Goal: Information Seeking & Learning: Check status

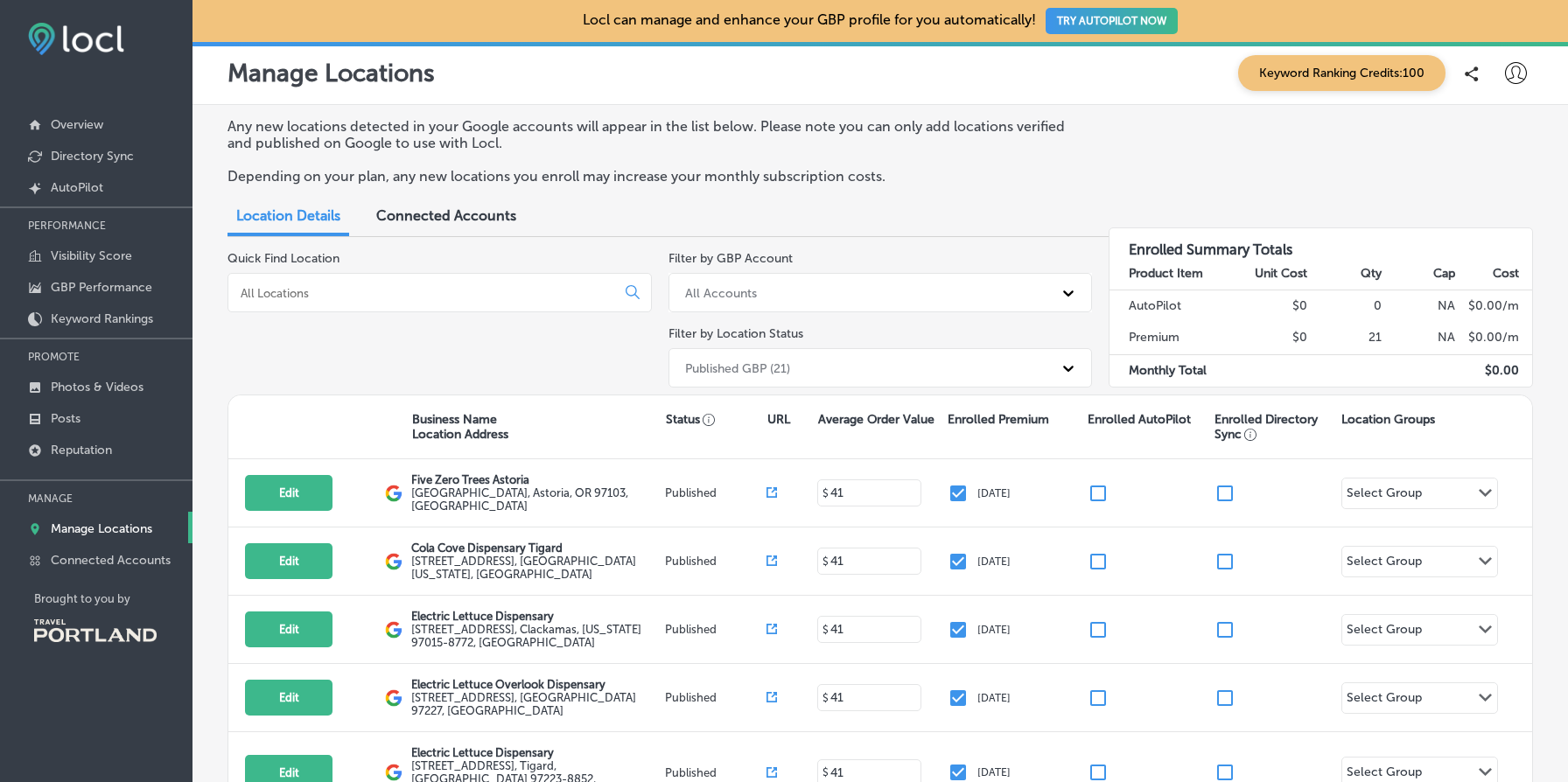
click at [1547, 102] on div "Manage Locations Keyword Ranking Credits: 100" at bounding box center [880, 74] width 1375 height 63
click at [1520, 78] on icon at bounding box center [1515, 73] width 22 height 22
click at [1509, 132] on p "My Account" at bounding box center [1491, 136] width 78 height 21
select select "US"
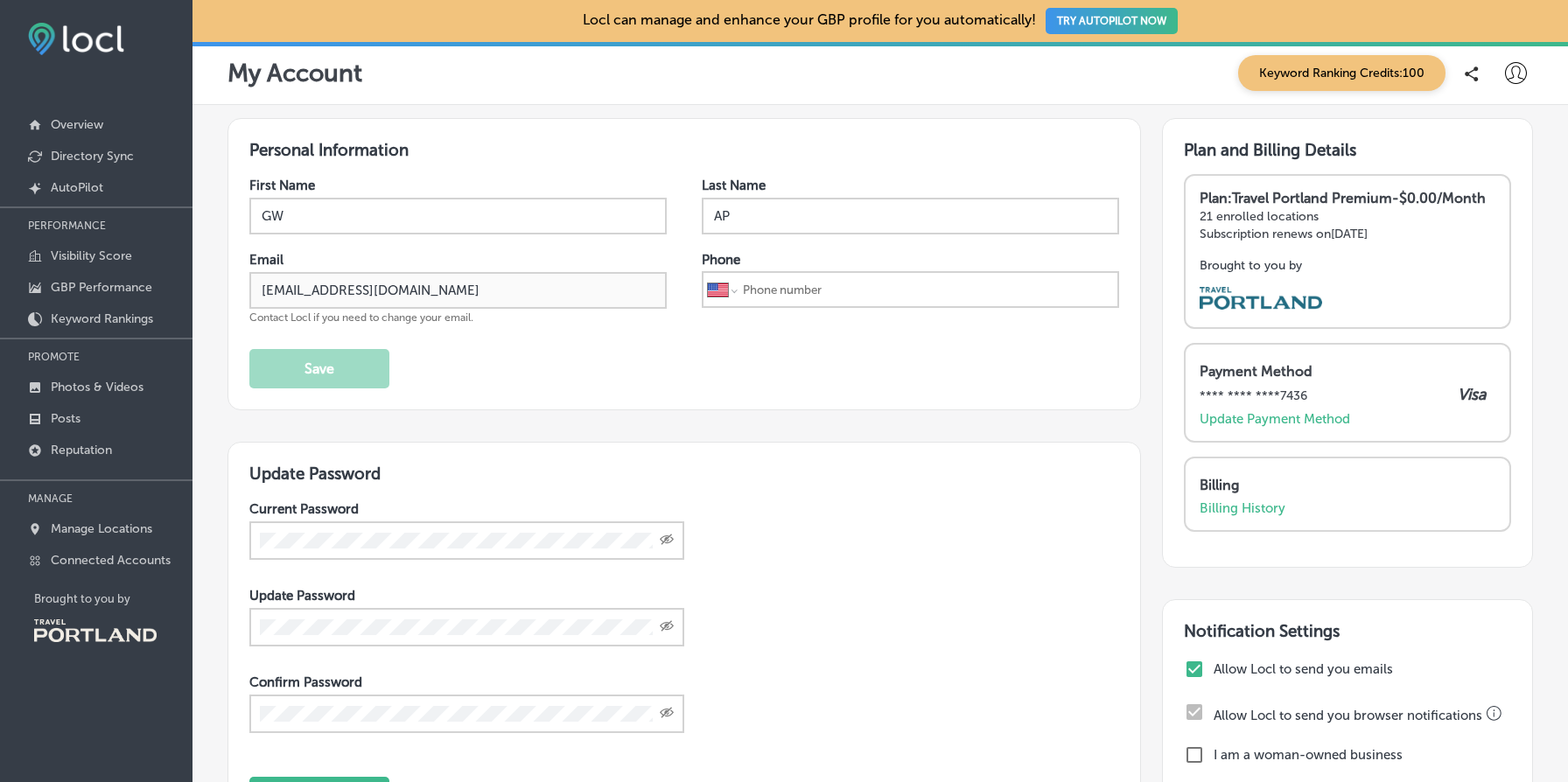
click at [1522, 70] on icon at bounding box center [1515, 73] width 22 height 22
click at [136, 529] on p "Manage Locations" at bounding box center [101, 528] width 101 height 15
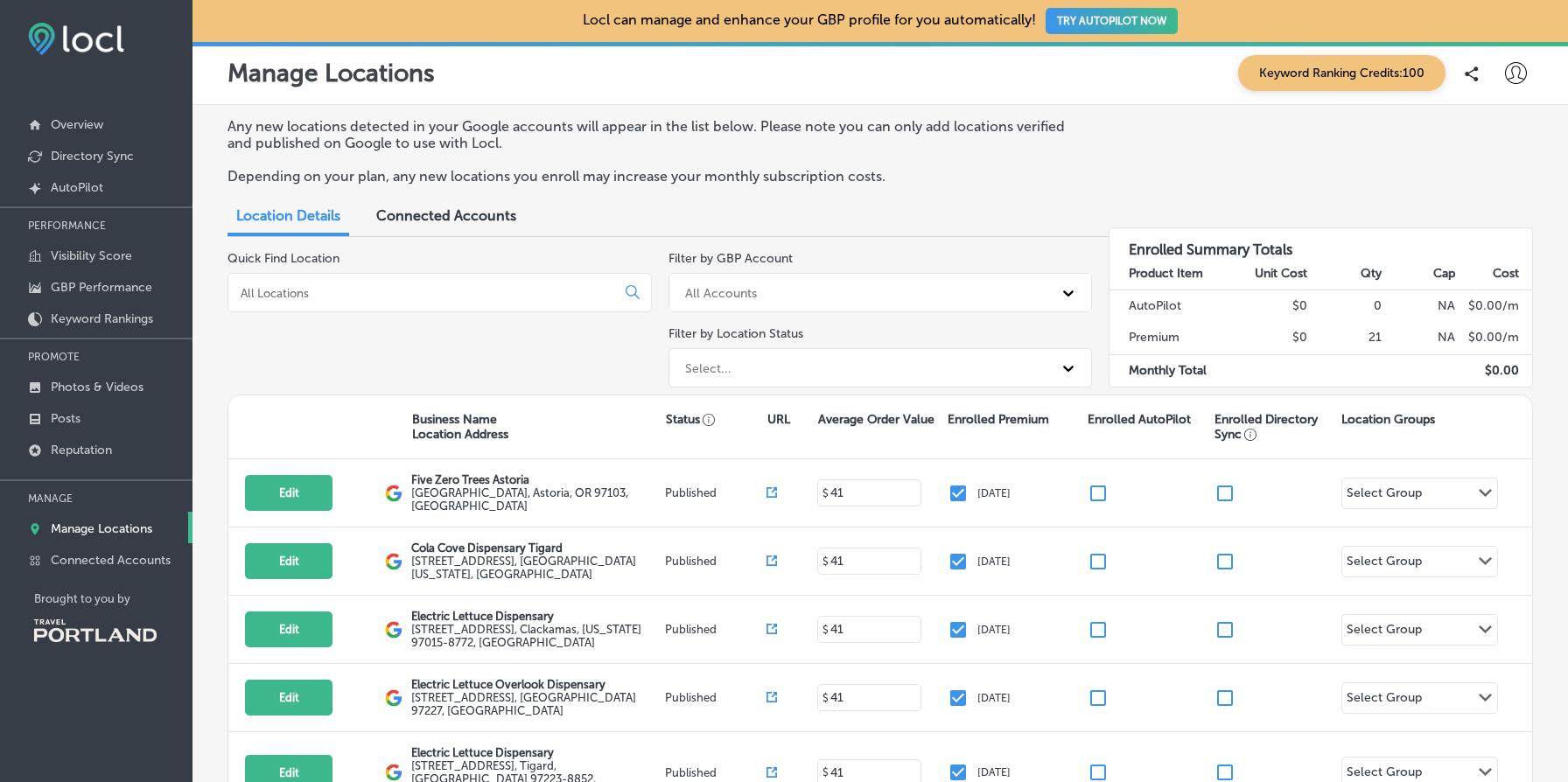
click at [469, 591] on div "Edit This location is not published yet. Cola Cove Dispensary Tigard 13553 Sout…" at bounding box center [880, 562] width 1304 height 69
click at [367, 131] on p "Any new locations detected in your Google accounts will appear in the list belo…" at bounding box center [651, 135] width 849 height 33
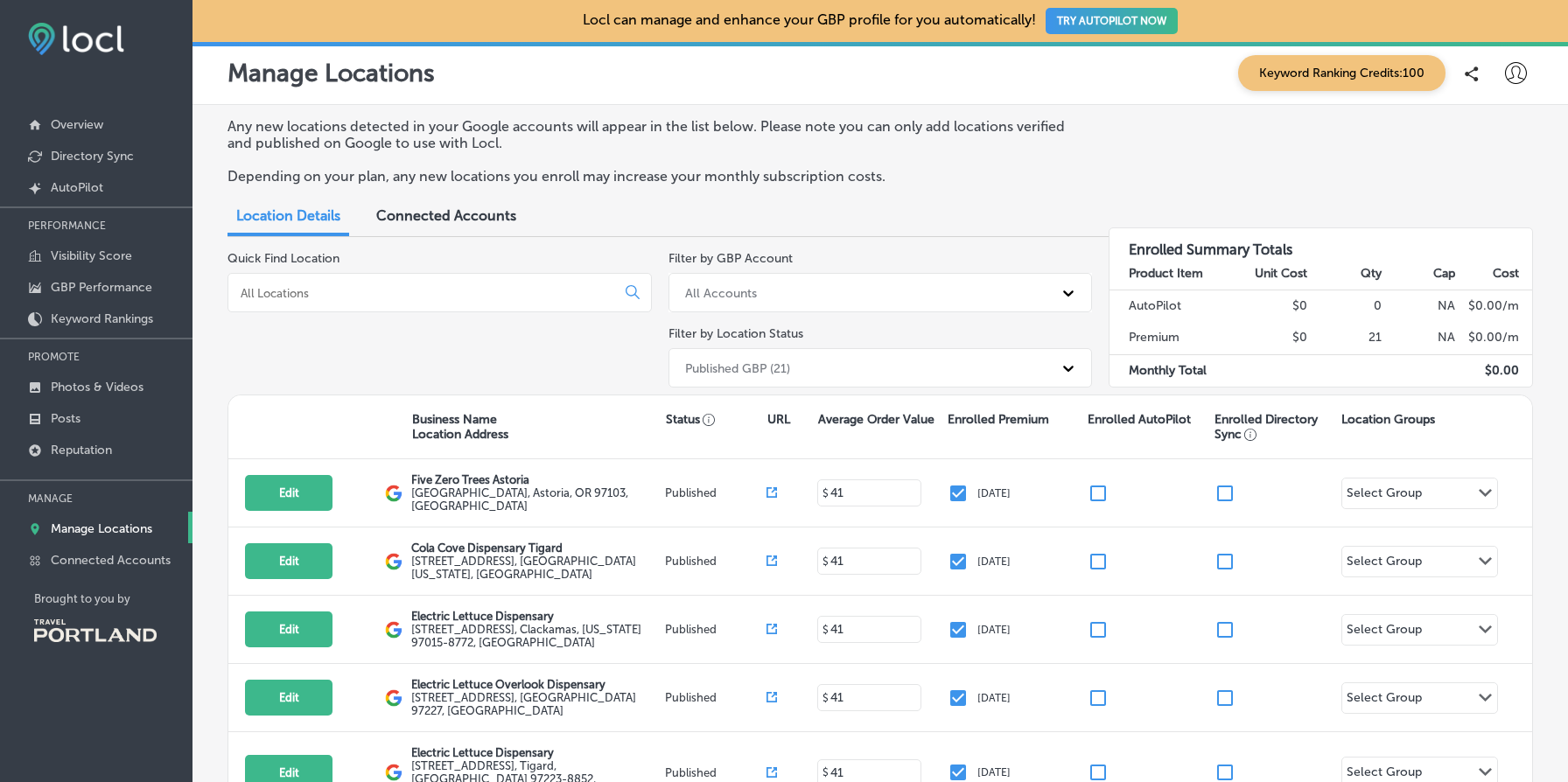
click at [350, 125] on p "Any new locations detected in your Google accounts will appear in the list belo…" at bounding box center [651, 135] width 849 height 33
click at [1090, 146] on div "Any new locations detected in your Google accounts will appear in the list belo…" at bounding box center [880, 158] width 1306 height 80
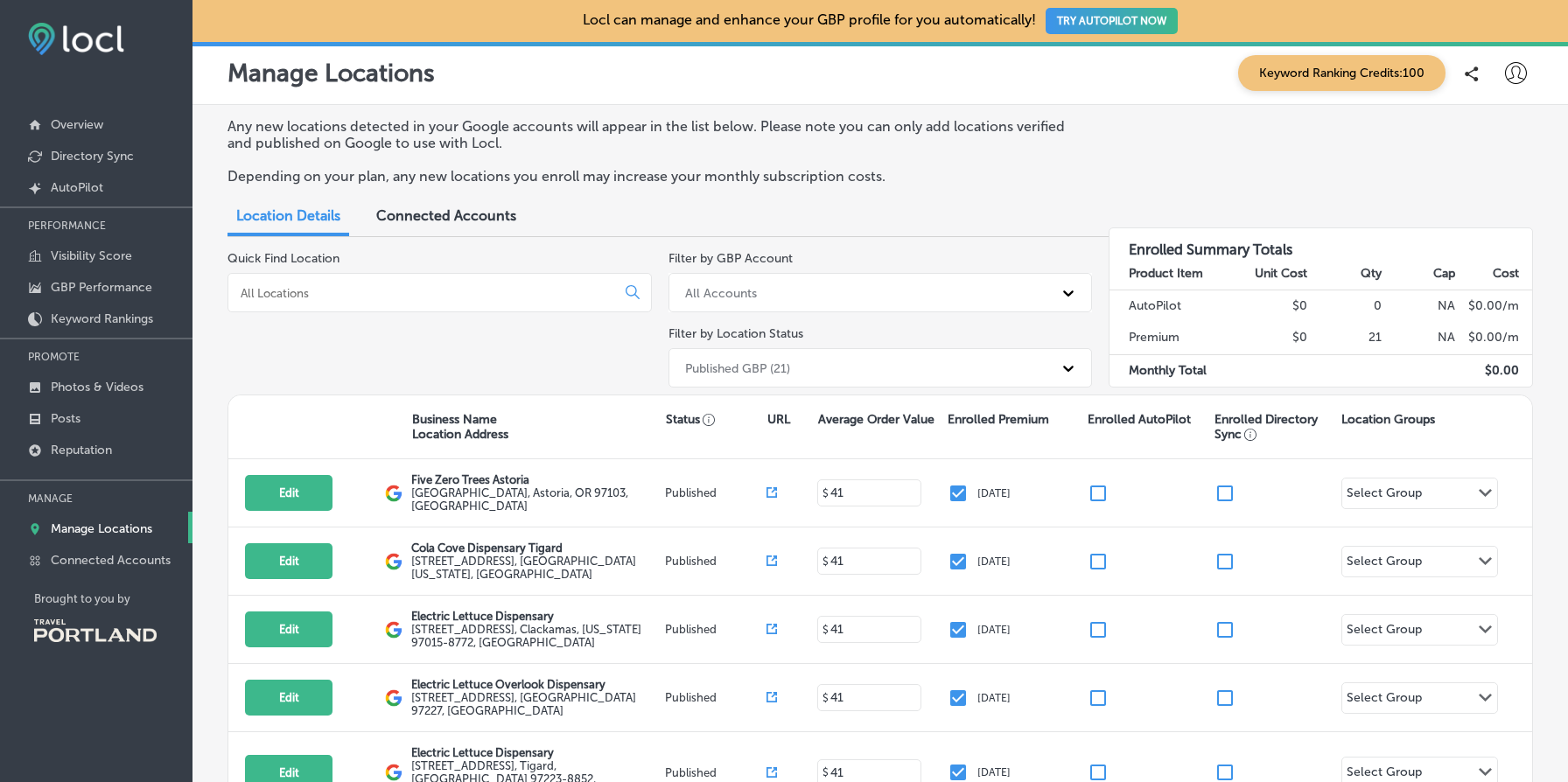
click at [1115, 27] on button "TRY AUTOPILOT NOW" at bounding box center [1112, 21] width 132 height 26
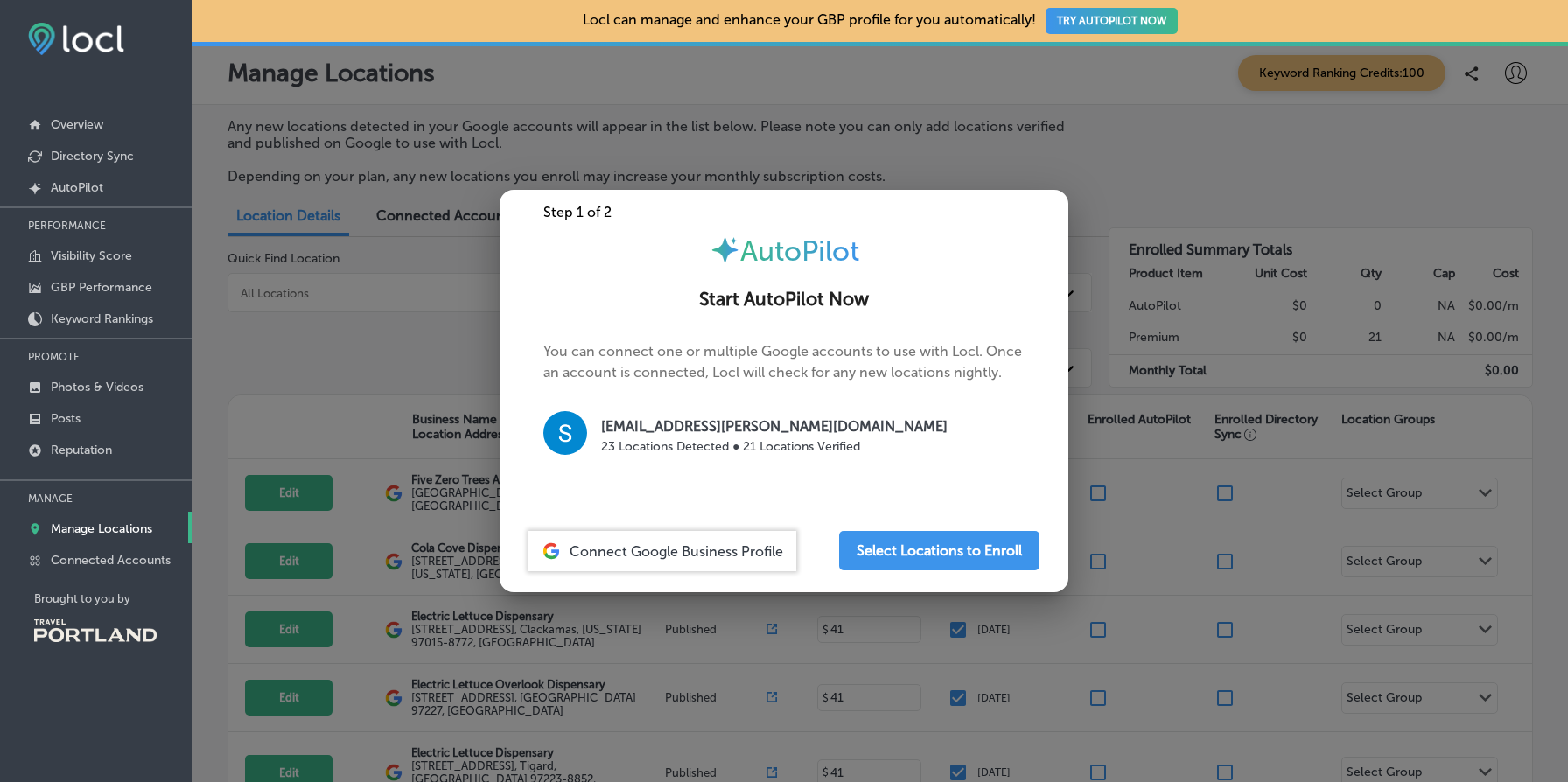
click at [776, 259] on span "AutoPilot" at bounding box center [799, 251] width 119 height 33
click at [822, 347] on p "You can connect one or multiple Google accounts to use with Locl. Once an accou…" at bounding box center [784, 409] width 482 height 134
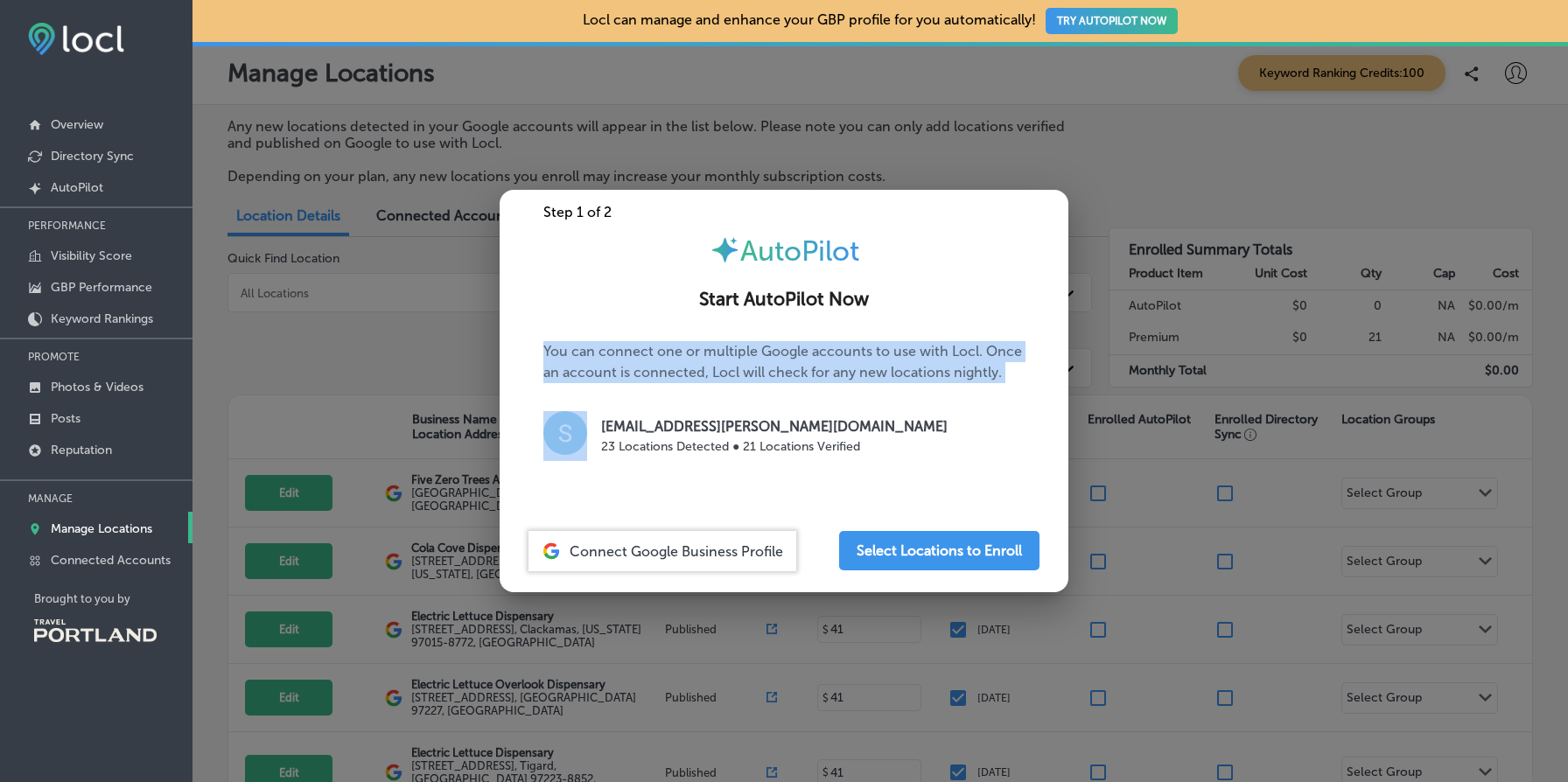
click at [822, 347] on p "You can connect one or multiple Google accounts to use with Locl. Once an accou…" at bounding box center [784, 409] width 482 height 134
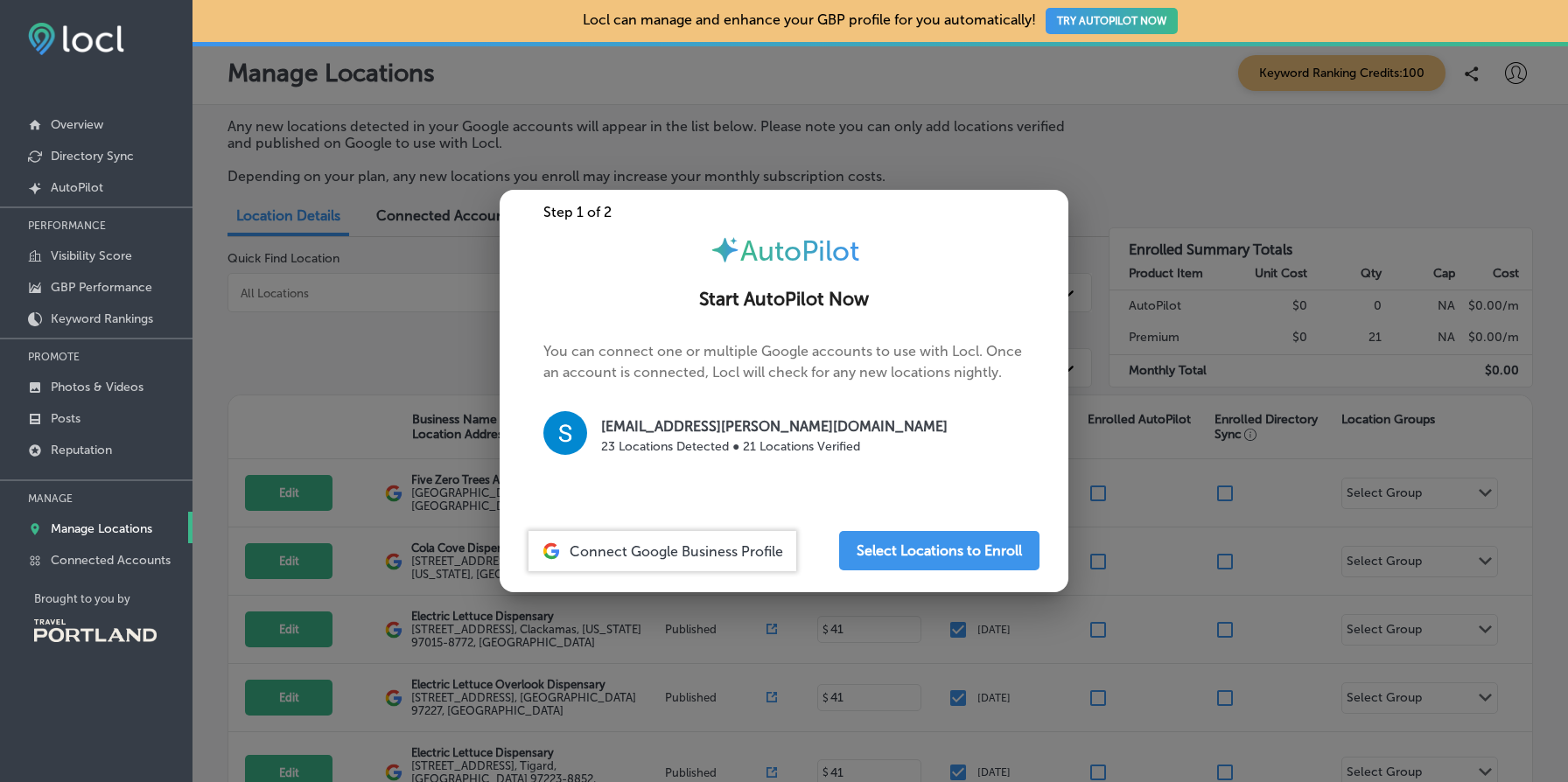
click at [791, 311] on div "Start AutoPilot Now" at bounding box center [784, 291] width 569 height 47
click at [1145, 345] on div at bounding box center [784, 391] width 1568 height 782
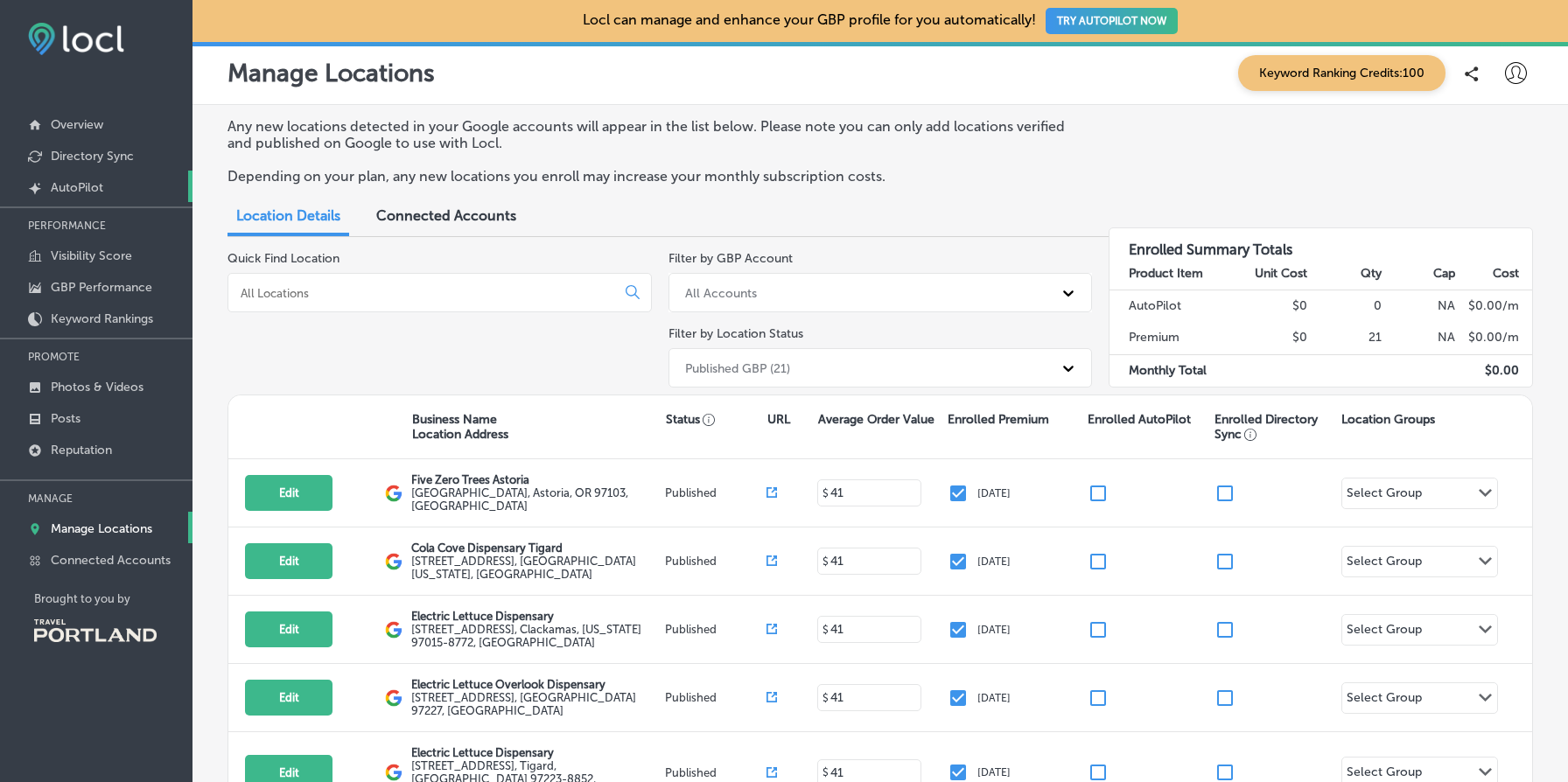
click at [103, 187] on p "AutoPilot" at bounding box center [77, 188] width 53 height 15
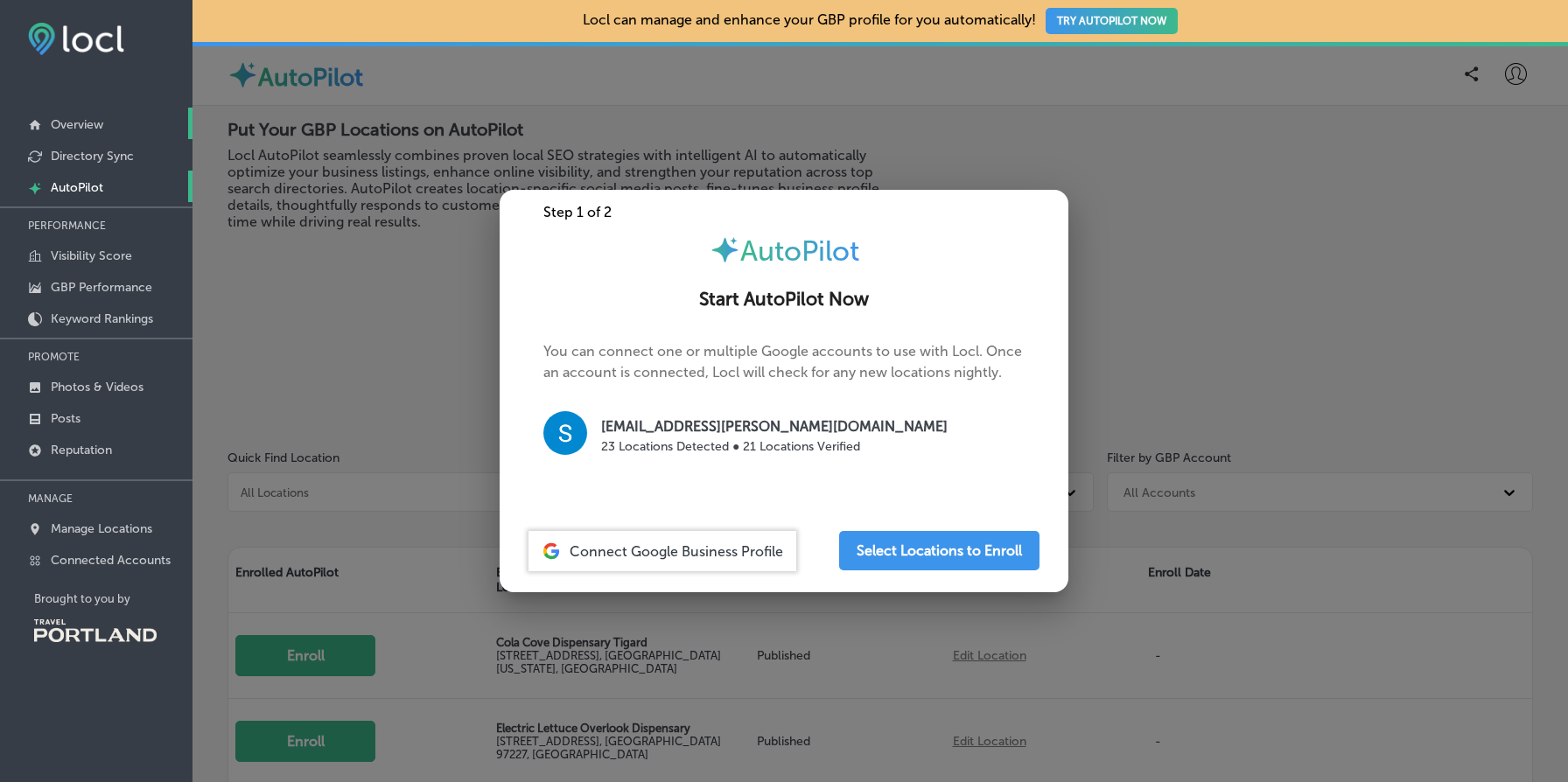
click at [116, 131] on link "Overview" at bounding box center [96, 123] width 193 height 32
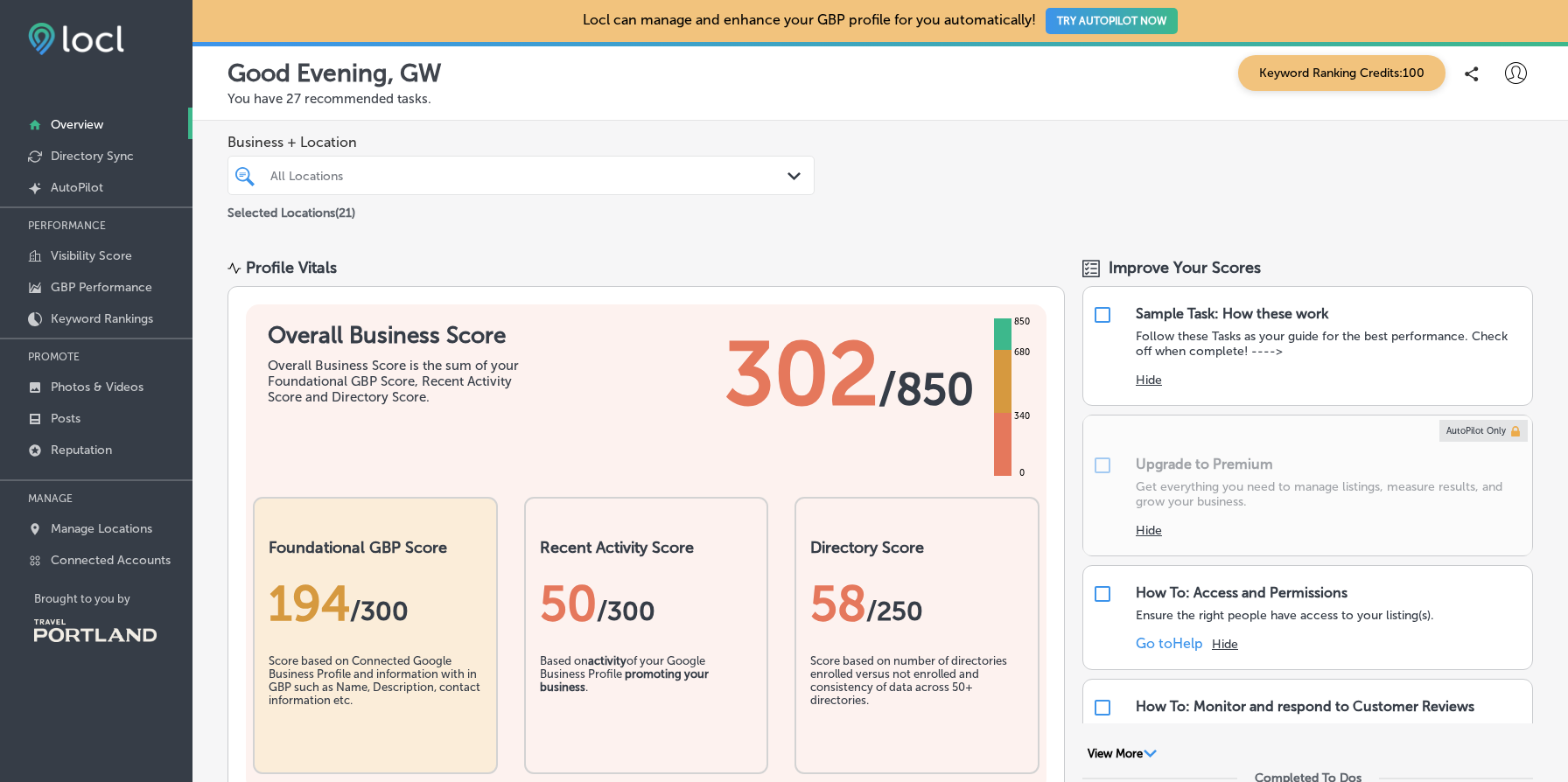
click at [1137, 28] on button "TRY AUTOPILOT NOW" at bounding box center [1112, 21] width 132 height 26
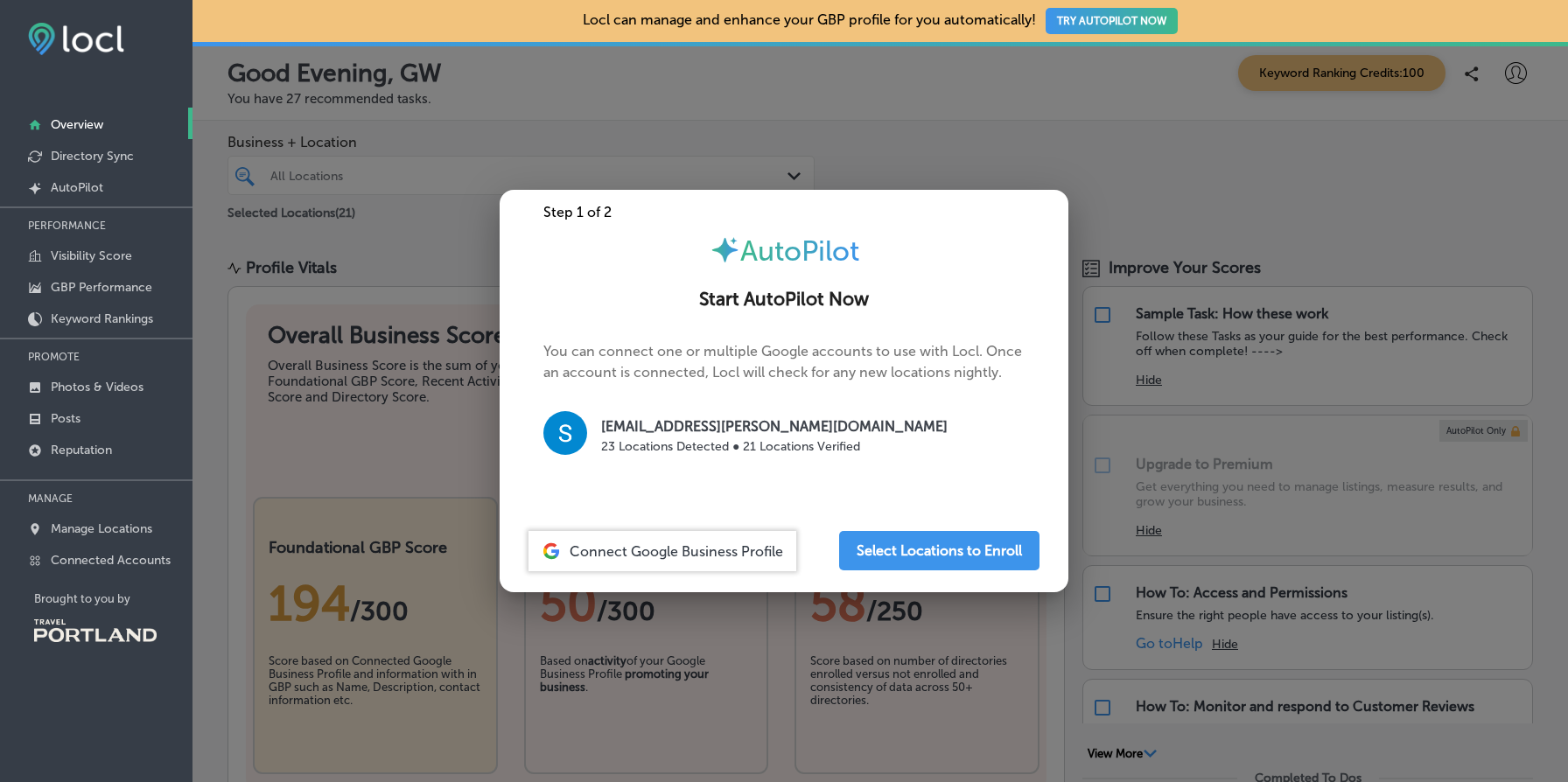
click at [1139, 319] on div at bounding box center [784, 391] width 1568 height 782
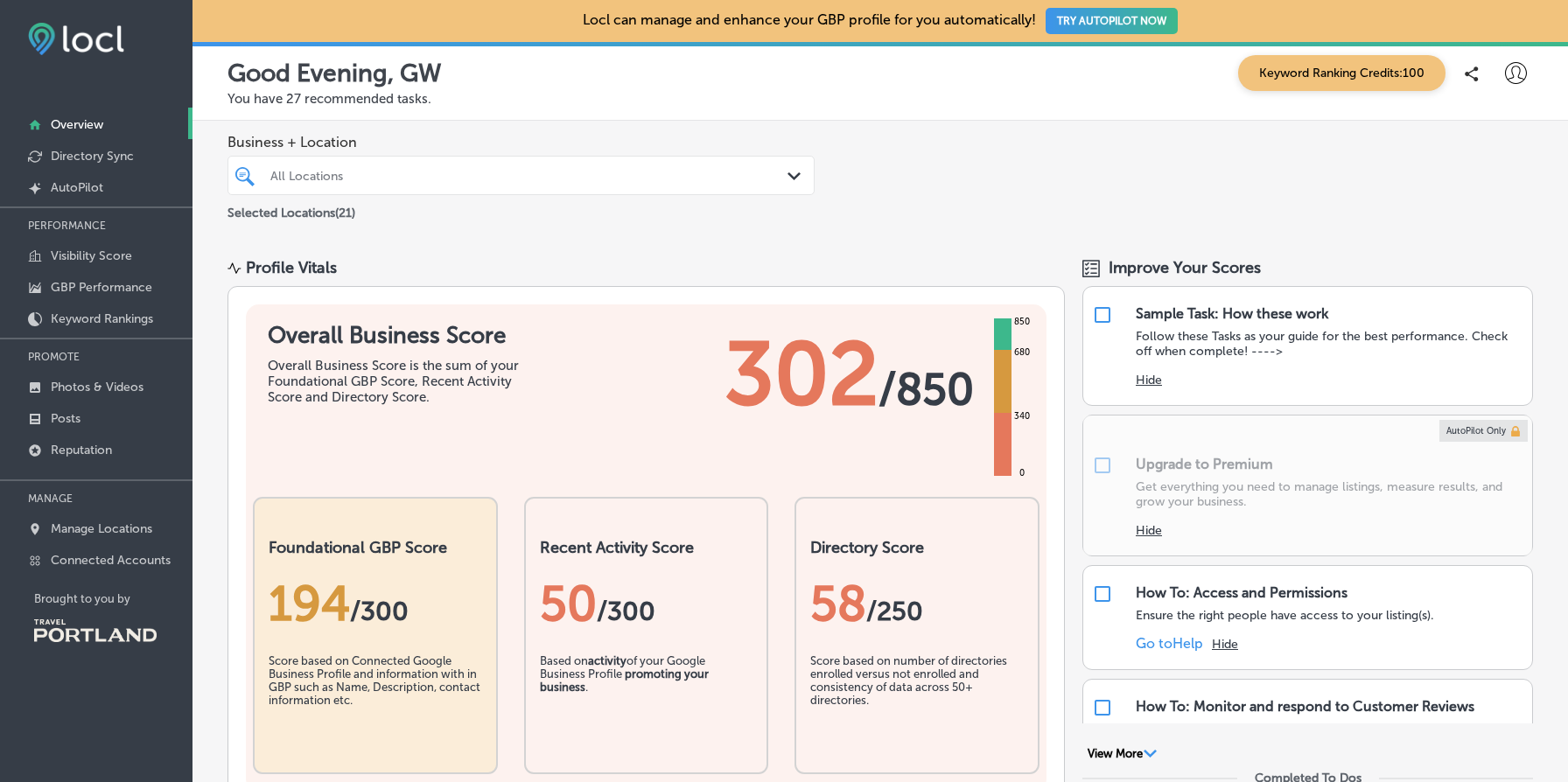
click at [1108, 28] on button "TRY AUTOPILOT NOW" at bounding box center [1112, 21] width 132 height 26
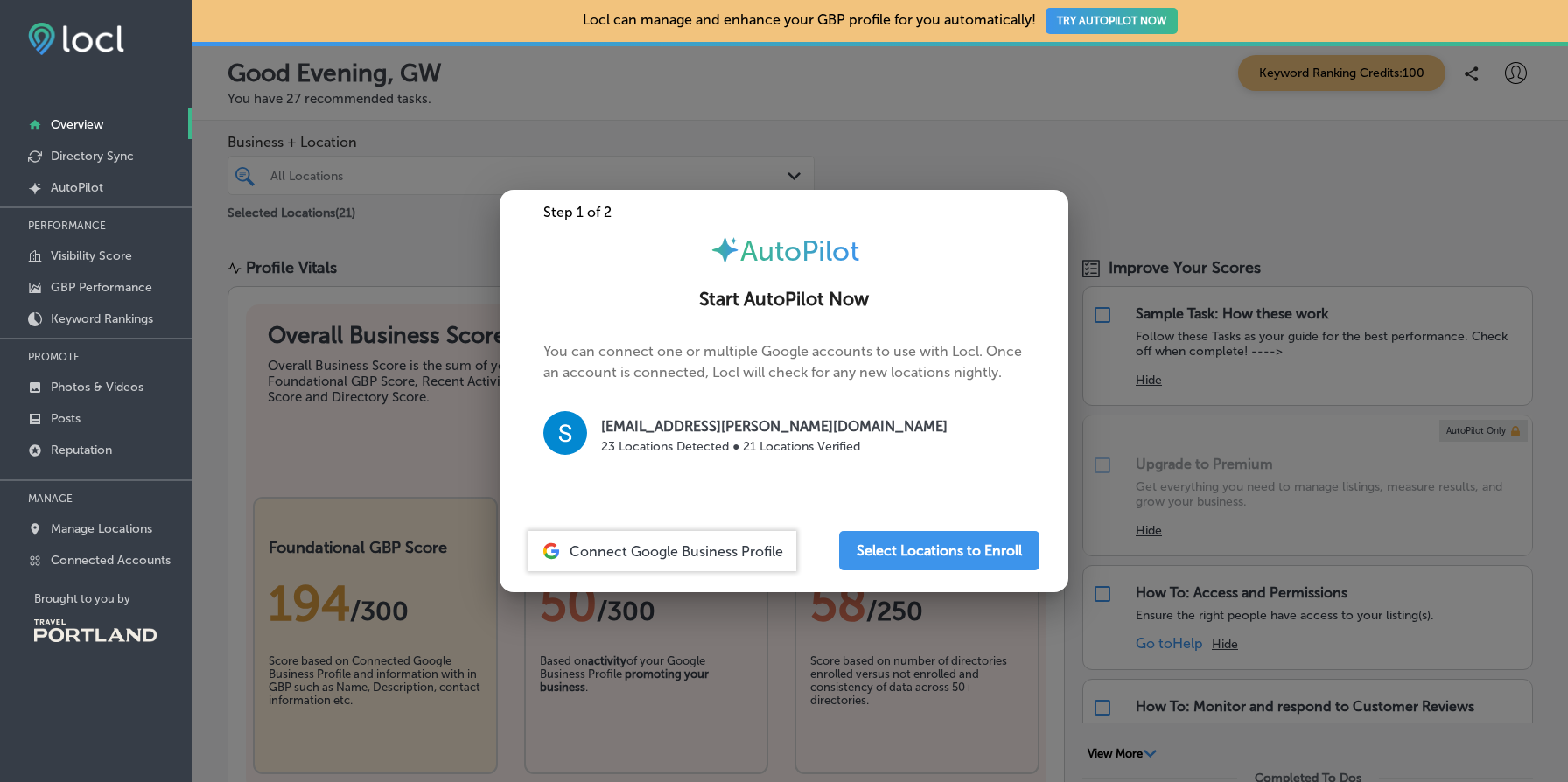
click at [721, 305] on h2 "Start AutoPilot Now" at bounding box center [784, 299] width 526 height 22
click at [777, 234] on h1 "AutoPilot" at bounding box center [799, 251] width 119 height 33
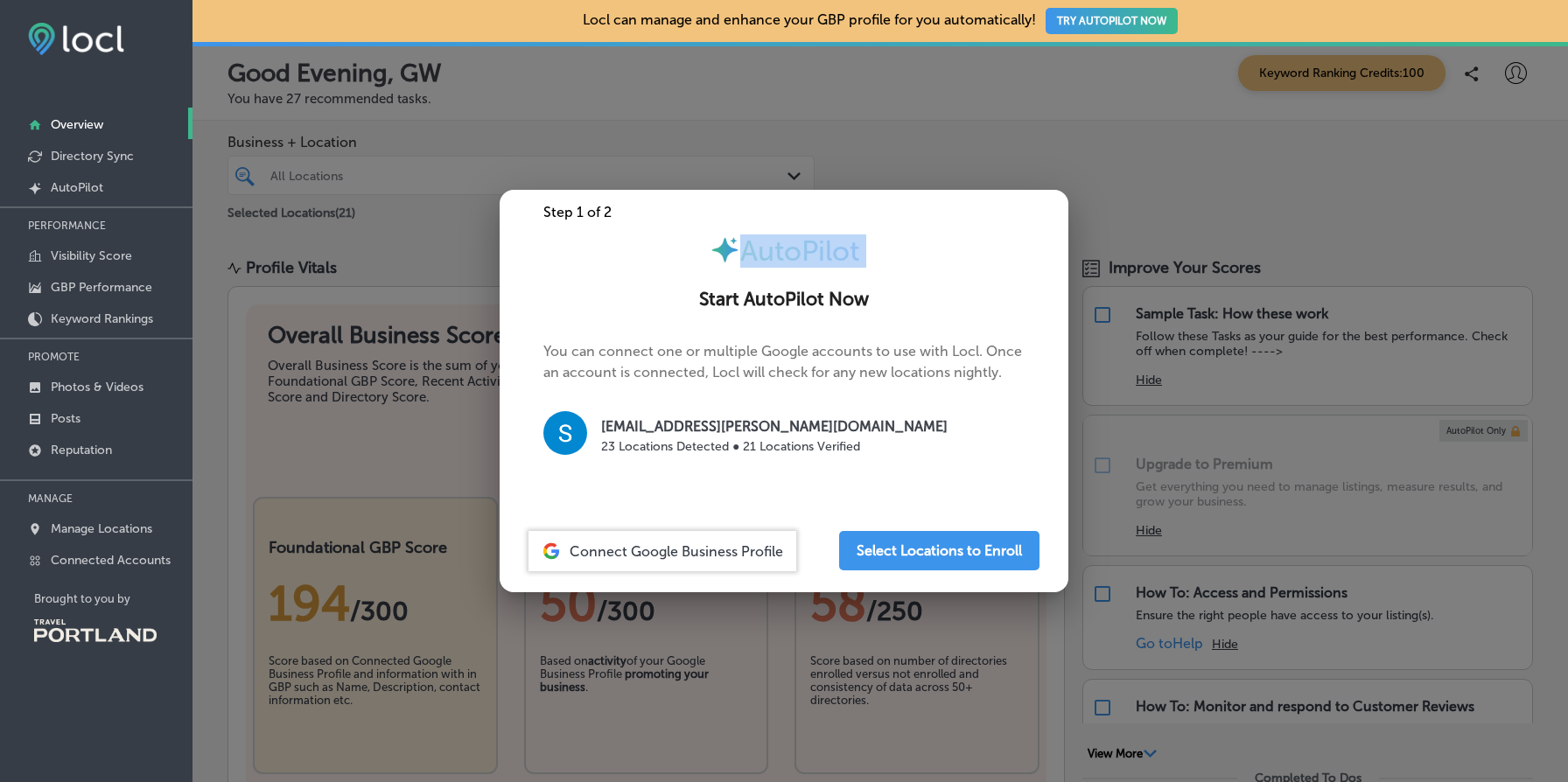
click at [777, 234] on h1 "AutoPilot" at bounding box center [799, 251] width 119 height 33
click at [783, 259] on span "AutoPilot" at bounding box center [799, 251] width 119 height 33
click at [981, 548] on button "Select Locations to Enroll" at bounding box center [939, 550] width 201 height 40
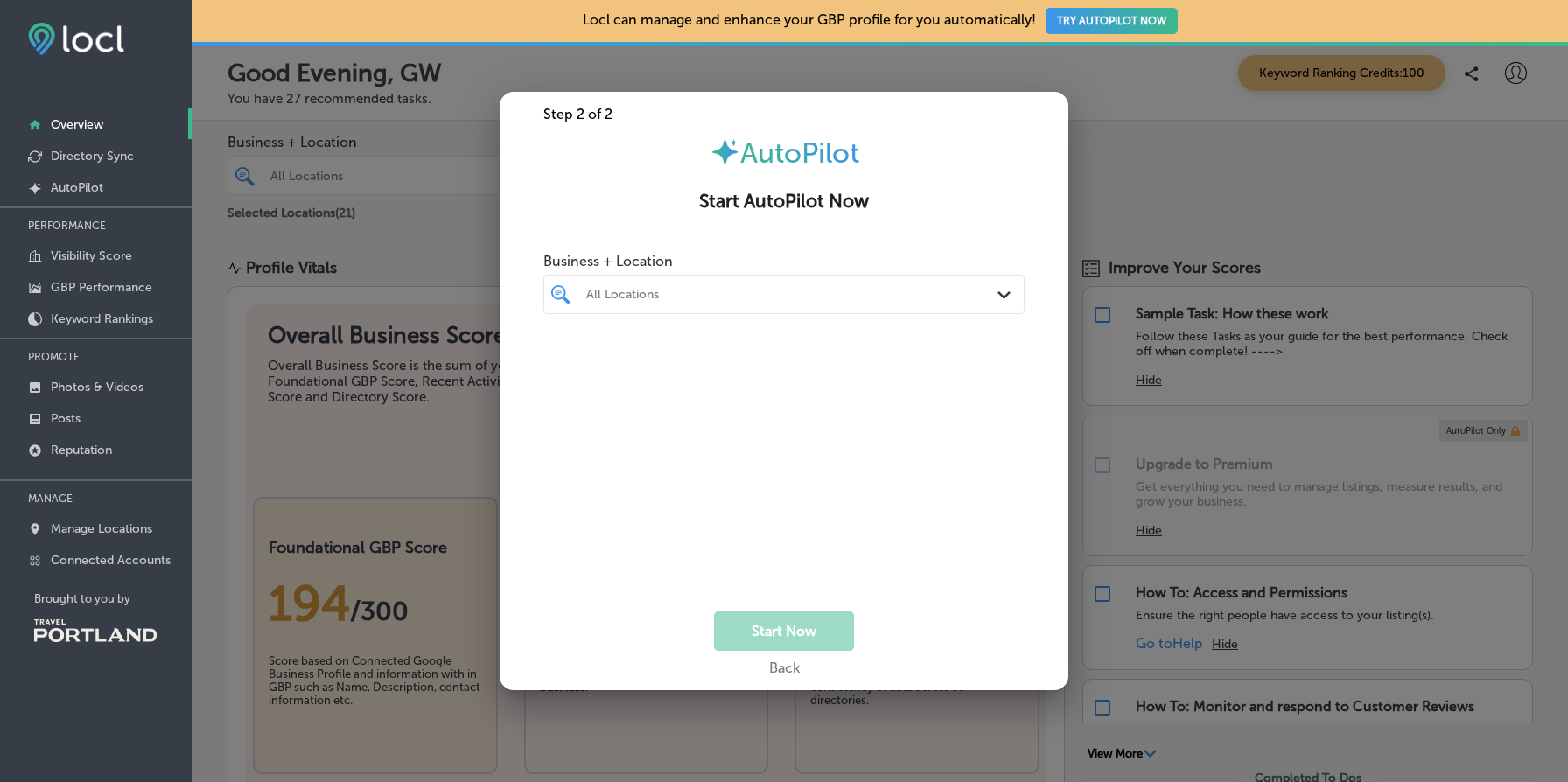
click at [783, 667] on div "Back" at bounding box center [784, 663] width 569 height 26
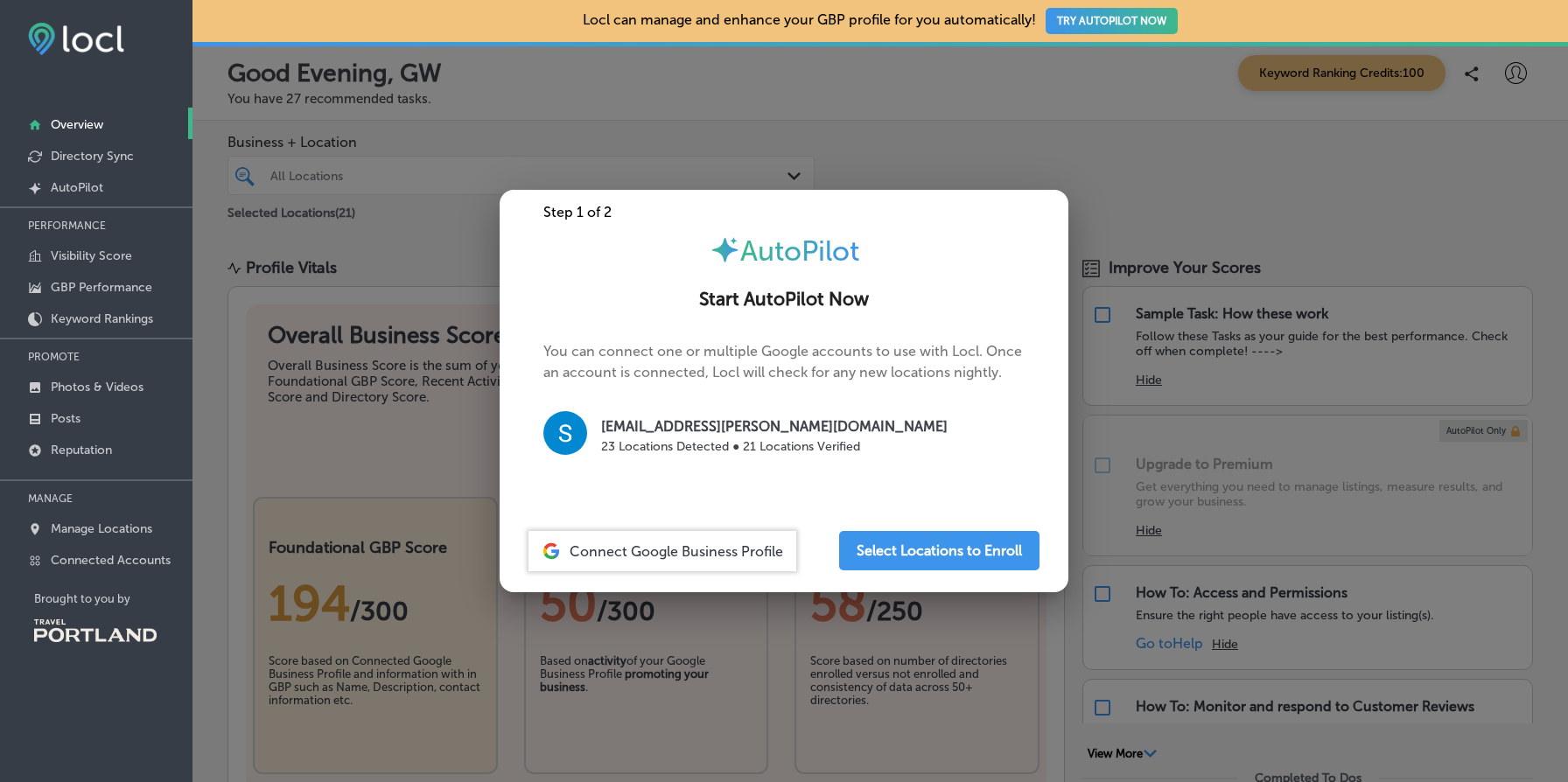
click at [779, 240] on span "AutoPilot" at bounding box center [799, 251] width 119 height 33
click at [705, 291] on h2 "Start AutoPilot Now" at bounding box center [784, 299] width 526 height 22
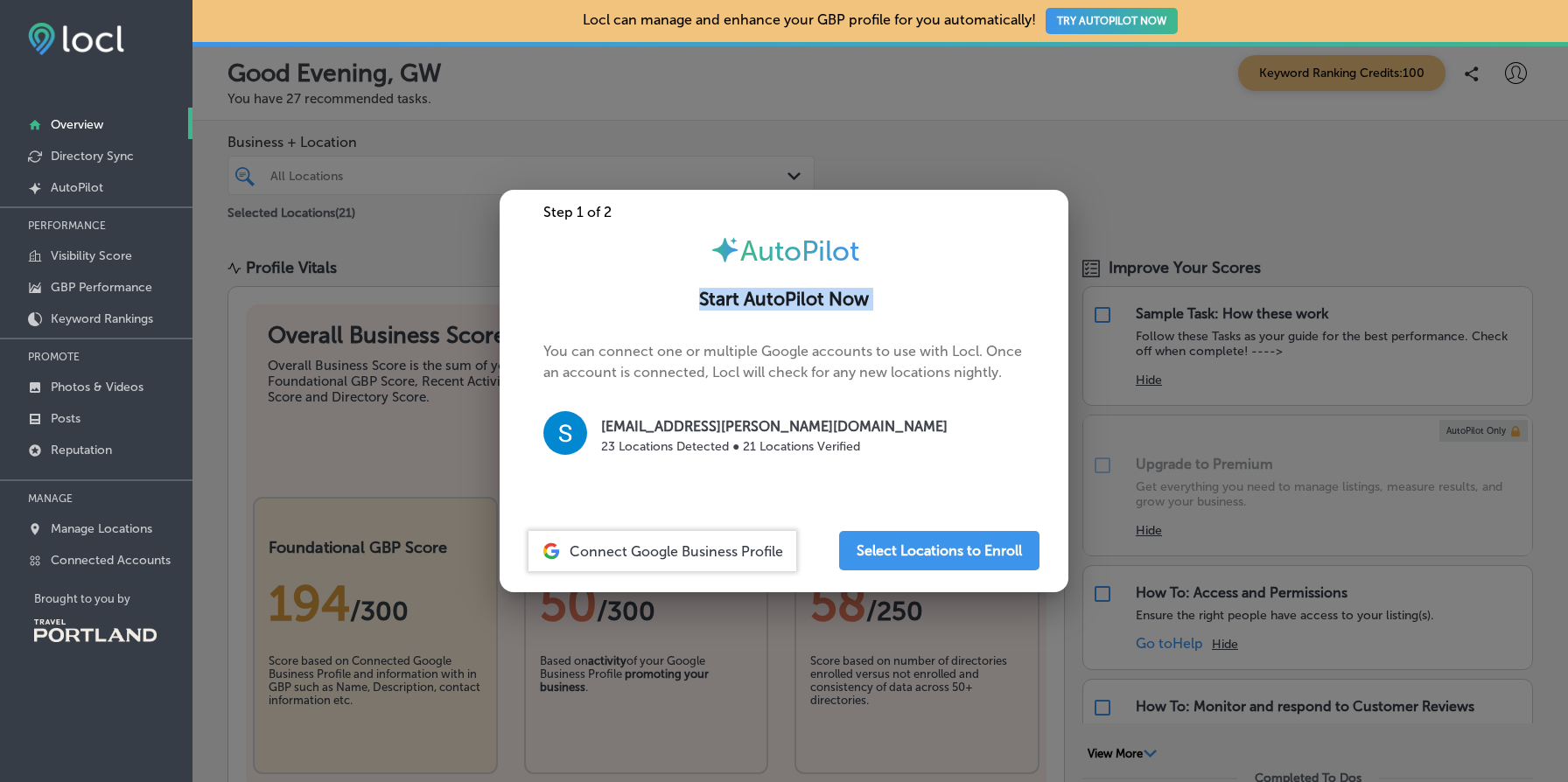
click at [705, 291] on h2 "Start AutoPilot Now" at bounding box center [784, 299] width 526 height 22
click at [644, 288] on div "Start AutoPilot Now" at bounding box center [784, 291] width 569 height 47
click at [763, 249] on span "AutoPilot" at bounding box center [799, 251] width 119 height 33
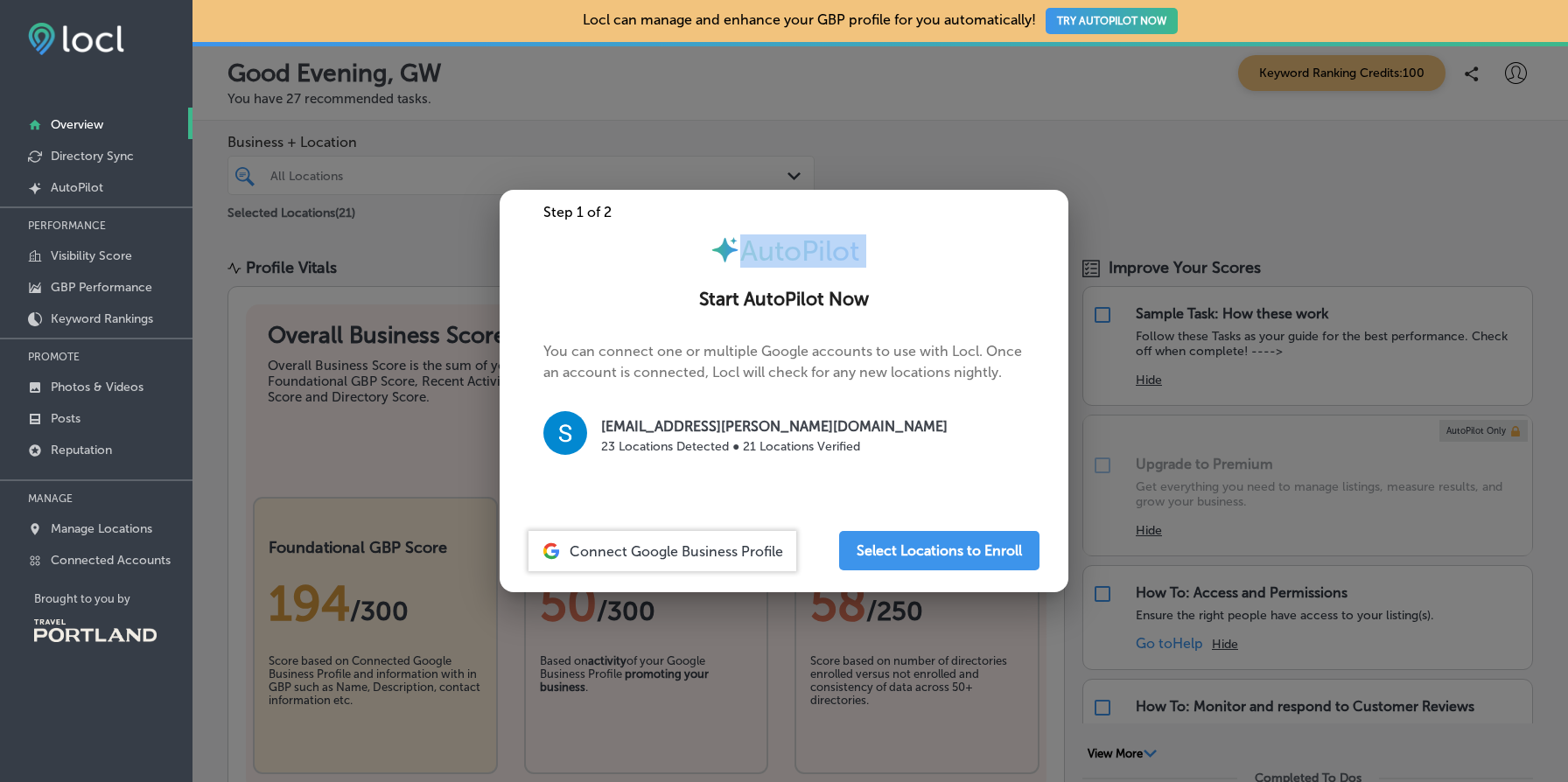
click at [899, 246] on div "AutoPilot" at bounding box center [784, 251] width 569 height 33
click at [763, 254] on span "AutoPilot" at bounding box center [799, 251] width 119 height 33
click at [380, 241] on div at bounding box center [784, 391] width 1568 height 782
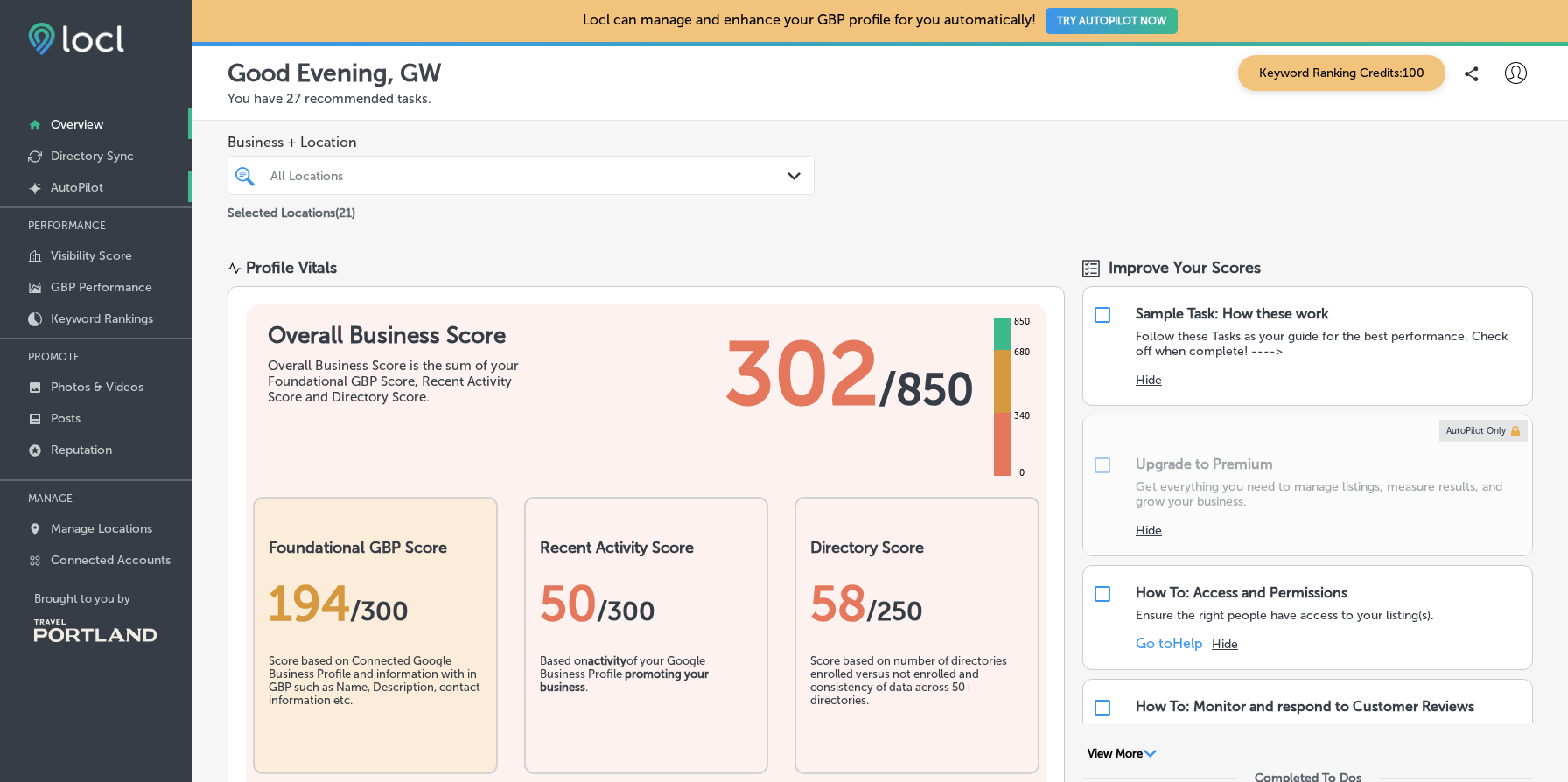
click at [102, 185] on p "AutoPilot" at bounding box center [77, 188] width 53 height 15
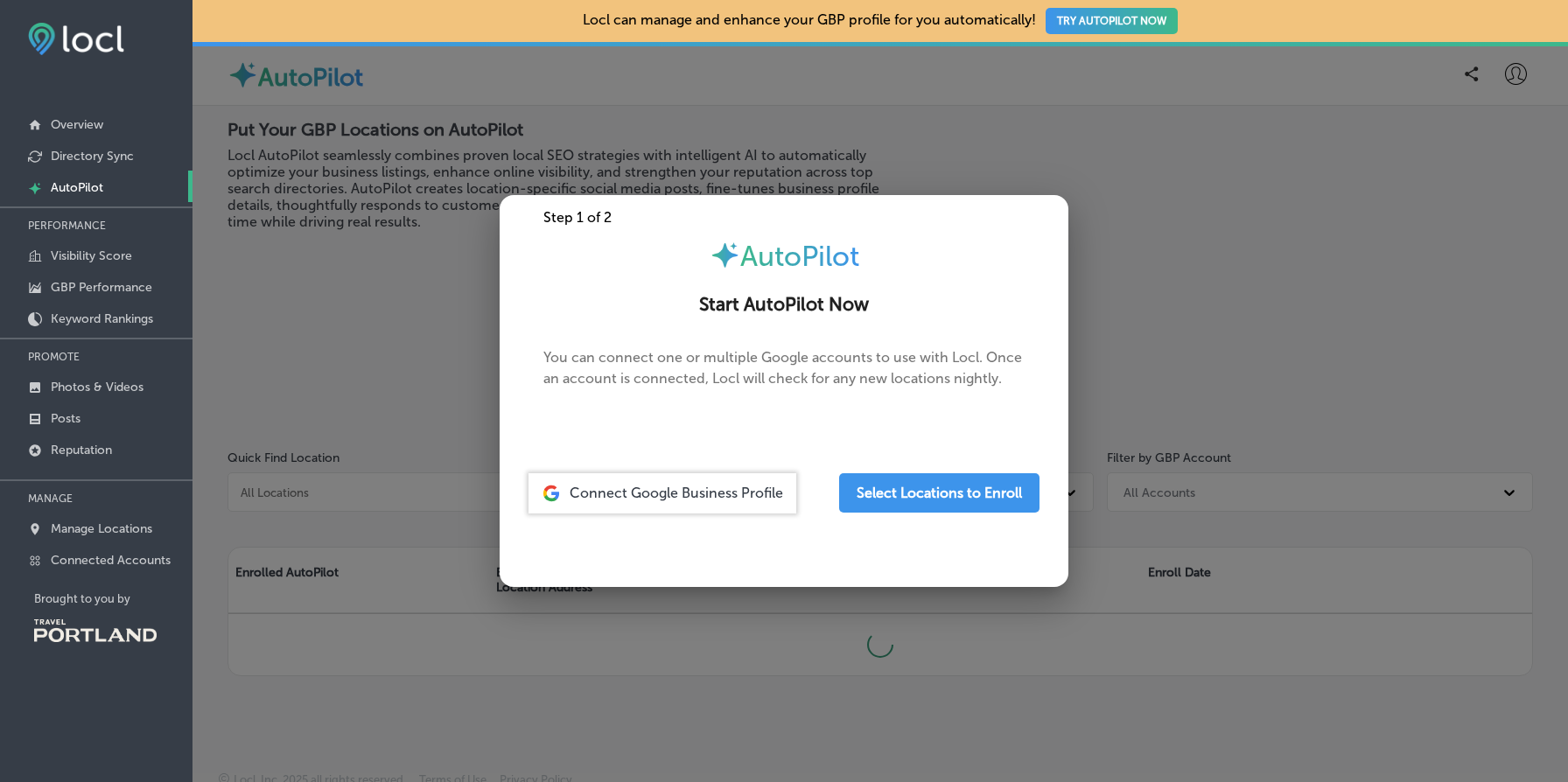
click at [371, 290] on div at bounding box center [784, 391] width 1568 height 782
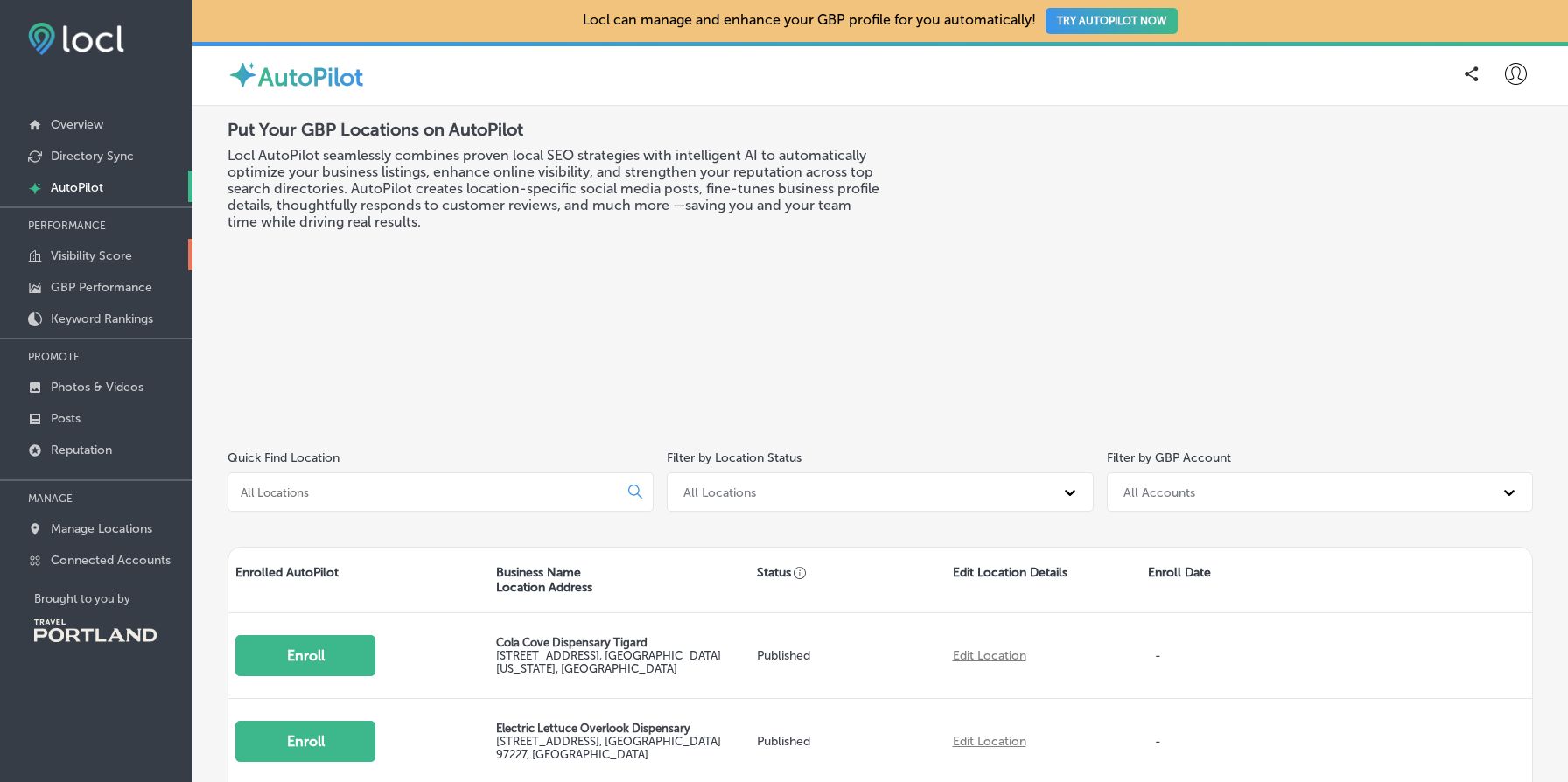
click at [102, 258] on p "Visibility Score" at bounding box center [92, 255] width 81 height 15
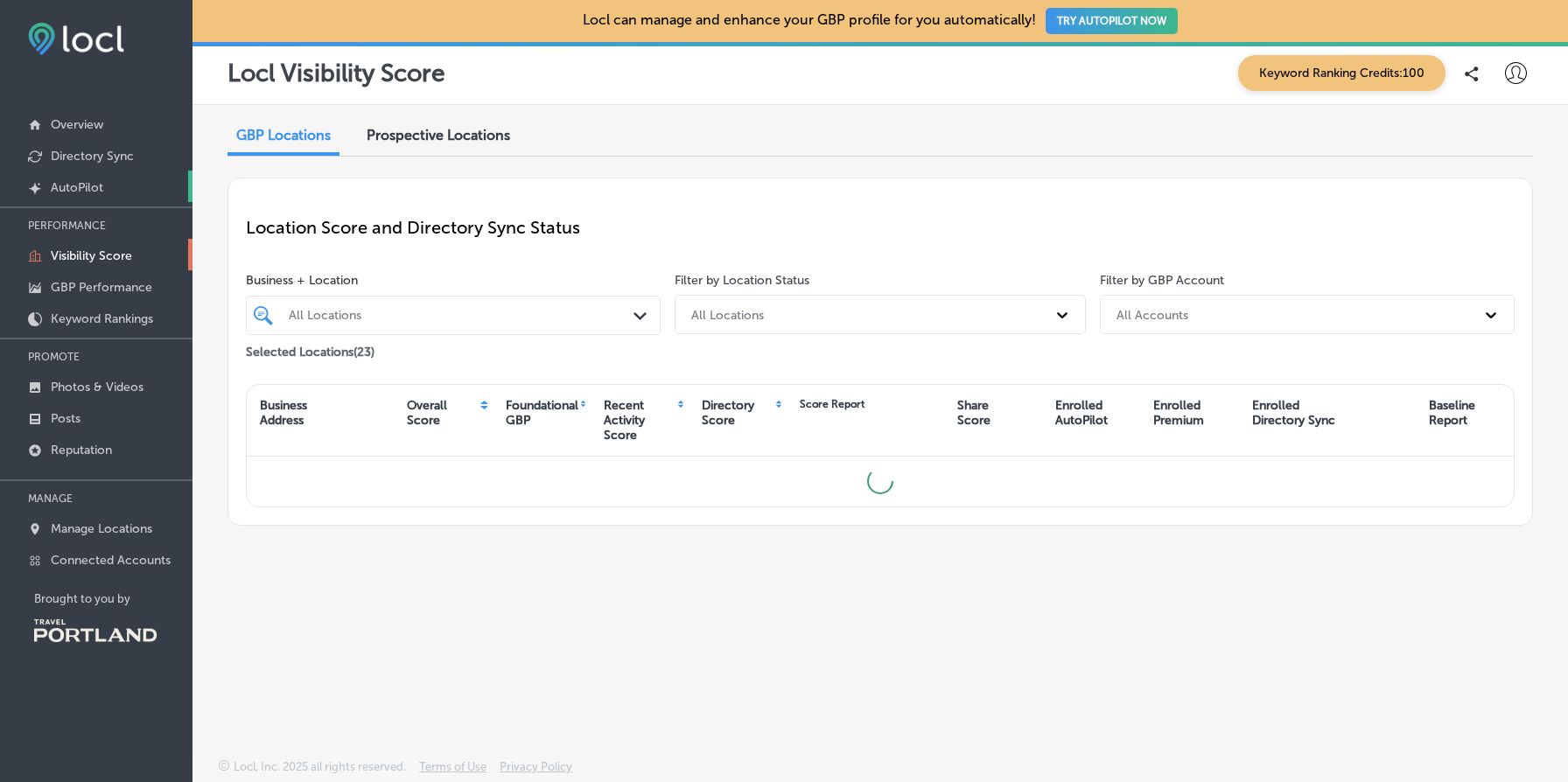
click at [127, 185] on link "Created by potrace 1.10, written by Peter Selinger 2001-2011 AutoPilot" at bounding box center [96, 187] width 193 height 32
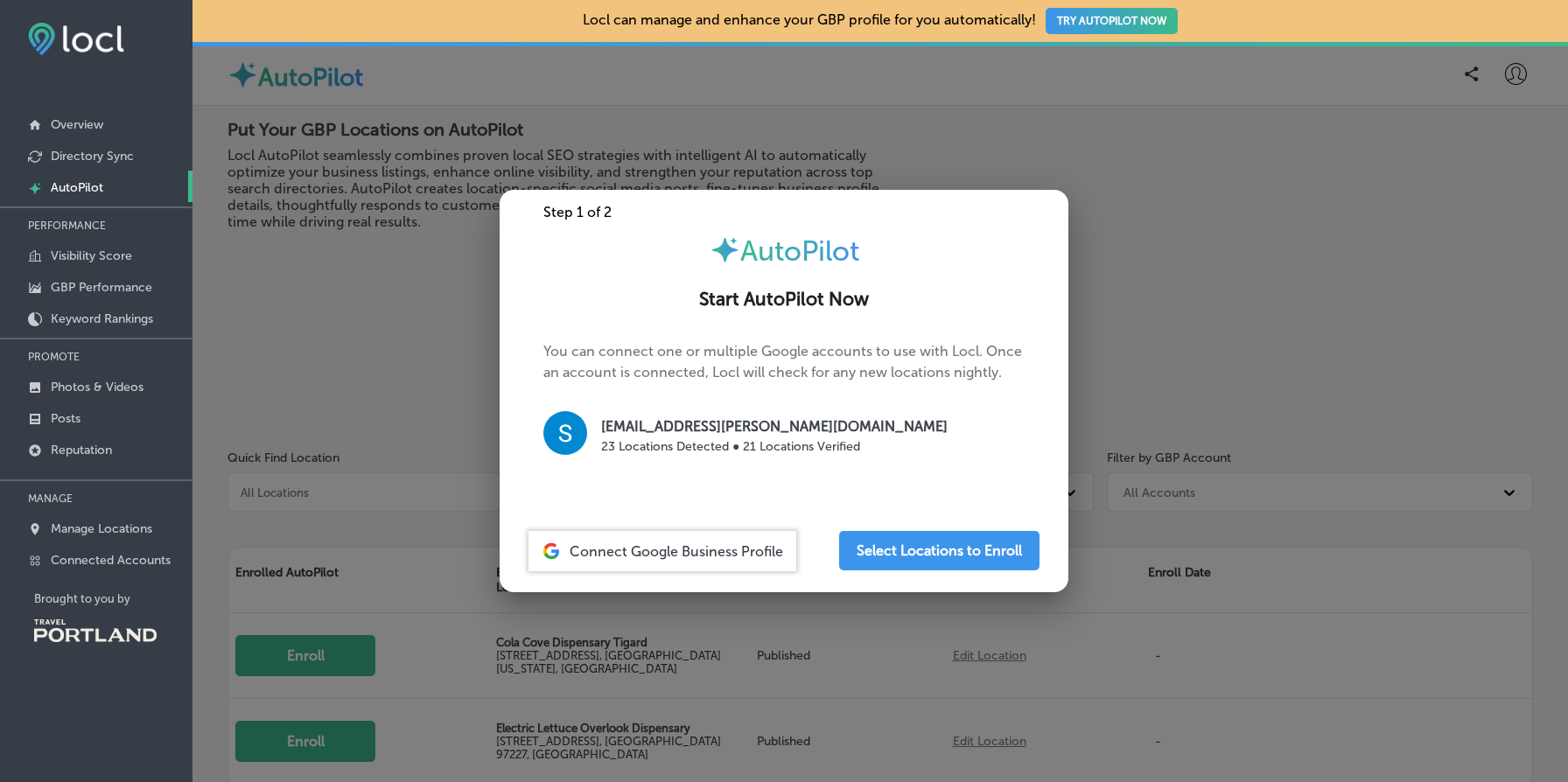
click at [758, 365] on p "You can connect one or multiple Google accounts to use with Locl. Once an accou…" at bounding box center [784, 409] width 482 height 134
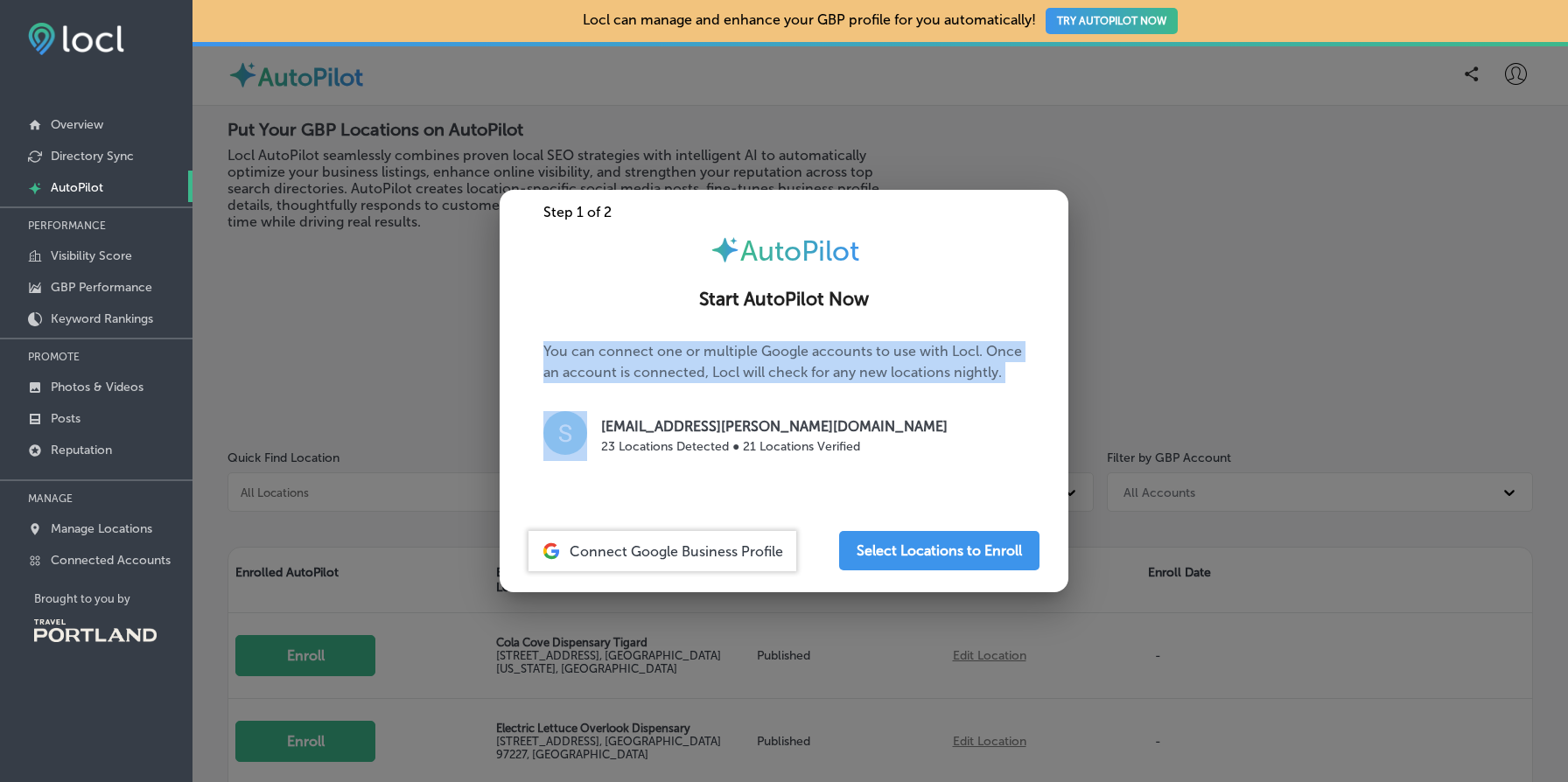
click at [758, 365] on p "You can connect one or multiple Google accounts to use with Locl. Once an accou…" at bounding box center [784, 409] width 482 height 134
click at [771, 342] on p "You can connect one or multiple Google accounts to use with Locl. Once an accou…" at bounding box center [784, 409] width 482 height 134
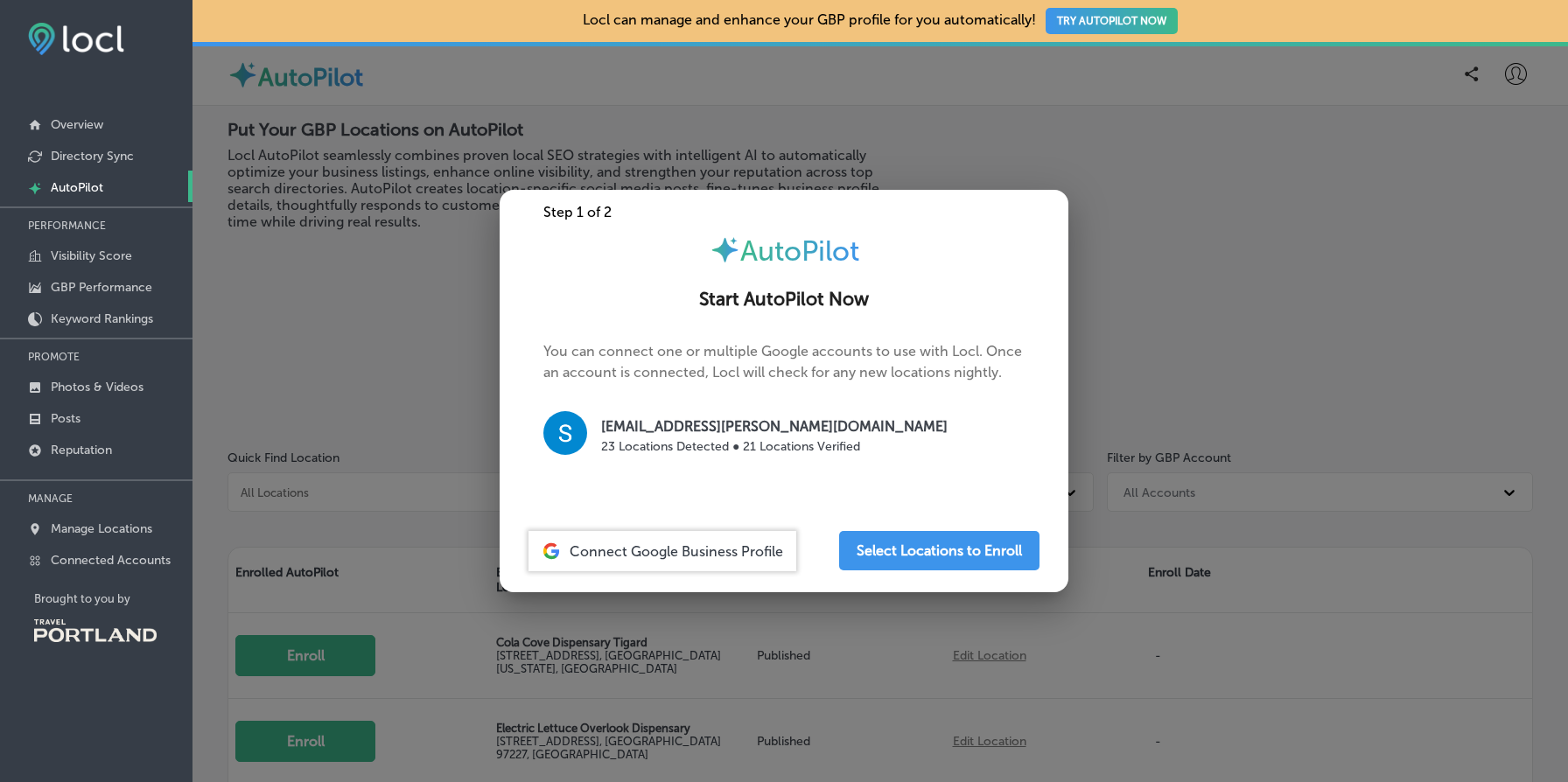
click at [643, 293] on h2 "Start AutoPilot Now" at bounding box center [784, 299] width 526 height 22
click at [560, 206] on div "Step 1 of 2" at bounding box center [784, 212] width 569 height 17
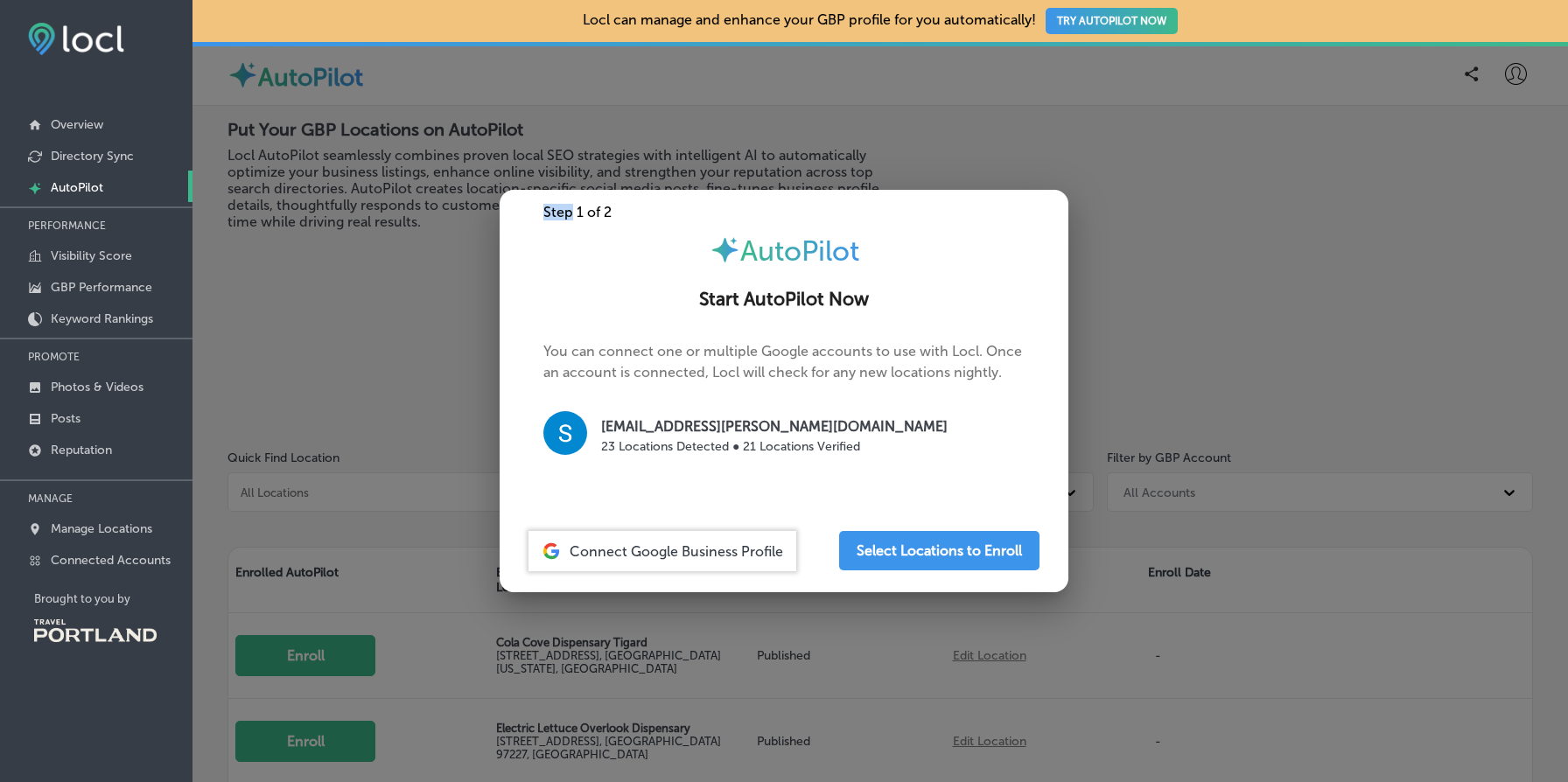
click at [560, 206] on div "Step 1 of 2" at bounding box center [784, 212] width 569 height 17
click at [432, 211] on div at bounding box center [784, 391] width 1568 height 782
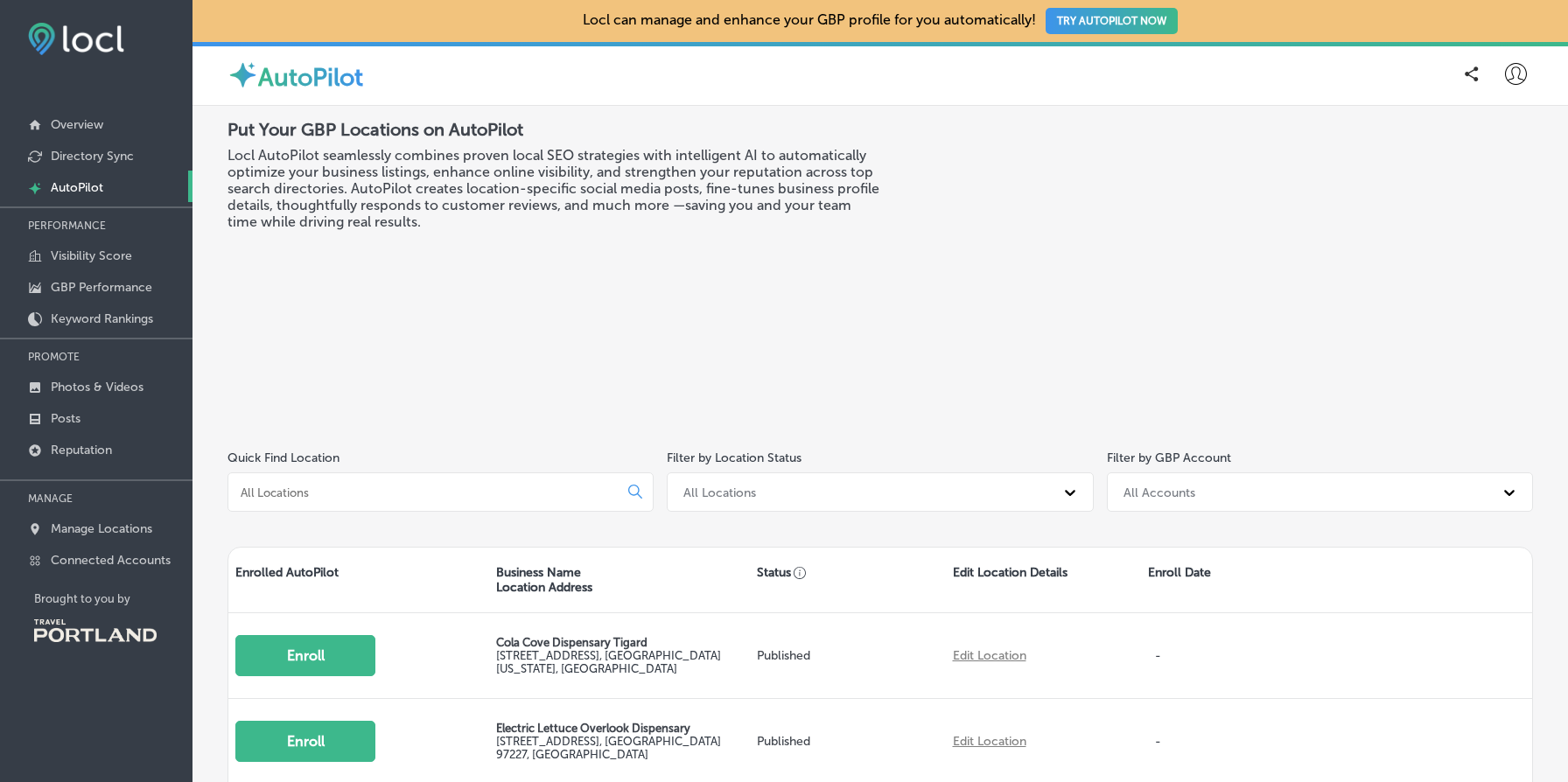
click at [1128, 25] on button "TRY AUTOPILOT NOW" at bounding box center [1112, 21] width 132 height 26
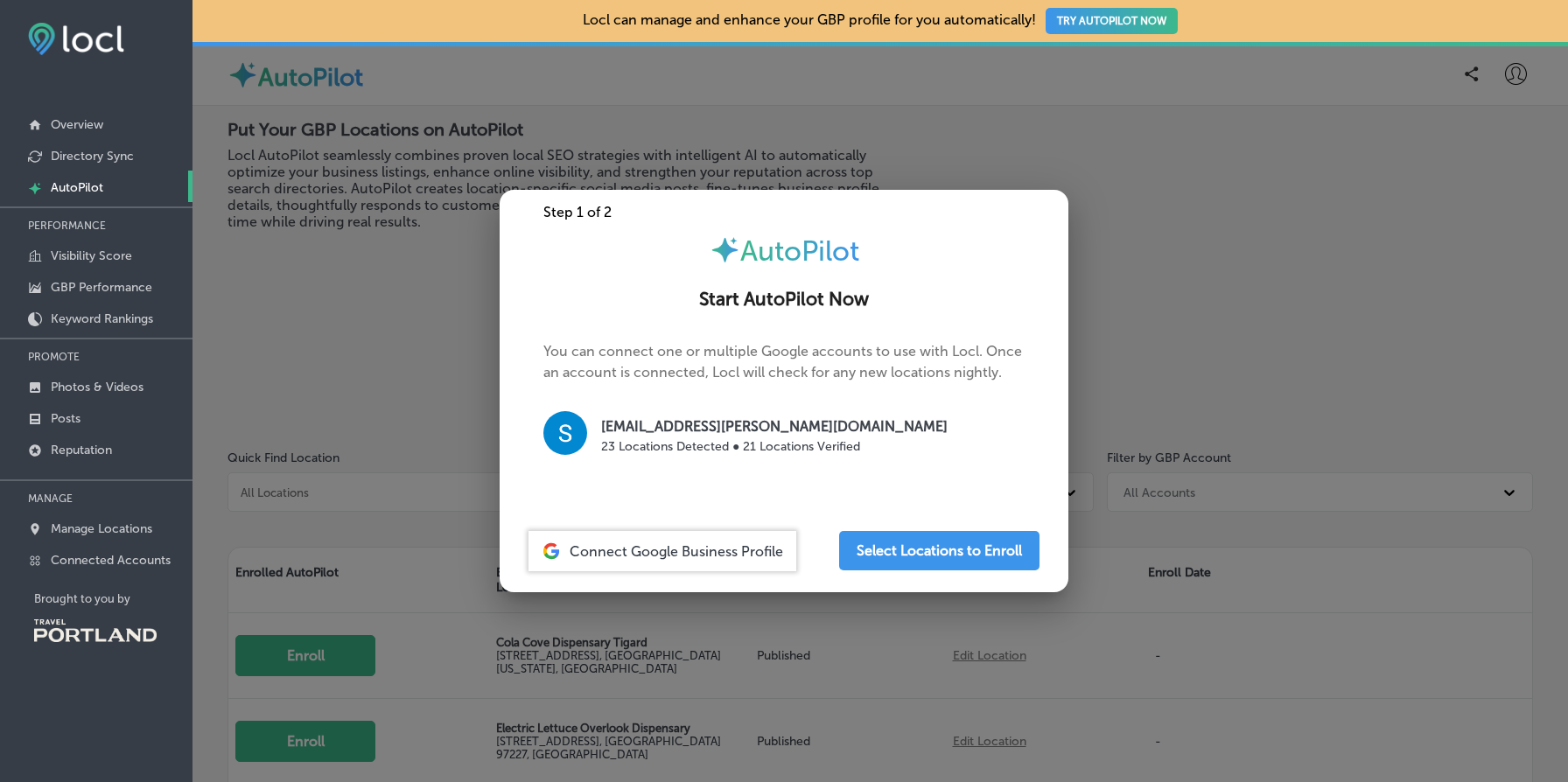
click at [352, 291] on div at bounding box center [784, 391] width 1568 height 782
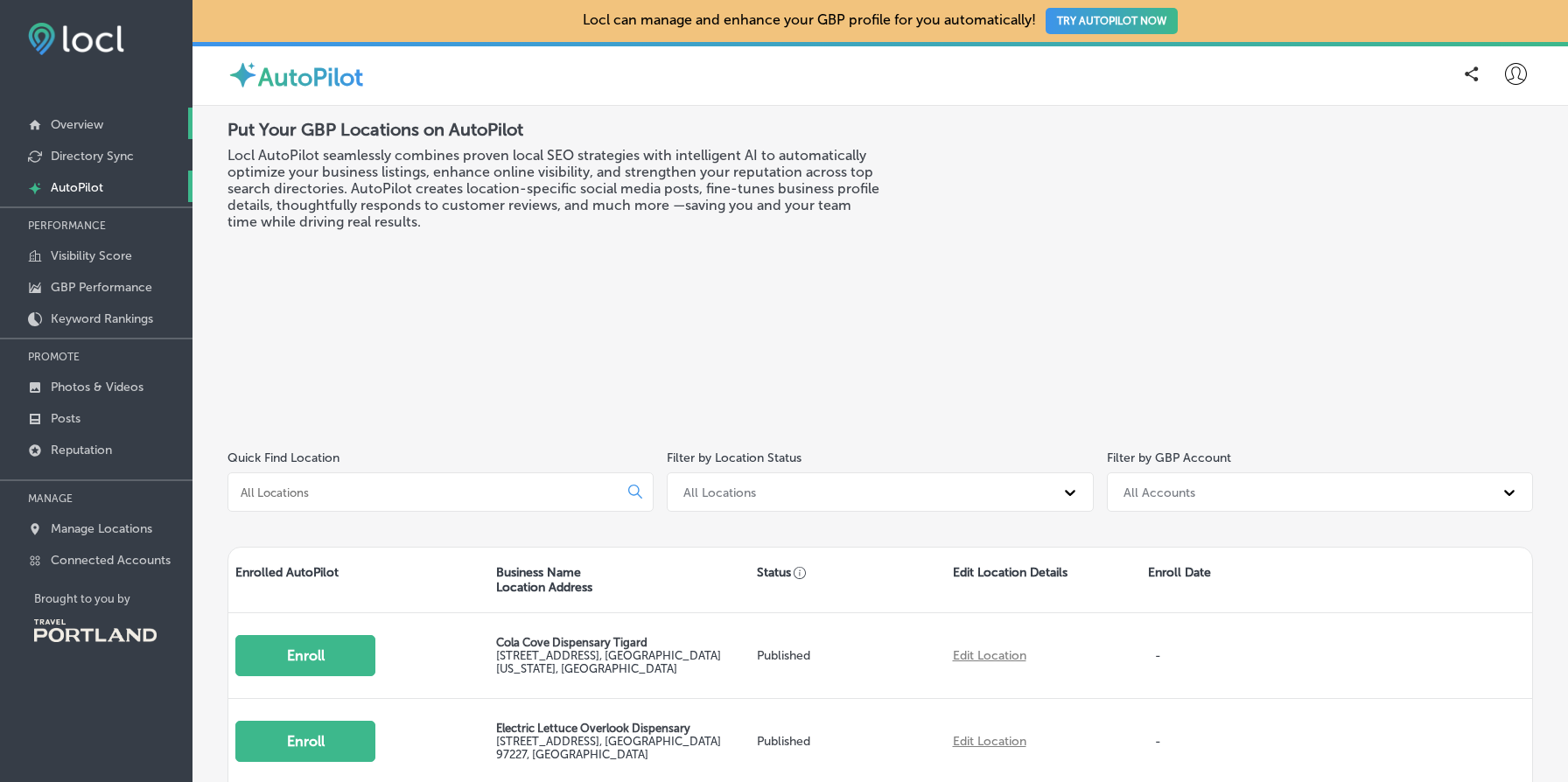
click at [109, 132] on link "Overview" at bounding box center [96, 123] width 193 height 32
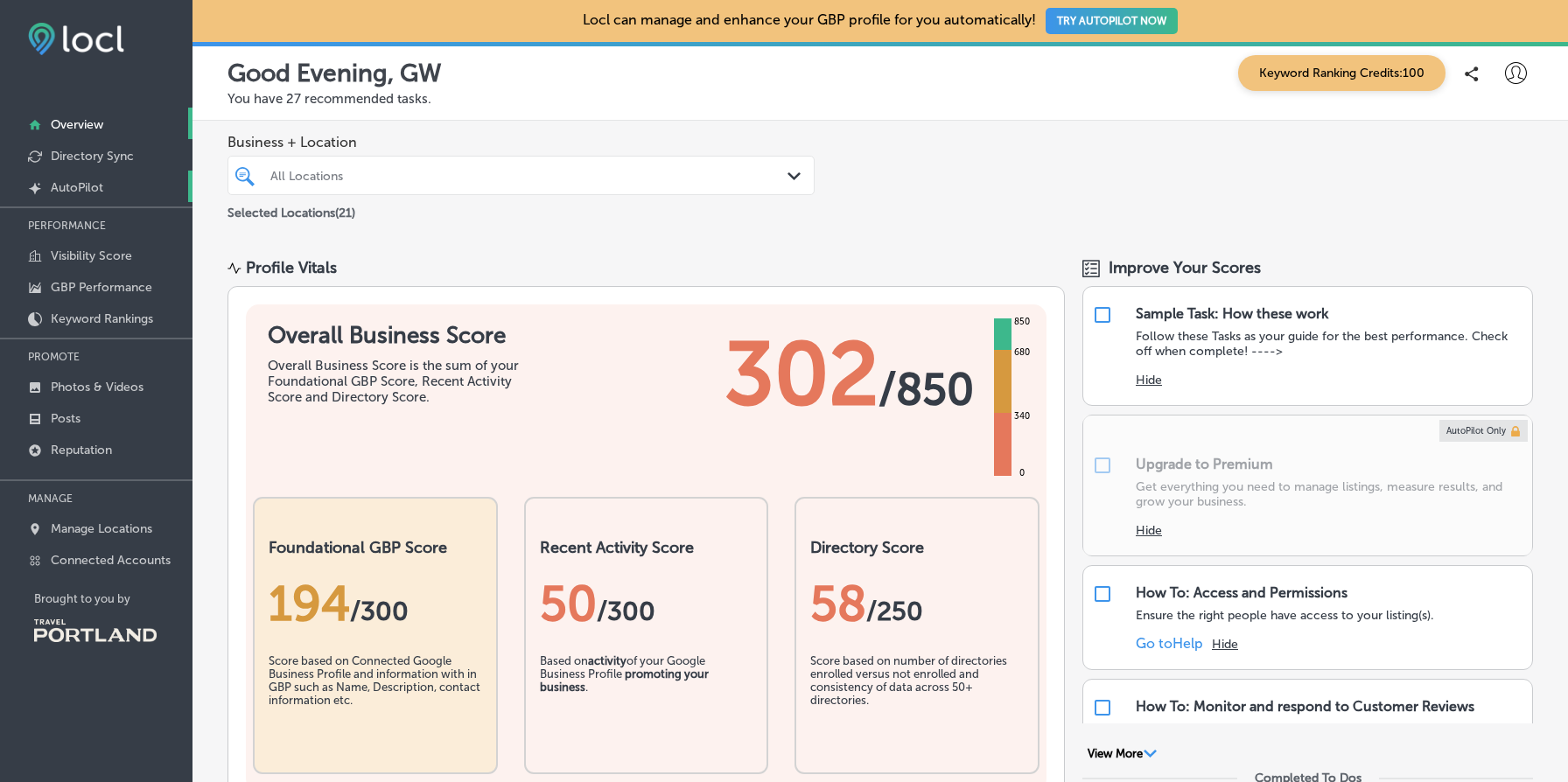
click at [84, 185] on p "AutoPilot" at bounding box center [77, 188] width 53 height 15
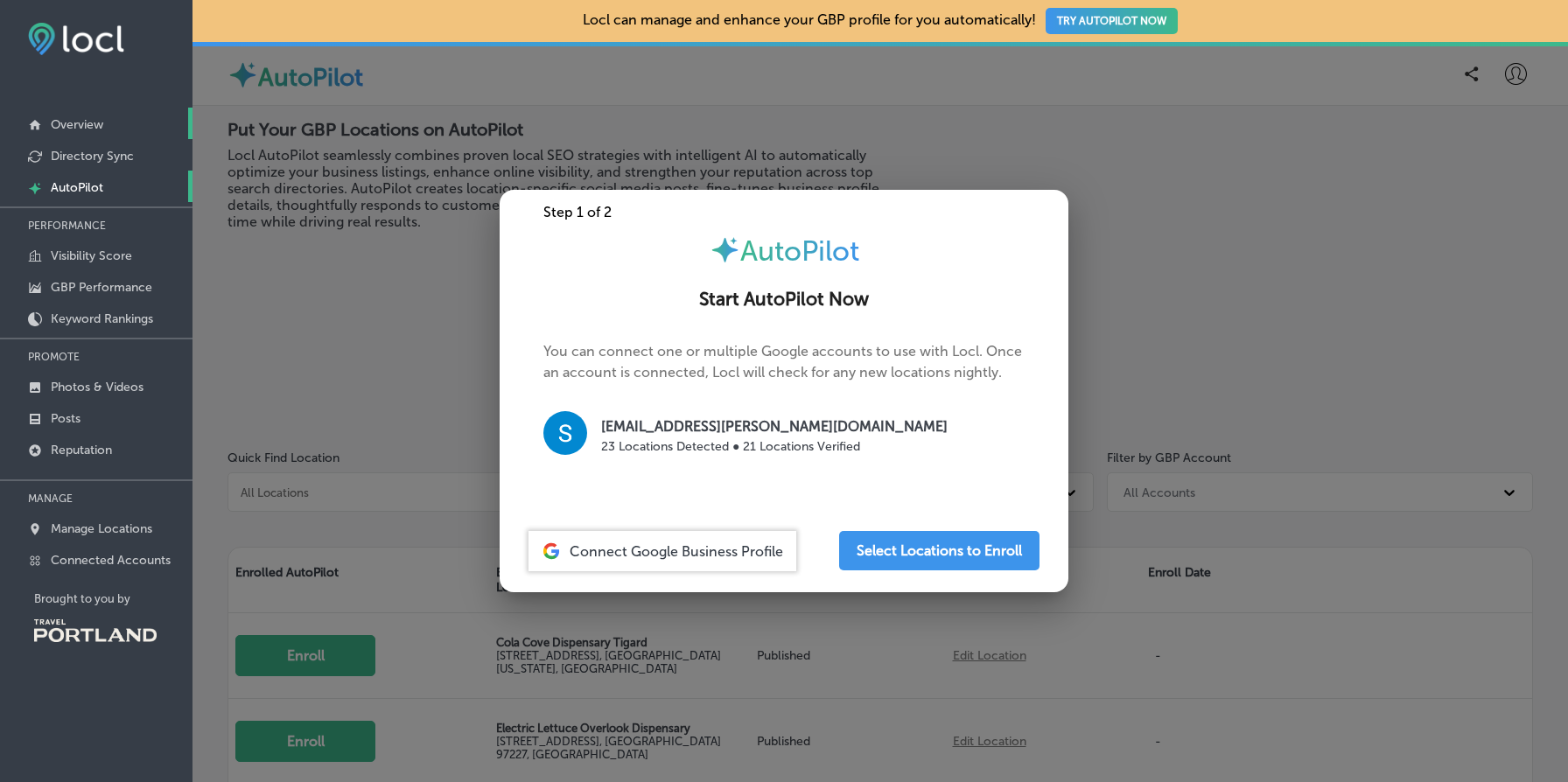
click at [124, 117] on link "Overview" at bounding box center [96, 123] width 193 height 32
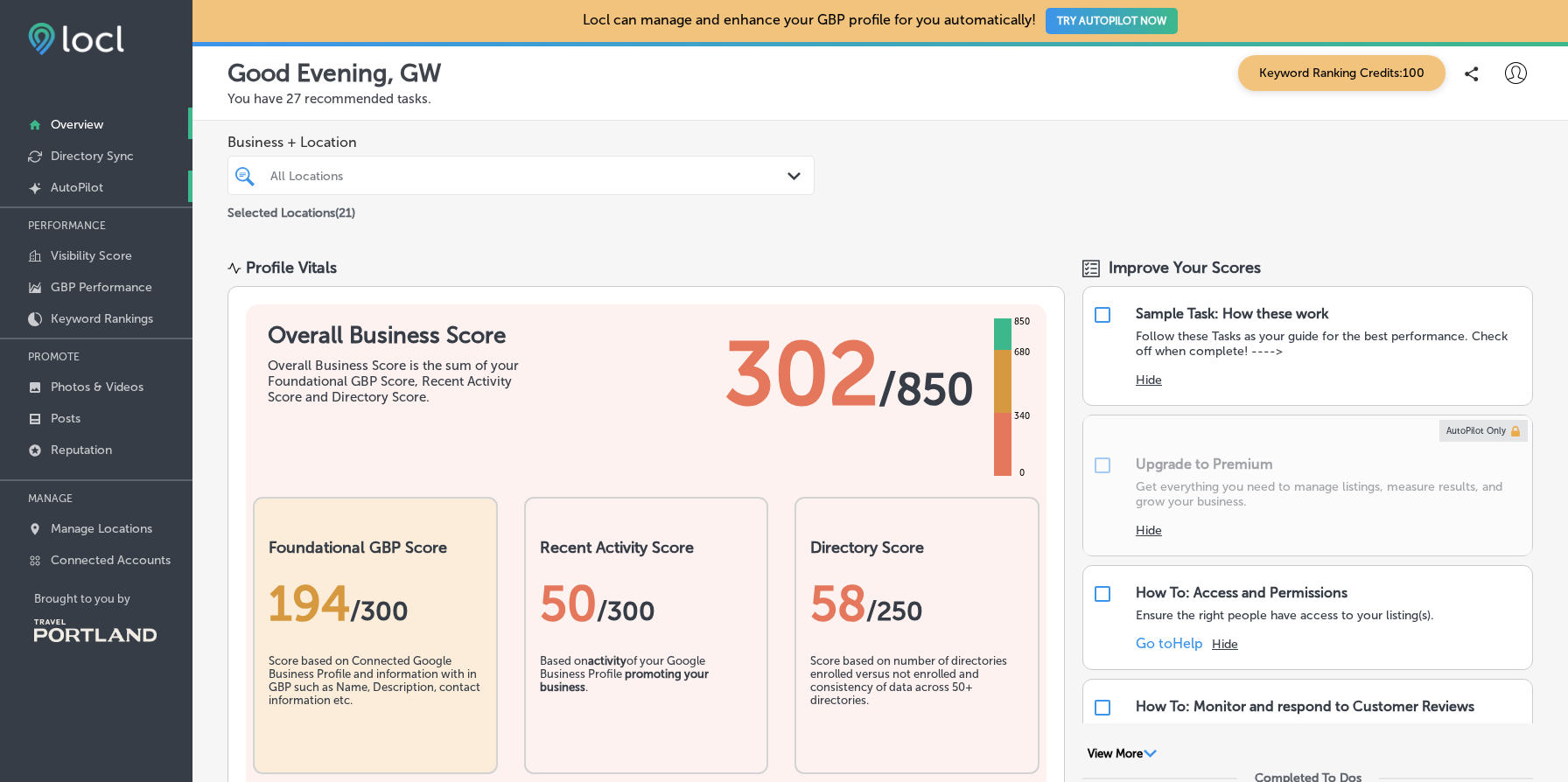
click at [93, 181] on p "AutoPilot" at bounding box center [77, 188] width 53 height 15
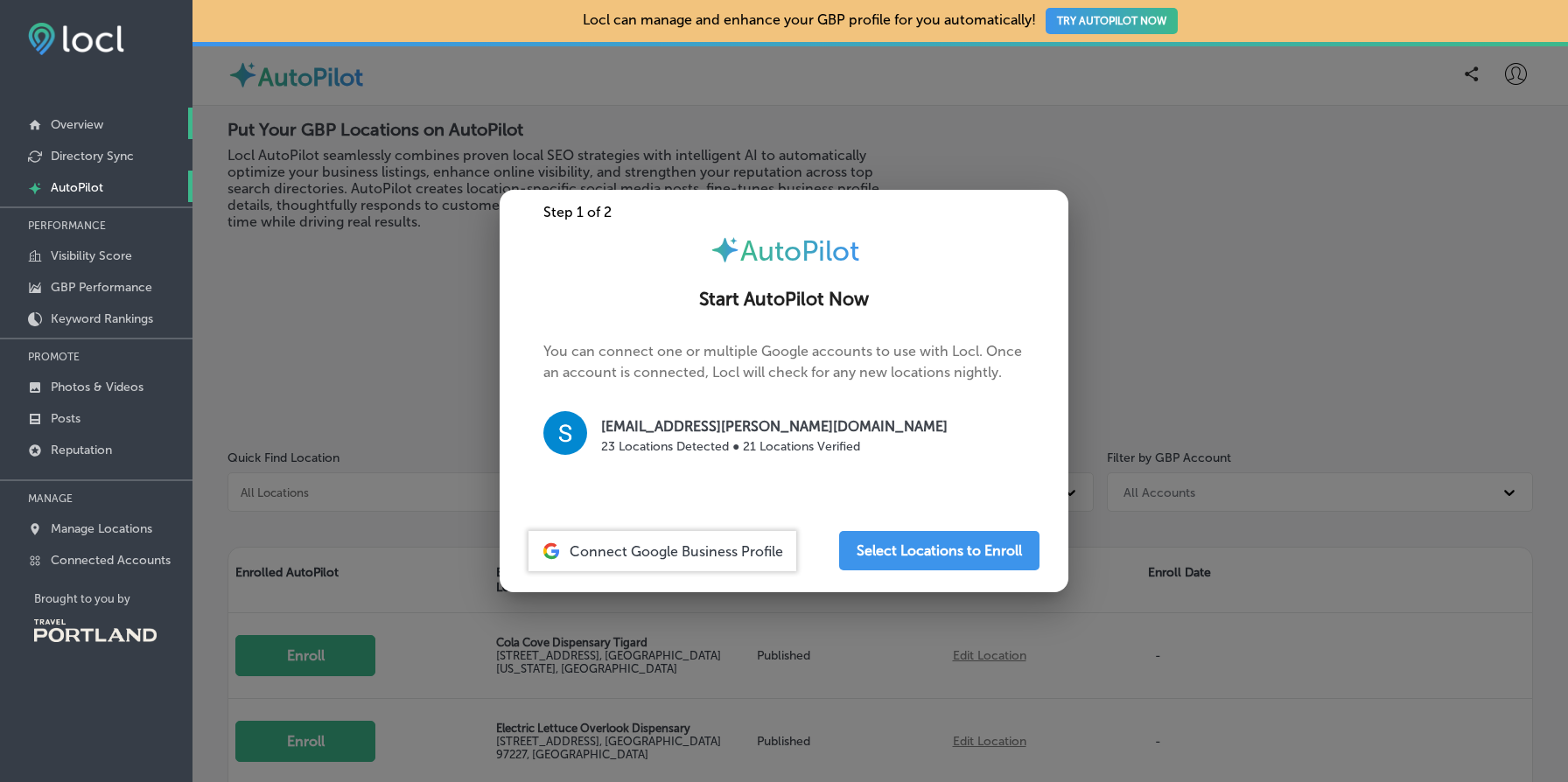
click at [113, 122] on link "Overview" at bounding box center [96, 123] width 193 height 32
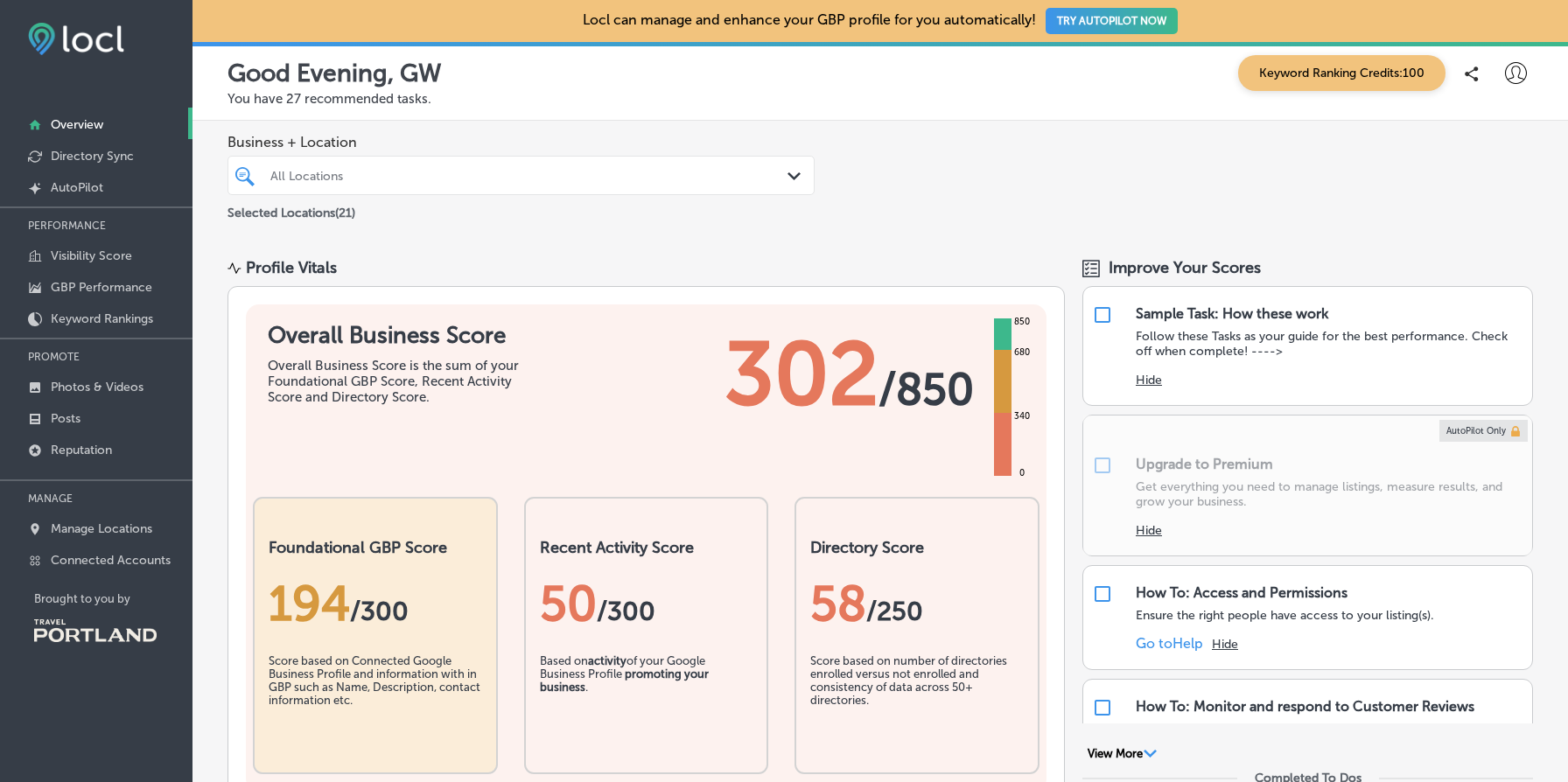
click at [916, 196] on div "Business + Location All Locations Path Created with Sketch. Selected Locations …" at bounding box center [880, 178] width 1375 height 115
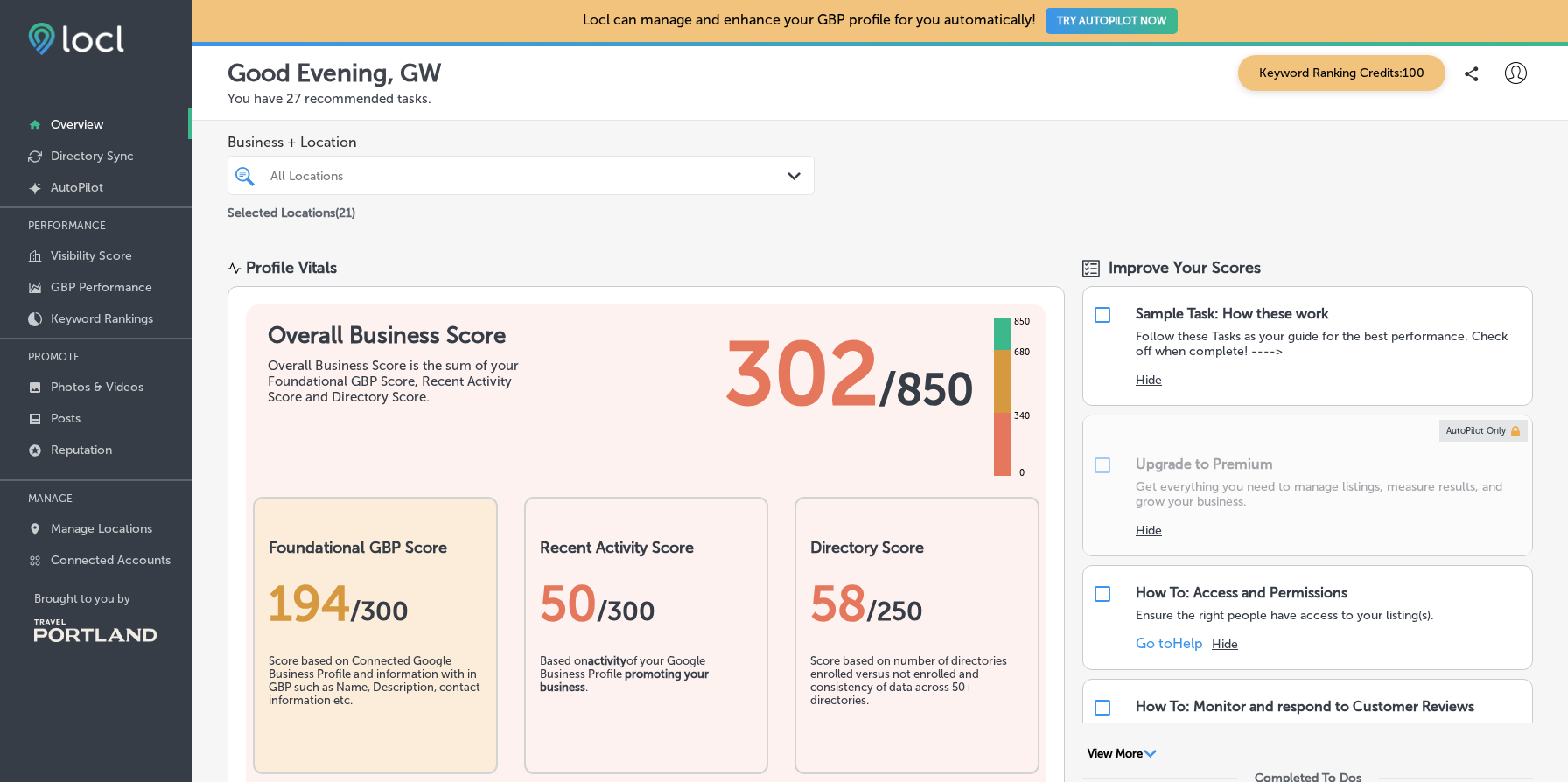
click at [1051, 258] on div "Profile Vitals" at bounding box center [645, 268] width 837 height 19
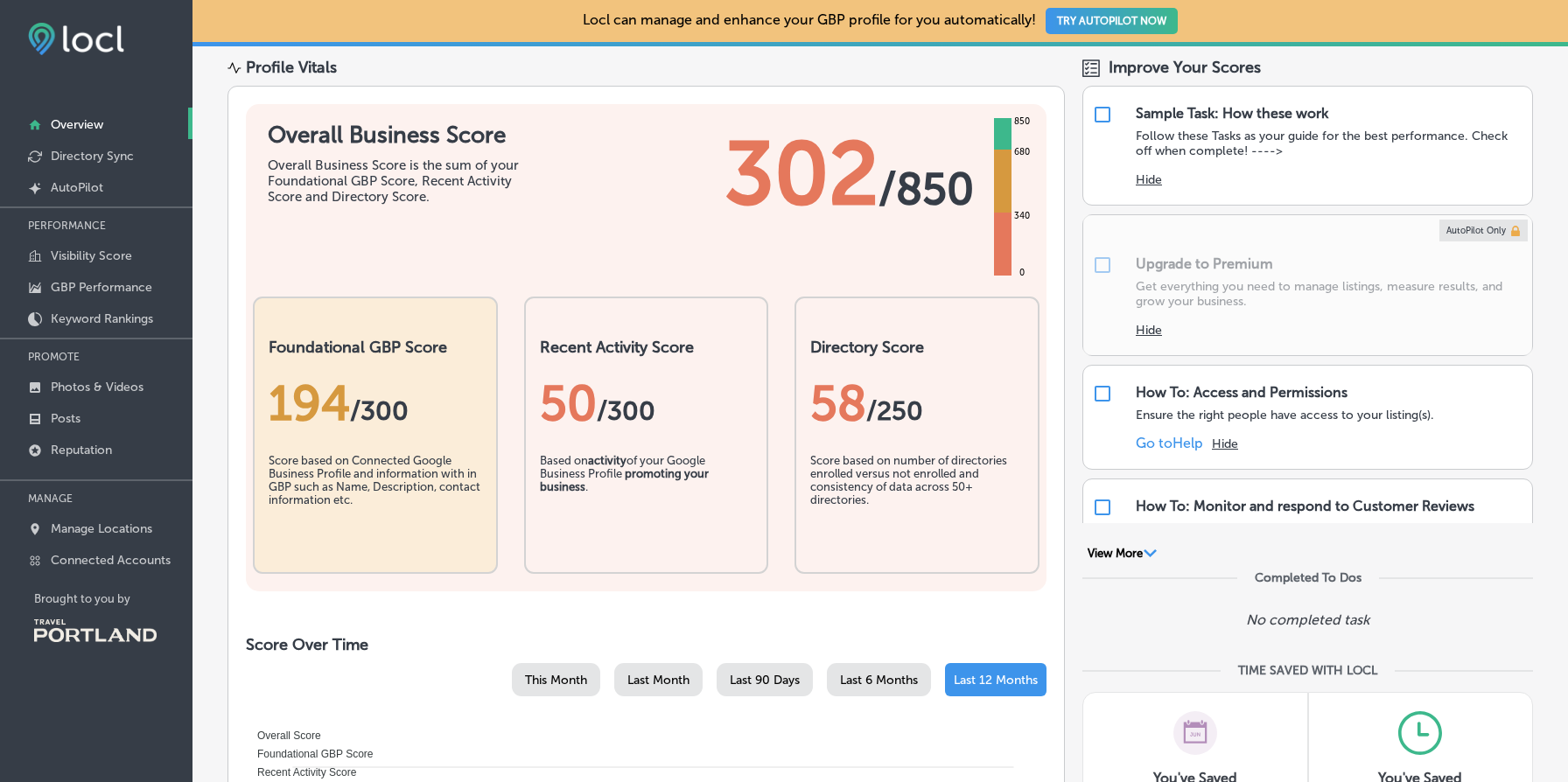
scroll to position [321, 0]
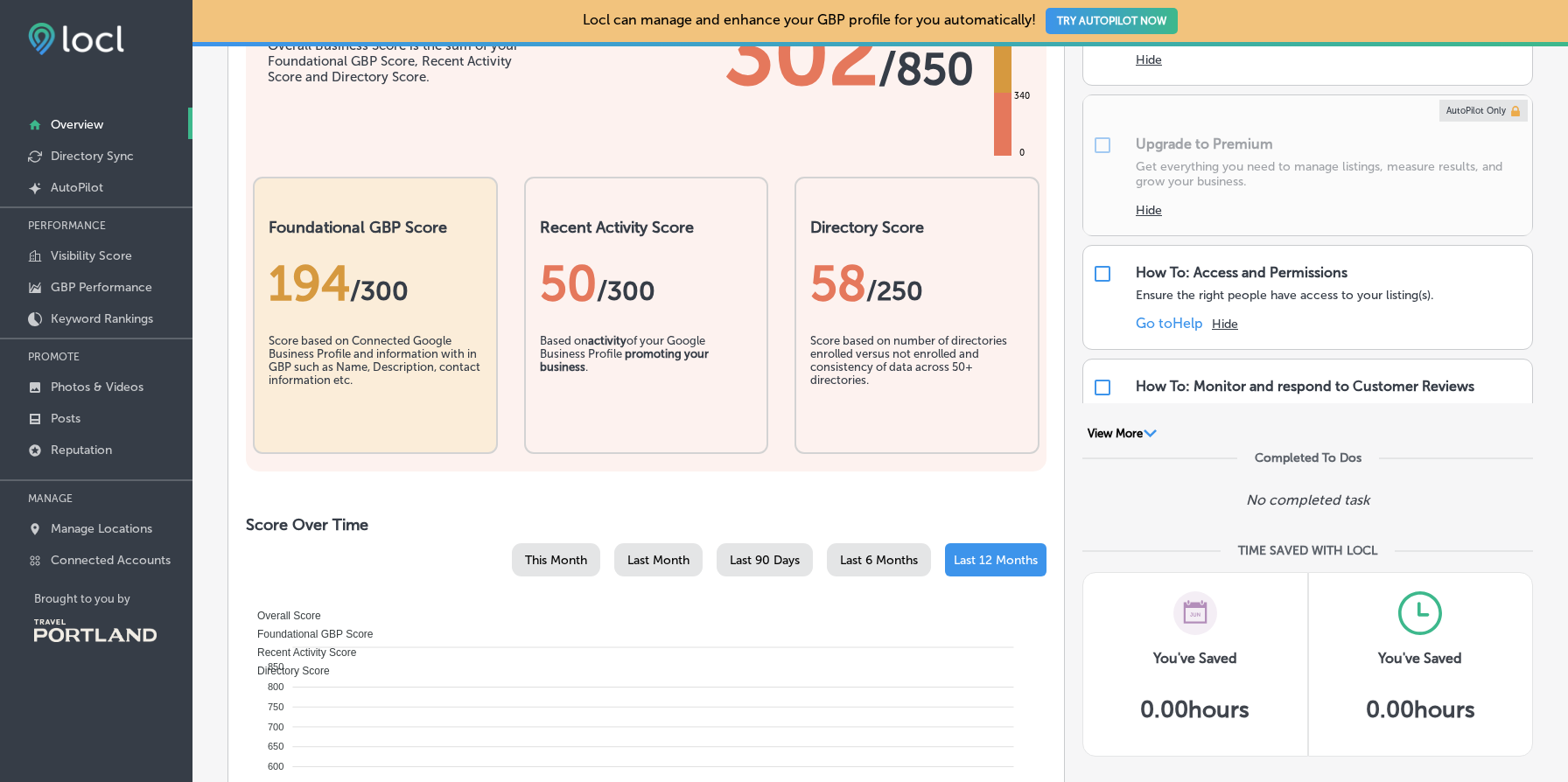
click at [1147, 430] on icon "Path Created with Sketch." at bounding box center [1150, 433] width 13 height 8
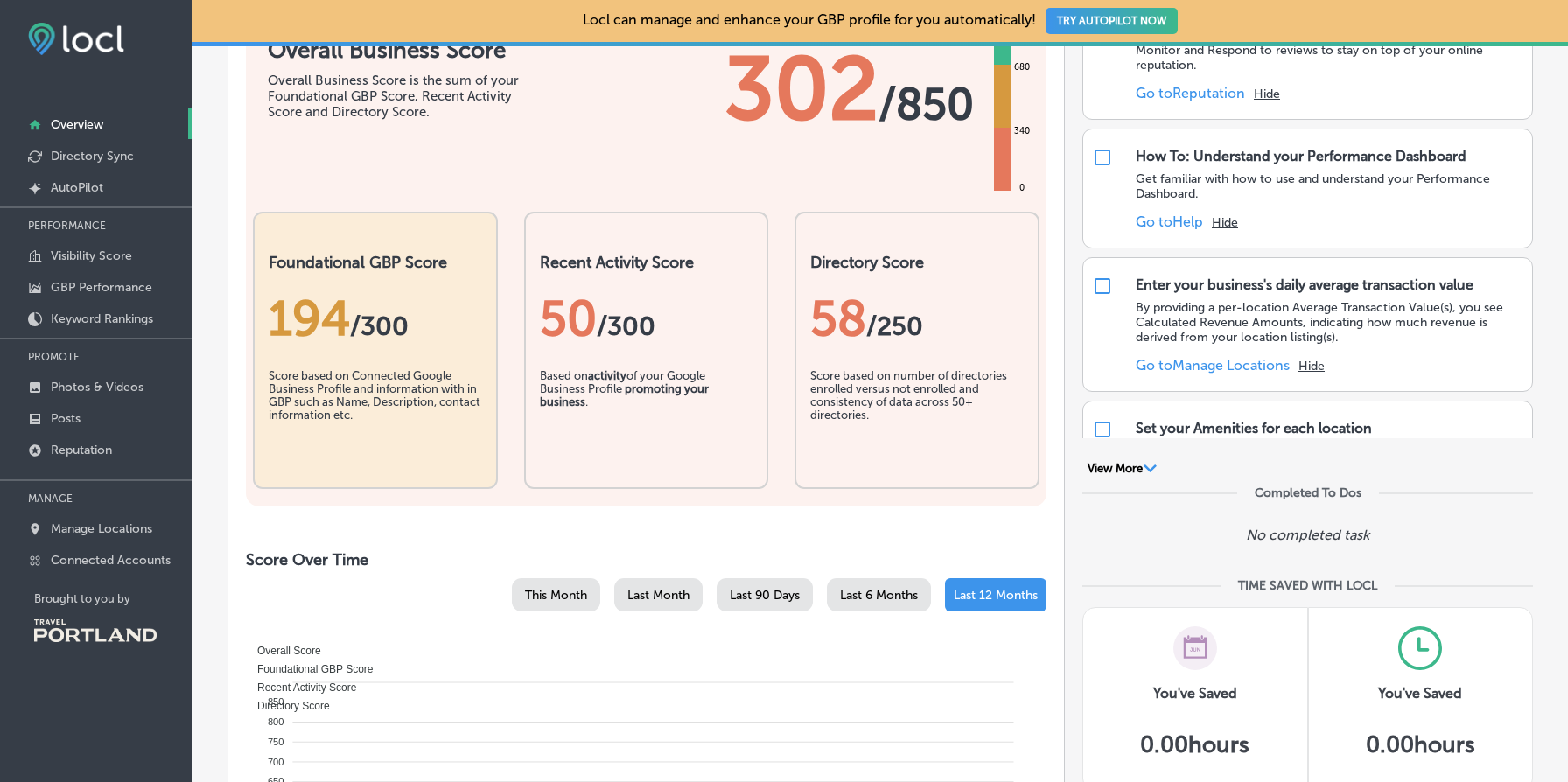
scroll to position [0, 0]
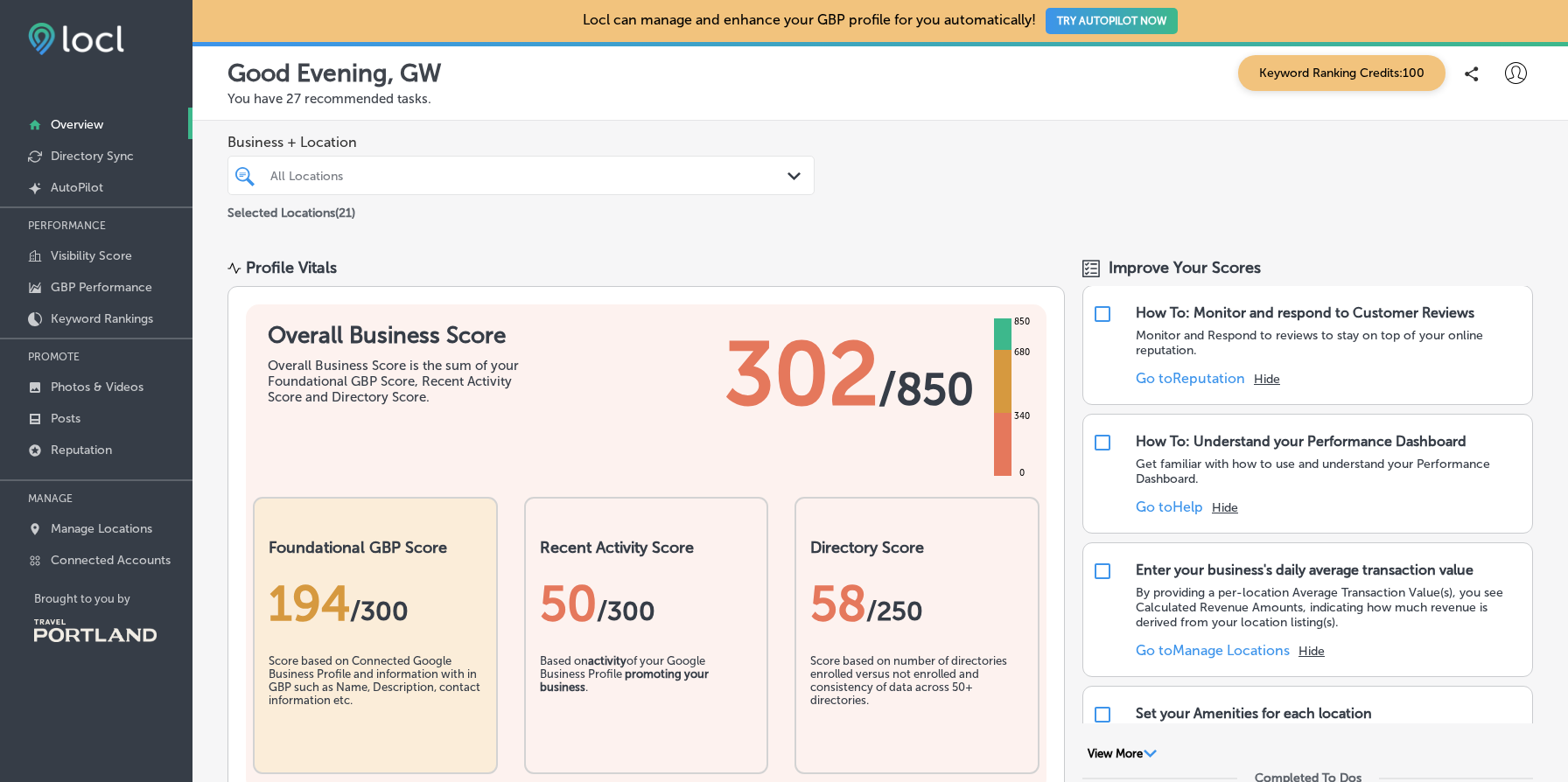
click at [1277, 188] on div "Business + Location All Locations Path Created with Sketch. Selected Locations …" at bounding box center [880, 178] width 1375 height 115
click at [316, 337] on h1 "Overall Business Score" at bounding box center [399, 336] width 262 height 27
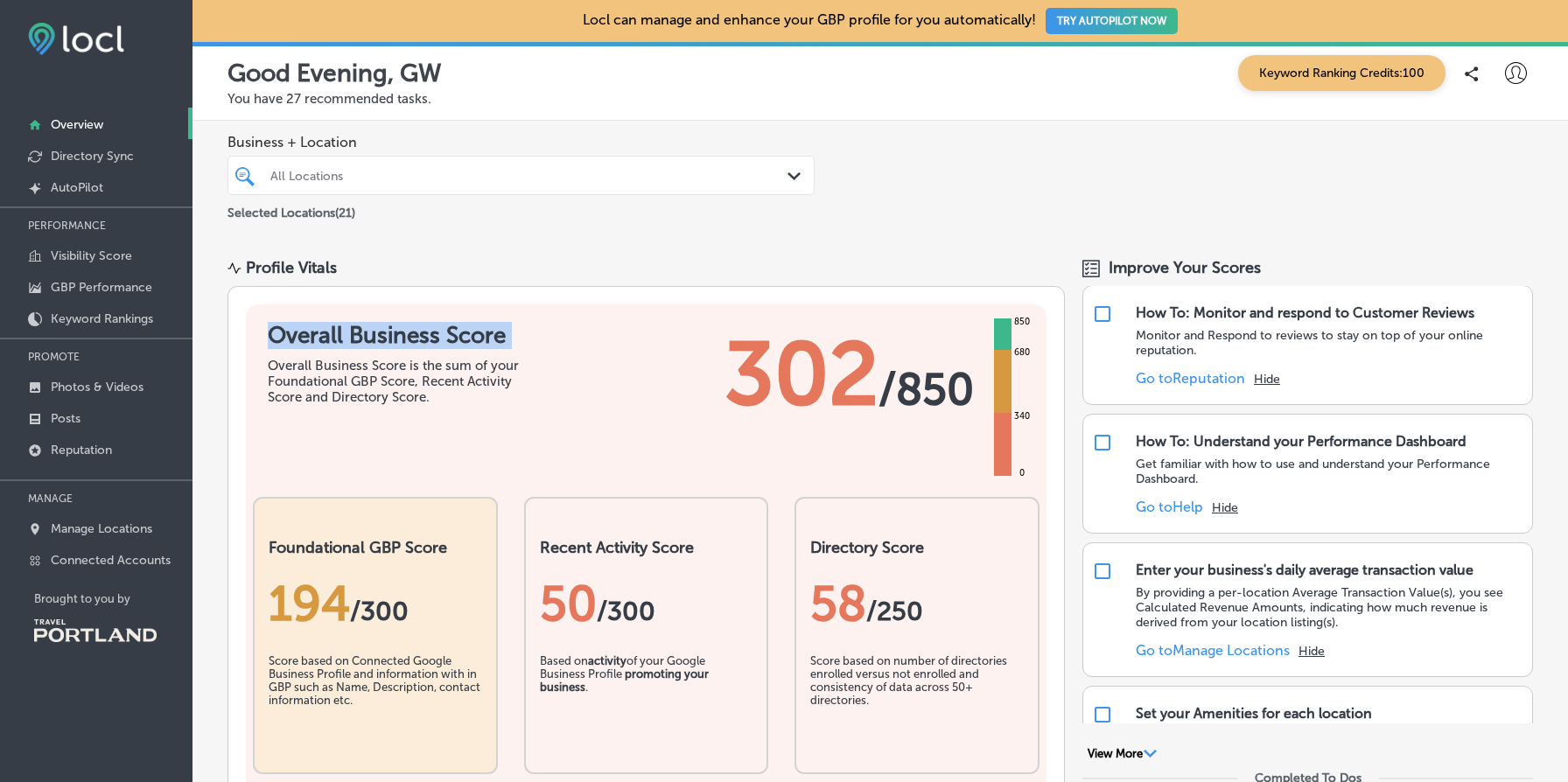
click at [316, 337] on h1 "Overall Business Score" at bounding box center [399, 336] width 262 height 27
click at [100, 186] on p "AutoPilot" at bounding box center [77, 188] width 53 height 15
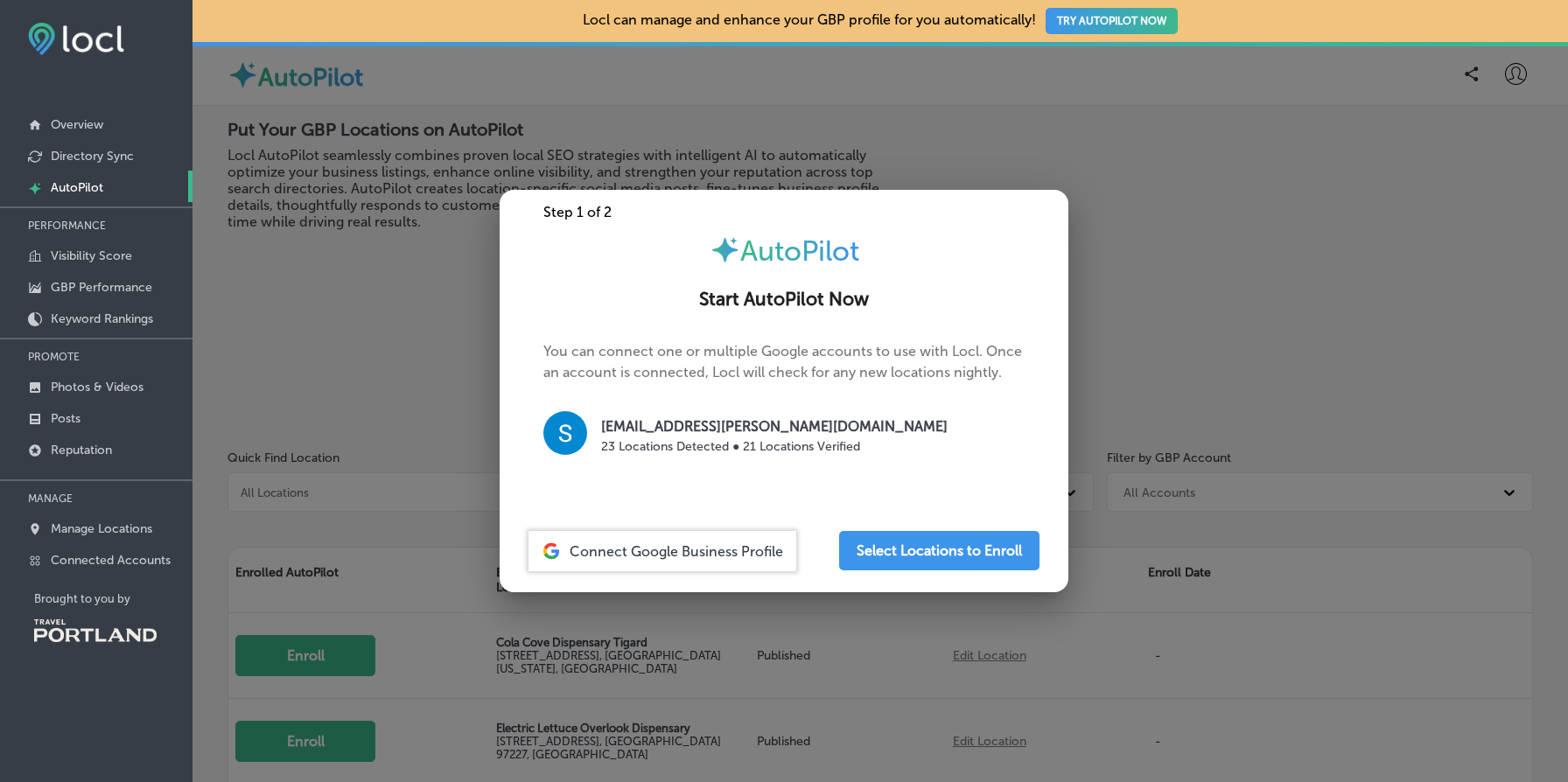
click at [785, 267] on span "AutoPilot" at bounding box center [799, 251] width 119 height 33
click at [114, 130] on link "Overview" at bounding box center [96, 123] width 193 height 32
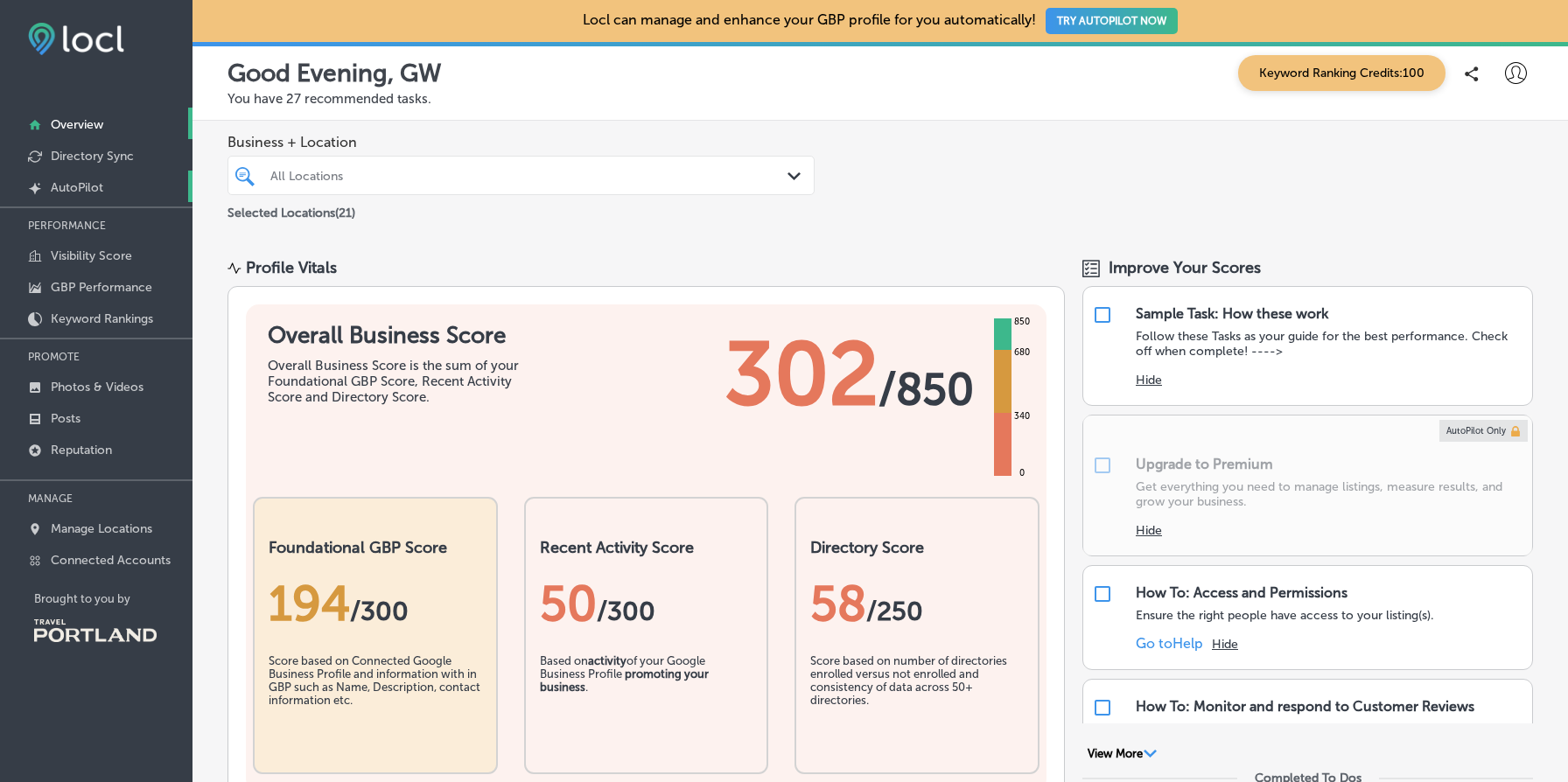
click at [130, 187] on link "Created by potrace 1.10, written by Peter Selinger 2001-2011 AutoPilot" at bounding box center [96, 187] width 193 height 32
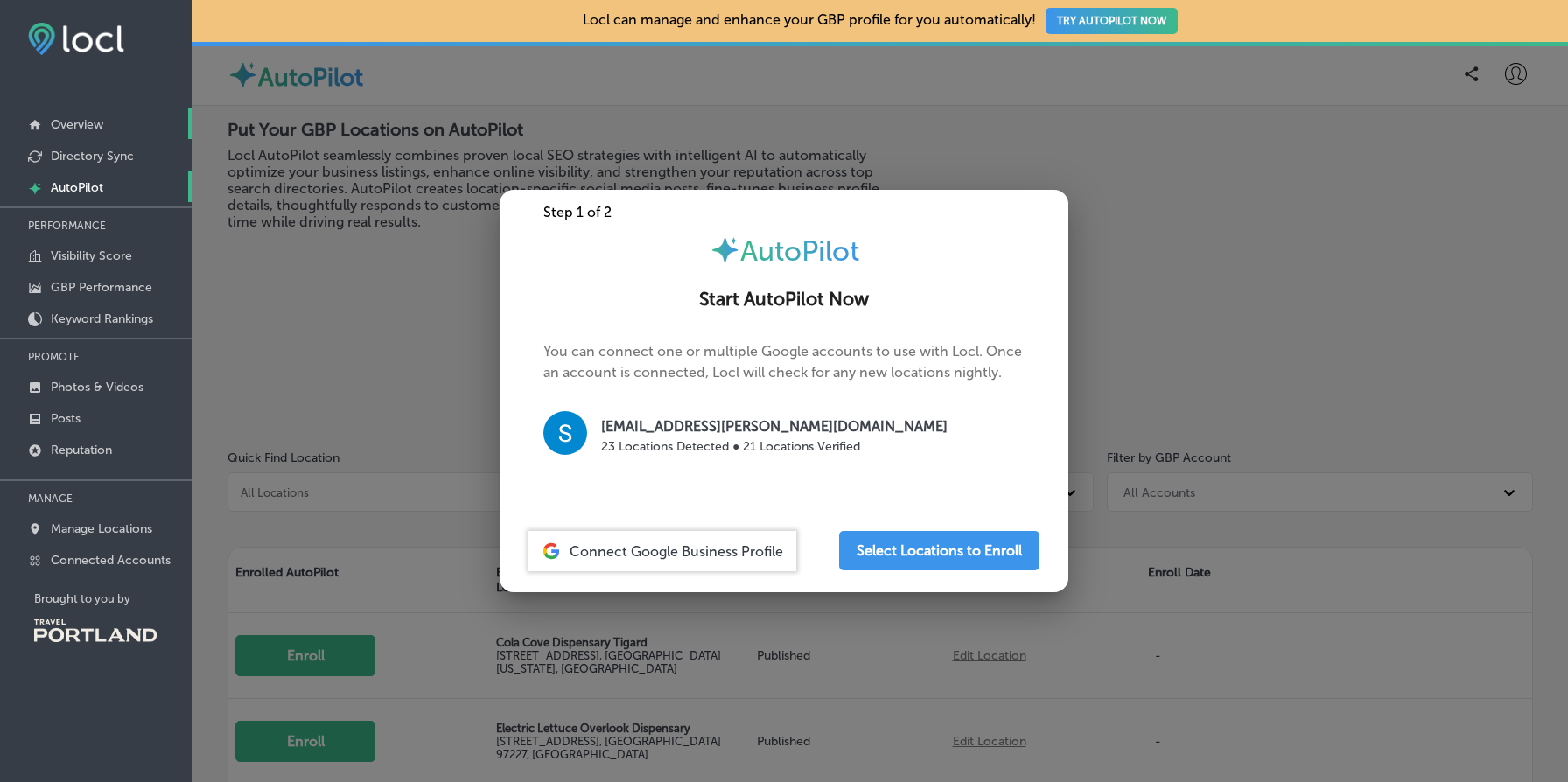
click at [136, 124] on link "Overview" at bounding box center [96, 123] width 193 height 32
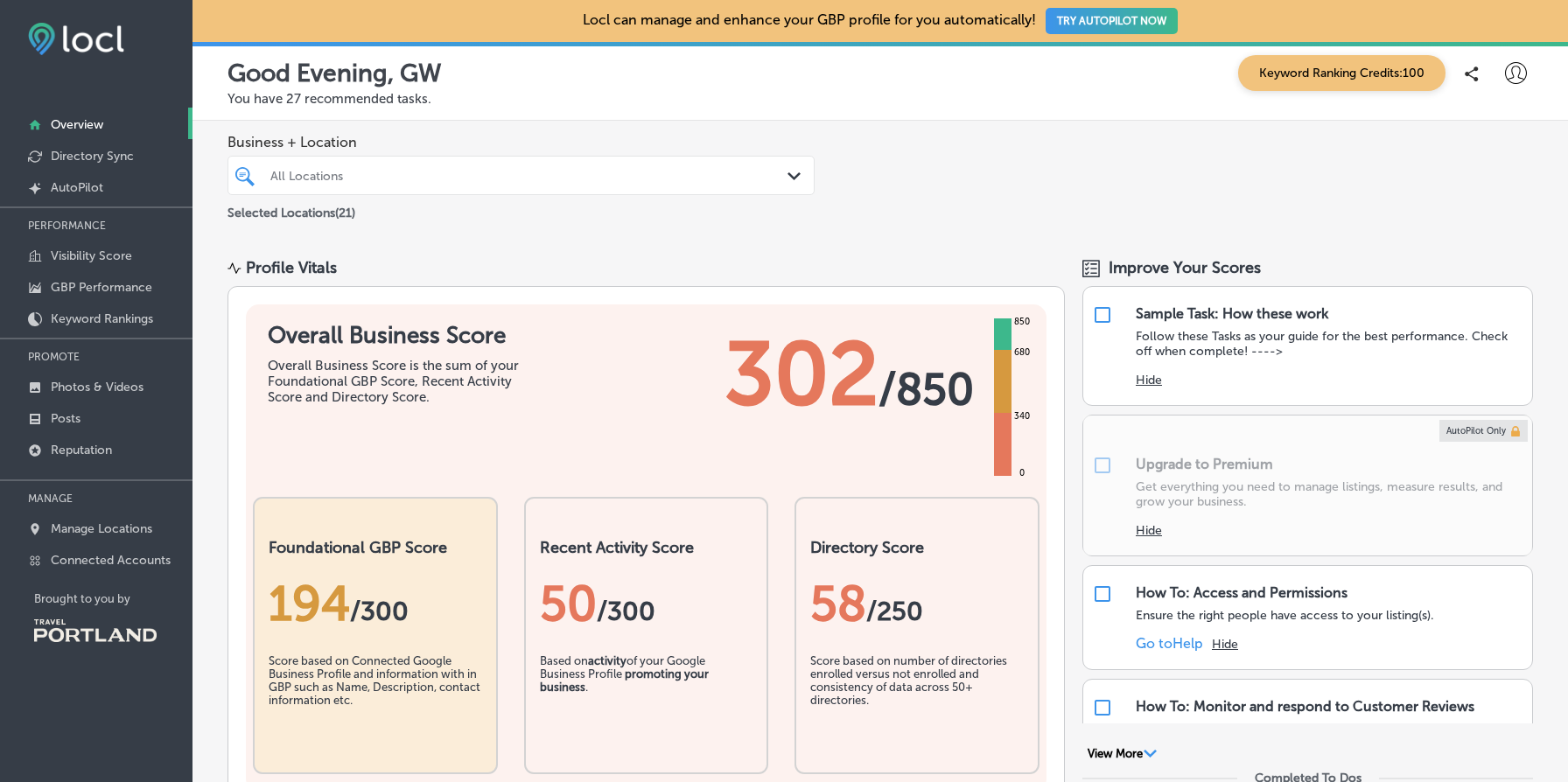
click at [1517, 73] on icon at bounding box center [1515, 73] width 22 height 22
click at [1481, 141] on p "My Account" at bounding box center [1491, 136] width 78 height 21
select select "US"
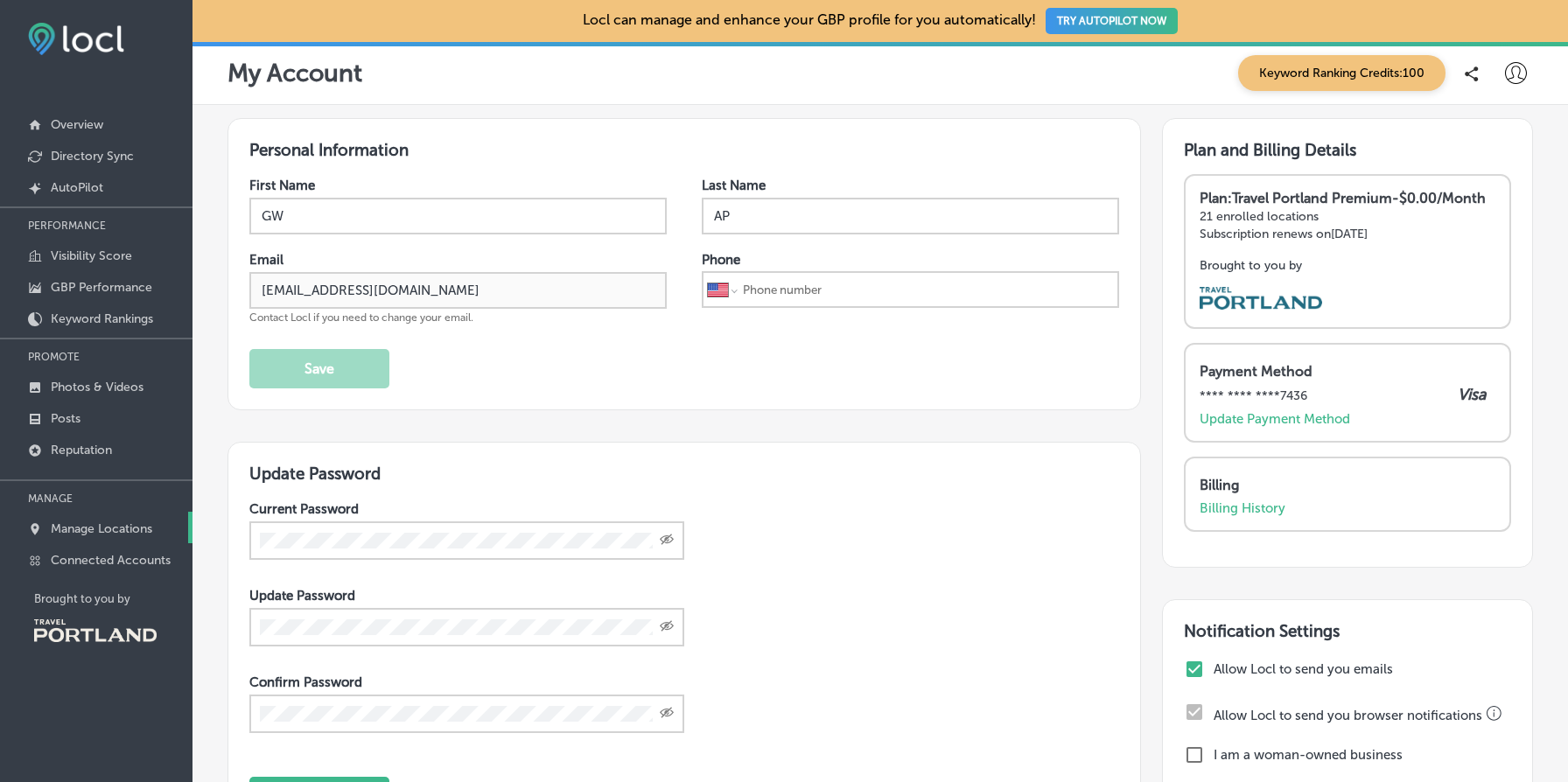
click at [121, 517] on link "Manage Locations" at bounding box center [96, 527] width 193 height 32
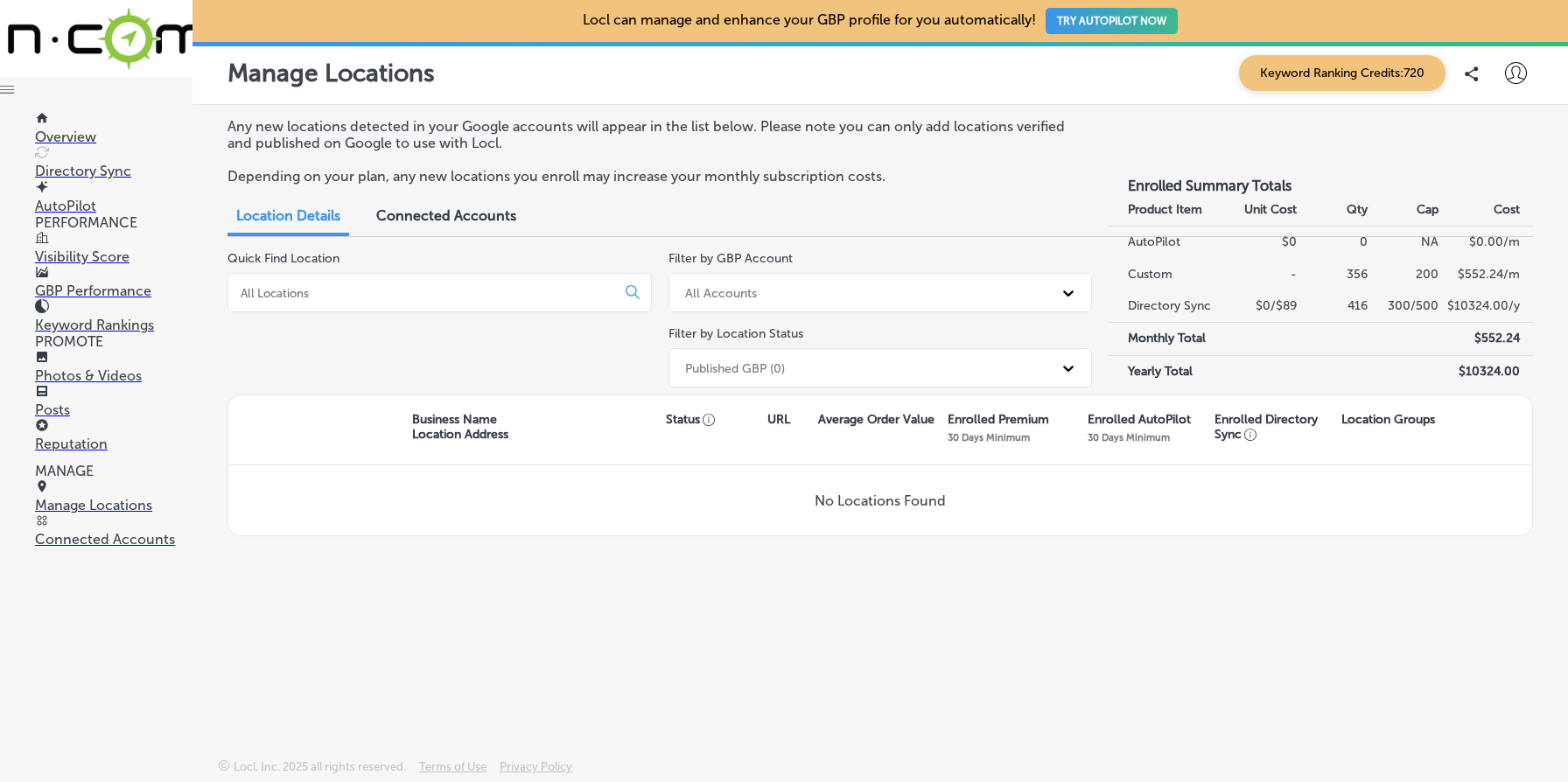
click at [1124, 187] on h3 "Enrolled Summary Totals" at bounding box center [1321, 180] width 424 height 30
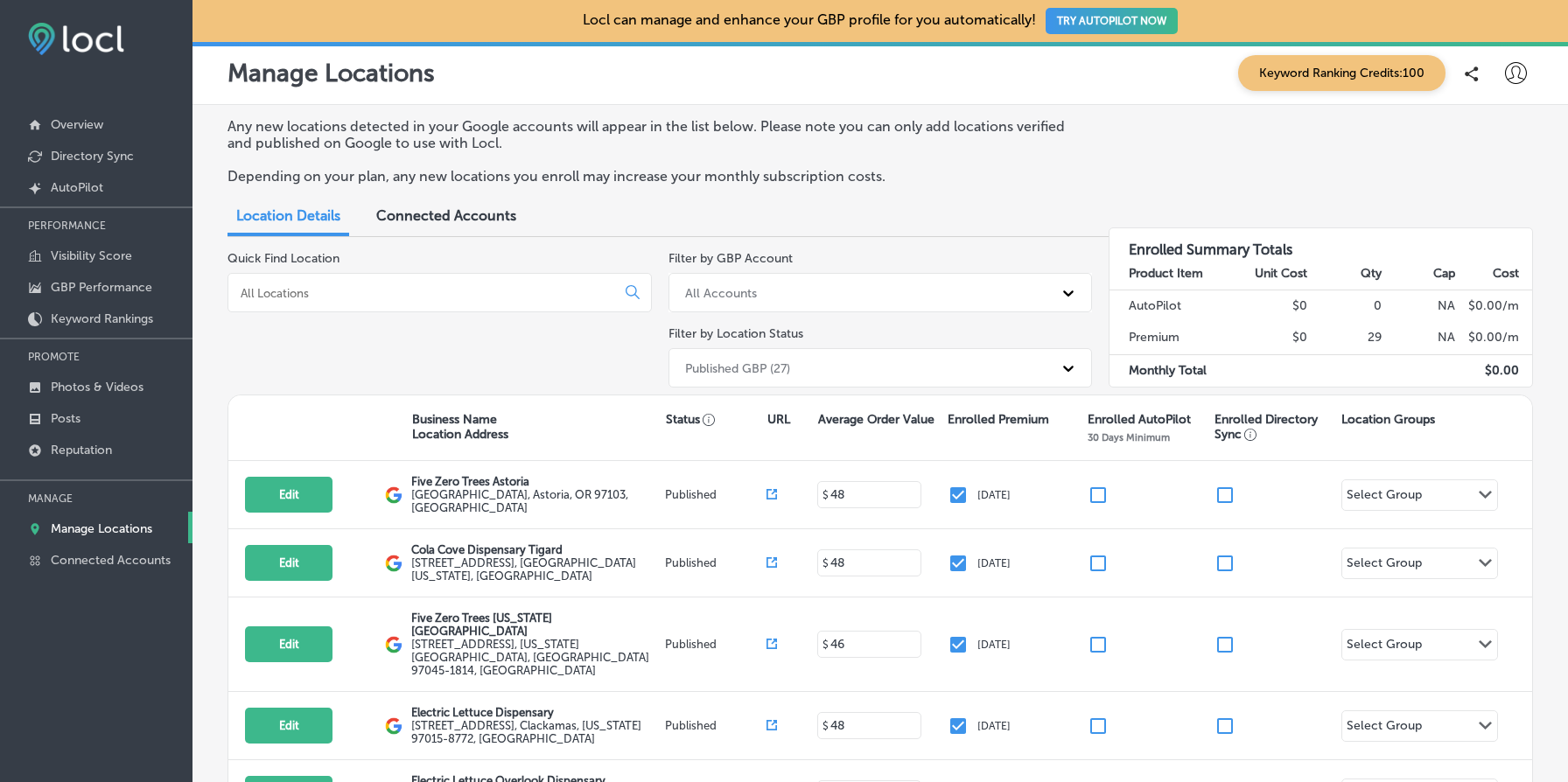
click at [1477, 130] on div "Any new locations detected in your Google accounts will appear in the list belo…" at bounding box center [880, 158] width 1306 height 80
click at [1515, 70] on icon at bounding box center [1515, 73] width 22 height 22
click at [1497, 136] on p "My Account" at bounding box center [1491, 136] width 78 height 21
select select "US"
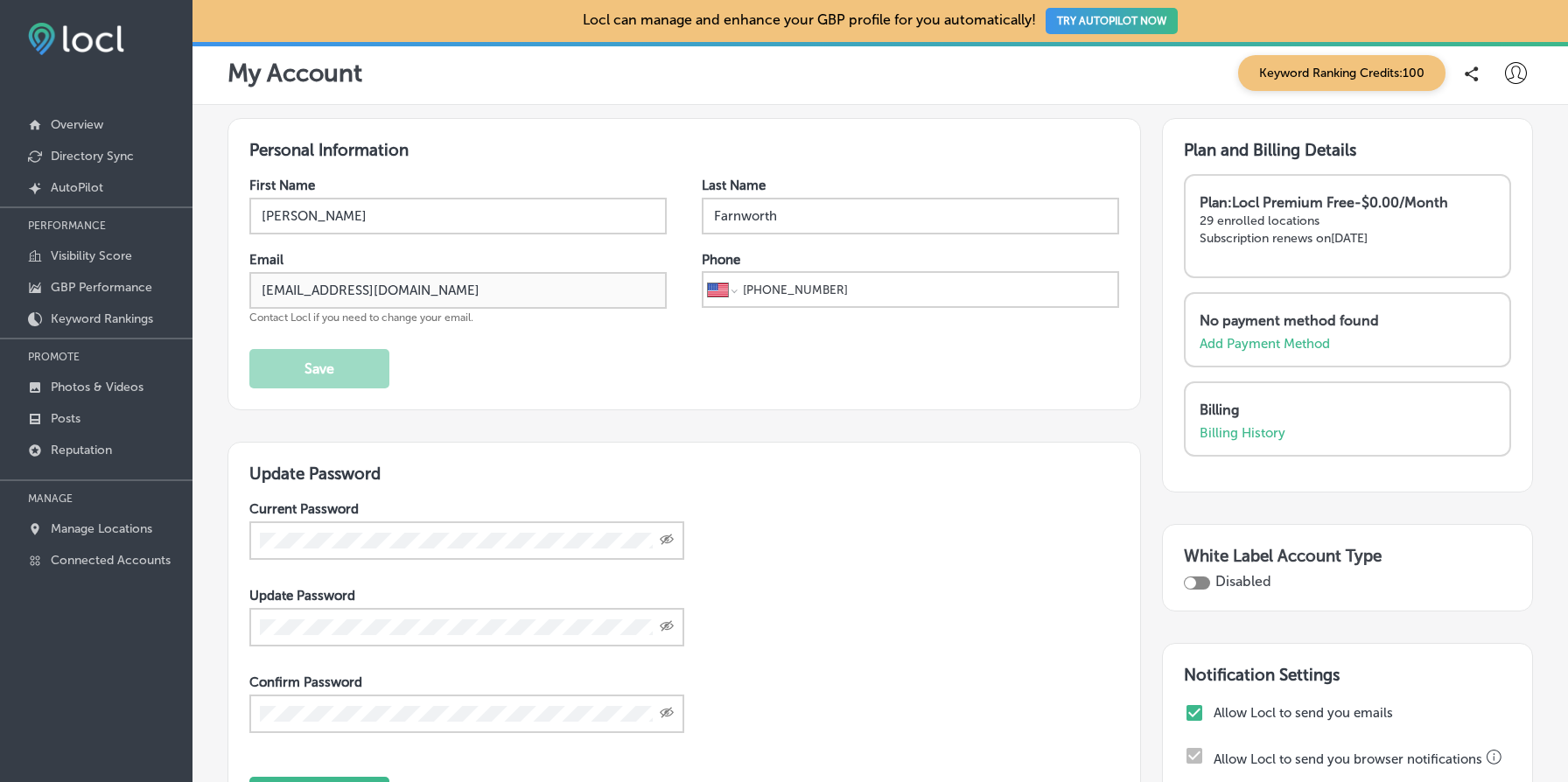
click at [1298, 209] on strong "Plan: Locl Premium Free - $0.00/Month" at bounding box center [1323, 203] width 248 height 17
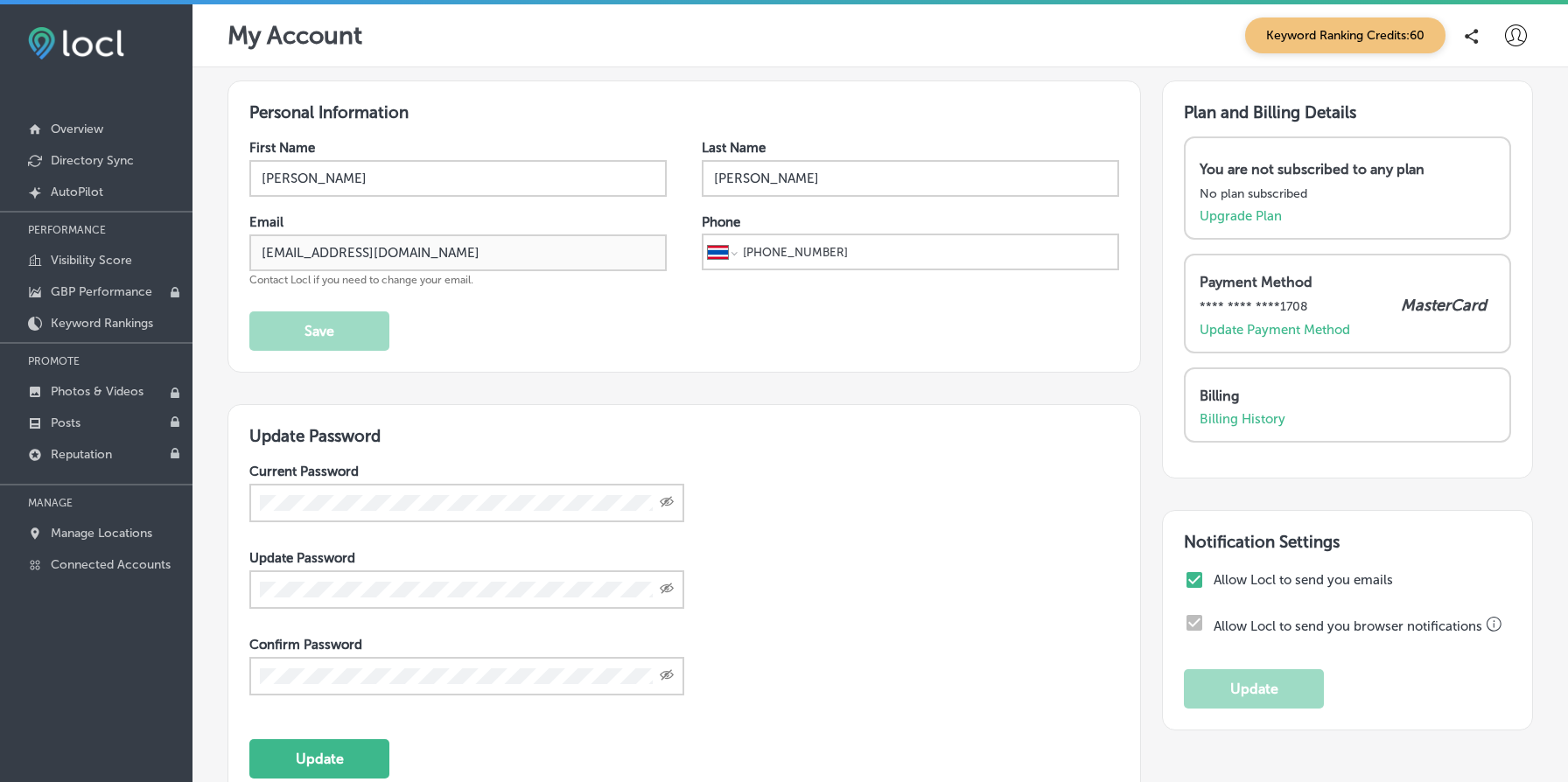
select select "TH"
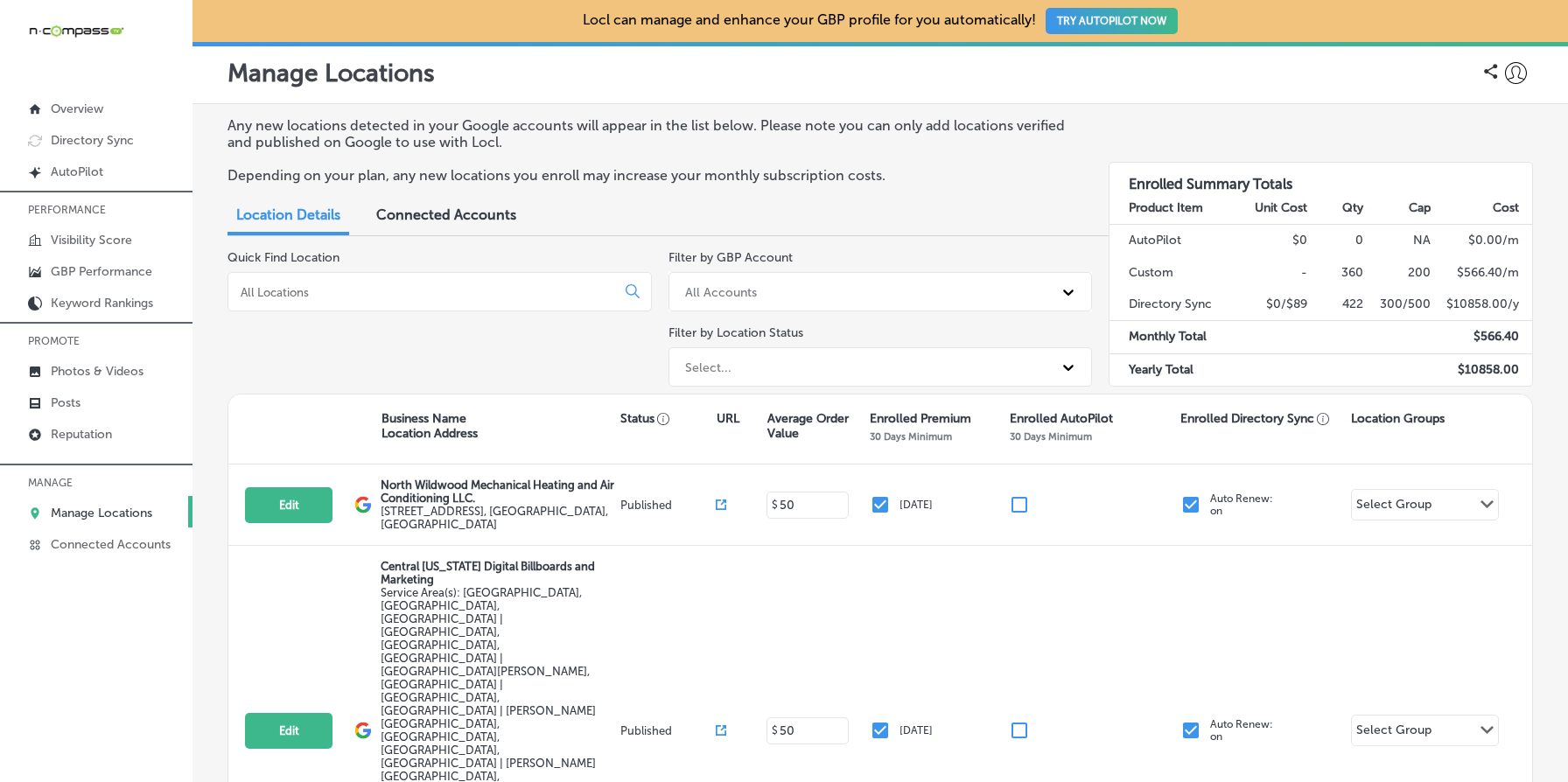
click at [1519, 70] on icon at bounding box center [1515, 73] width 22 height 22
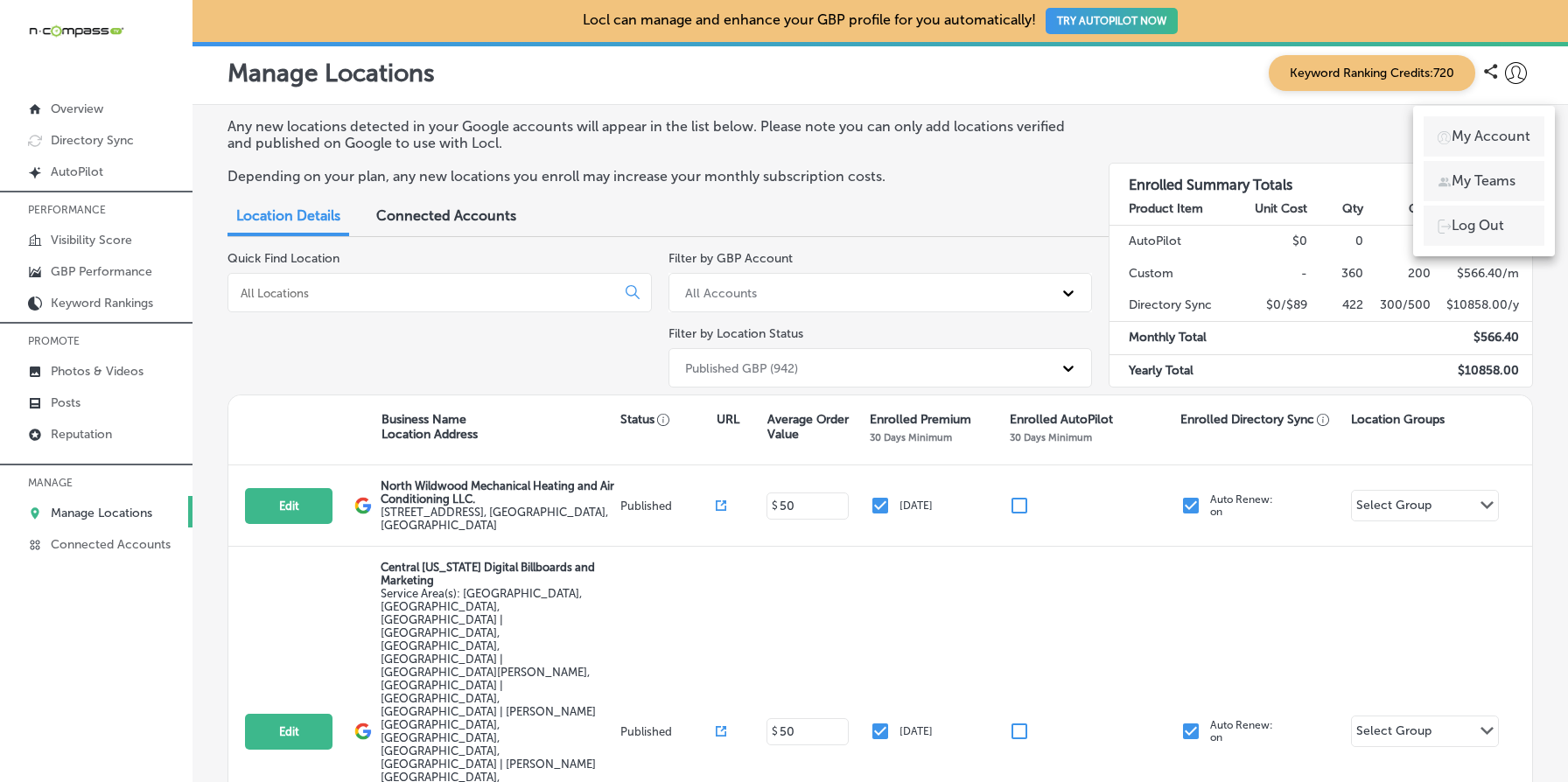
click at [1500, 135] on p "My Account" at bounding box center [1491, 136] width 78 height 21
select select "US"
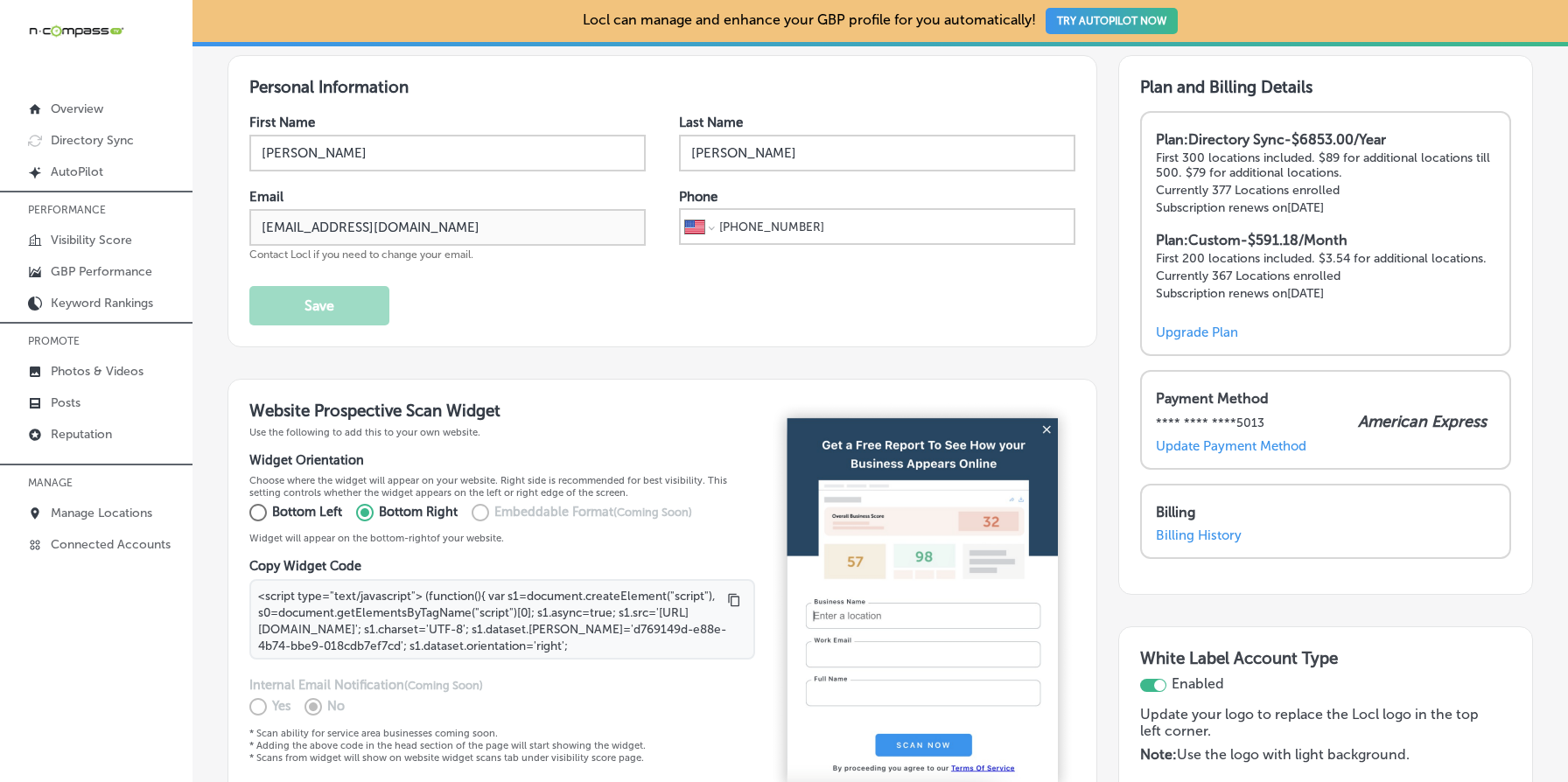
scroll to position [305, 0]
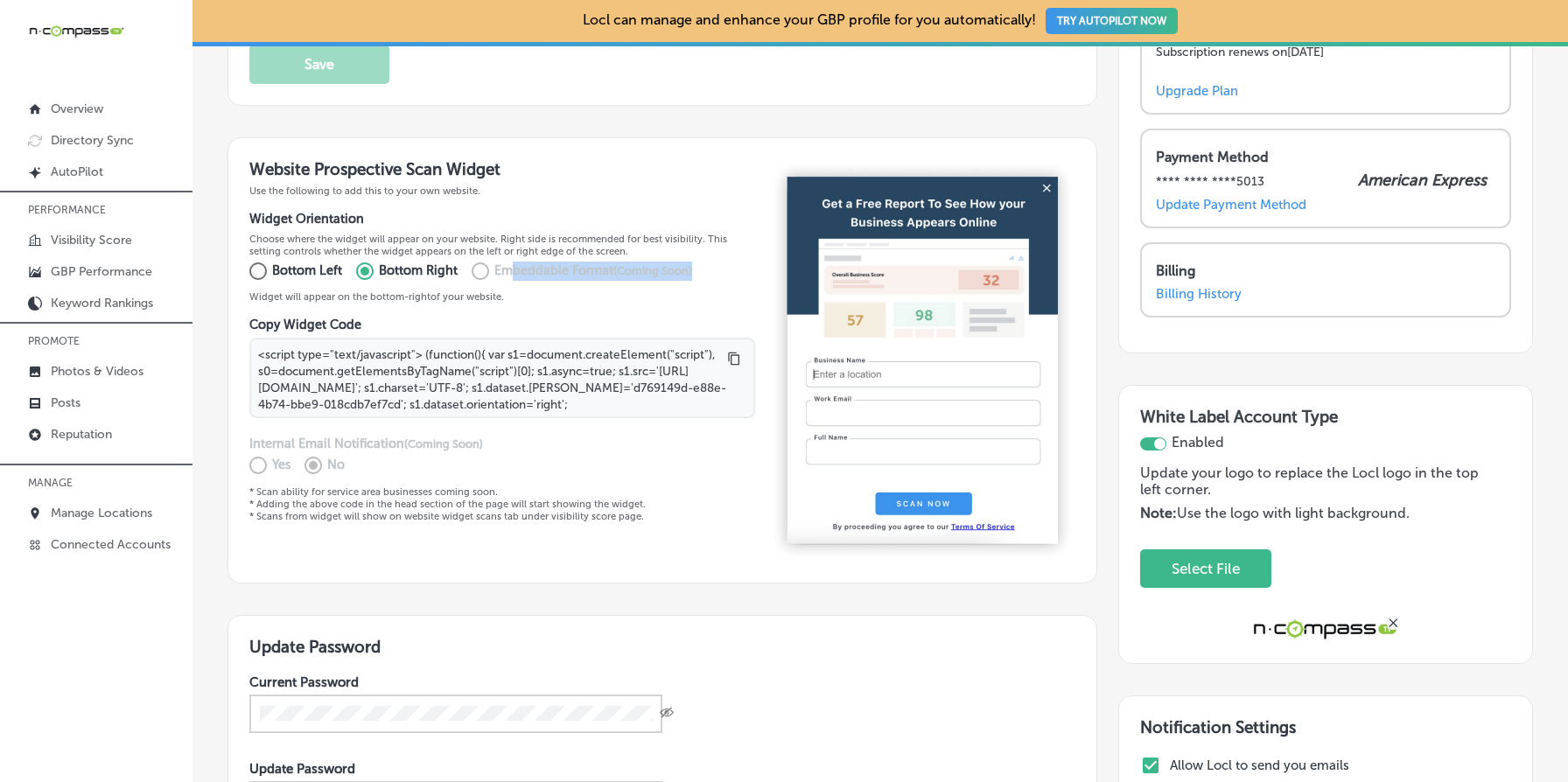
drag, startPoint x: 513, startPoint y: 269, endPoint x: 703, endPoint y: 272, distance: 190.0
click at [703, 272] on div "Bottom Left Bottom Right Embeddable Format (Coming Soon)" at bounding box center [477, 271] width 457 height 28
click at [451, 272] on p "Bottom Right" at bounding box center [417, 271] width 78 height 19
click at [379, 272] on input "Bottom Right" at bounding box center [362, 271] width 35 height 28
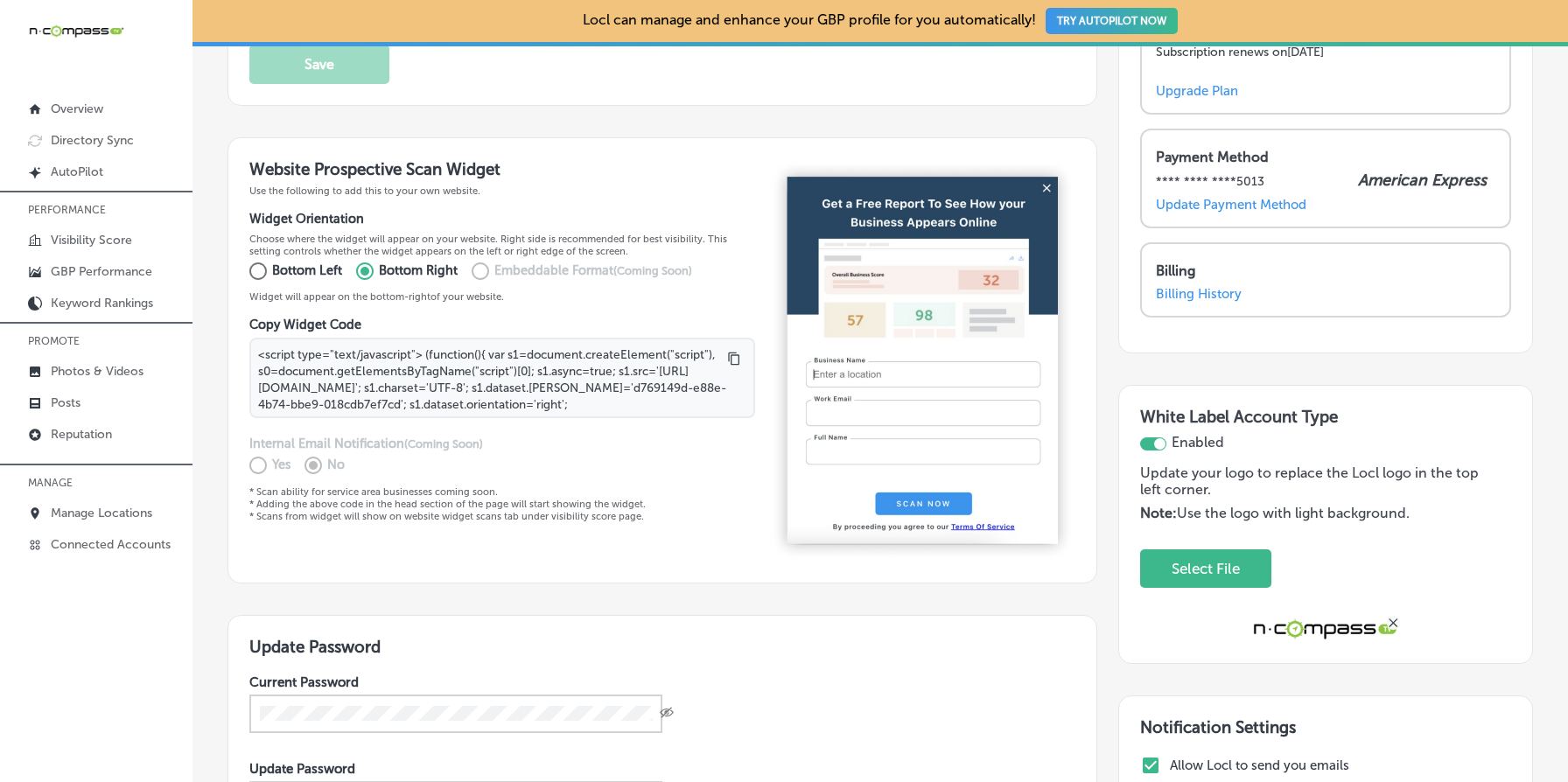
click at [484, 269] on label "Embeddable Format (Coming Soon)" at bounding box center [576, 271] width 232 height 28
click at [319, 513] on p "* Scan ability for service area businesses coming soon. * Adding the above code…" at bounding box center [502, 505] width 505 height 37
click at [306, 496] on p "* Scan ability for service area businesses coming soon. * Adding the above code…" at bounding box center [502, 505] width 505 height 37
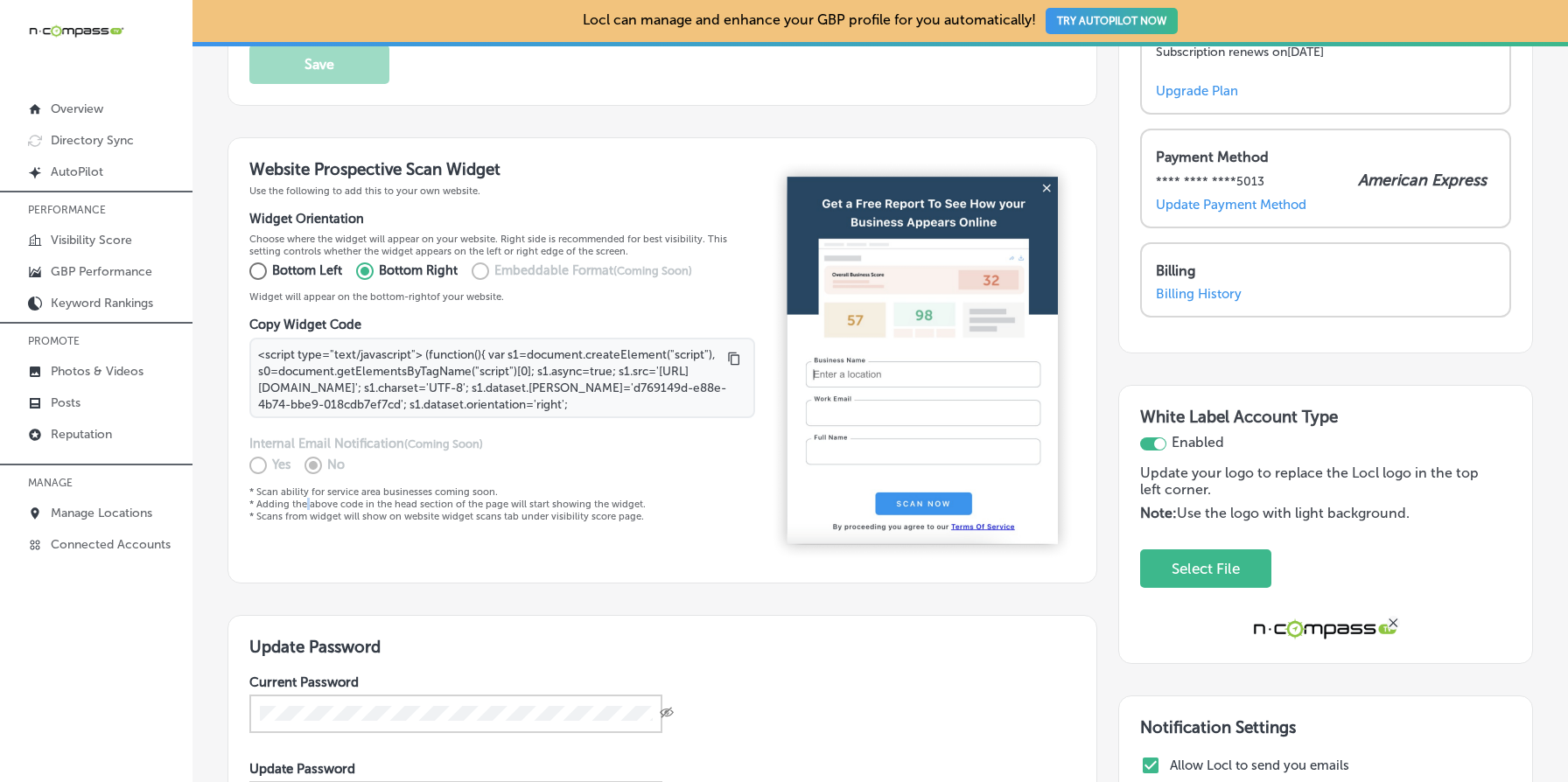
click at [306, 496] on p "* Scan ability for service area businesses coming soon. * Adding the above code…" at bounding box center [502, 505] width 505 height 37
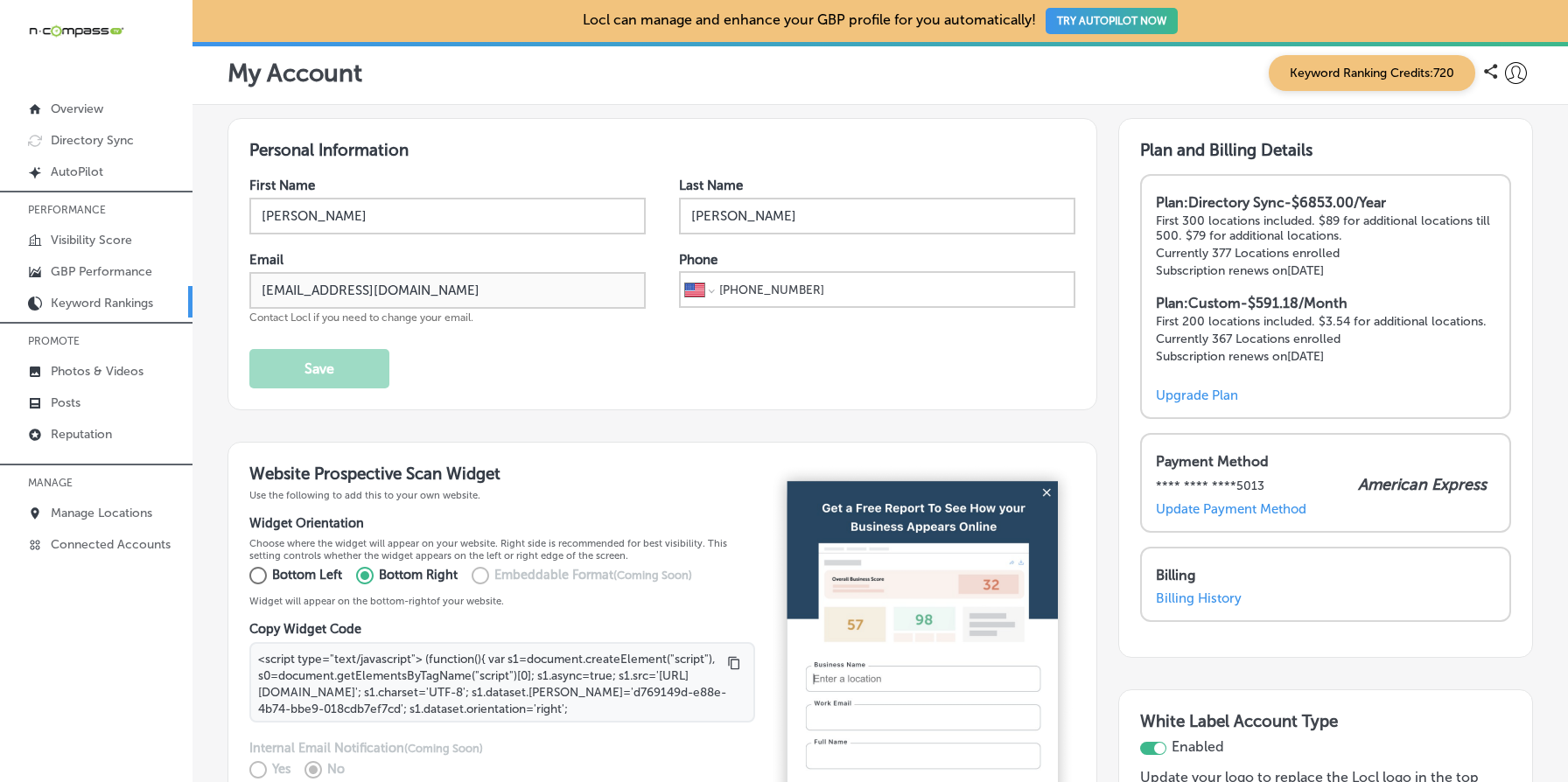
click at [113, 306] on p "Keyword Rankings" at bounding box center [102, 303] width 102 height 15
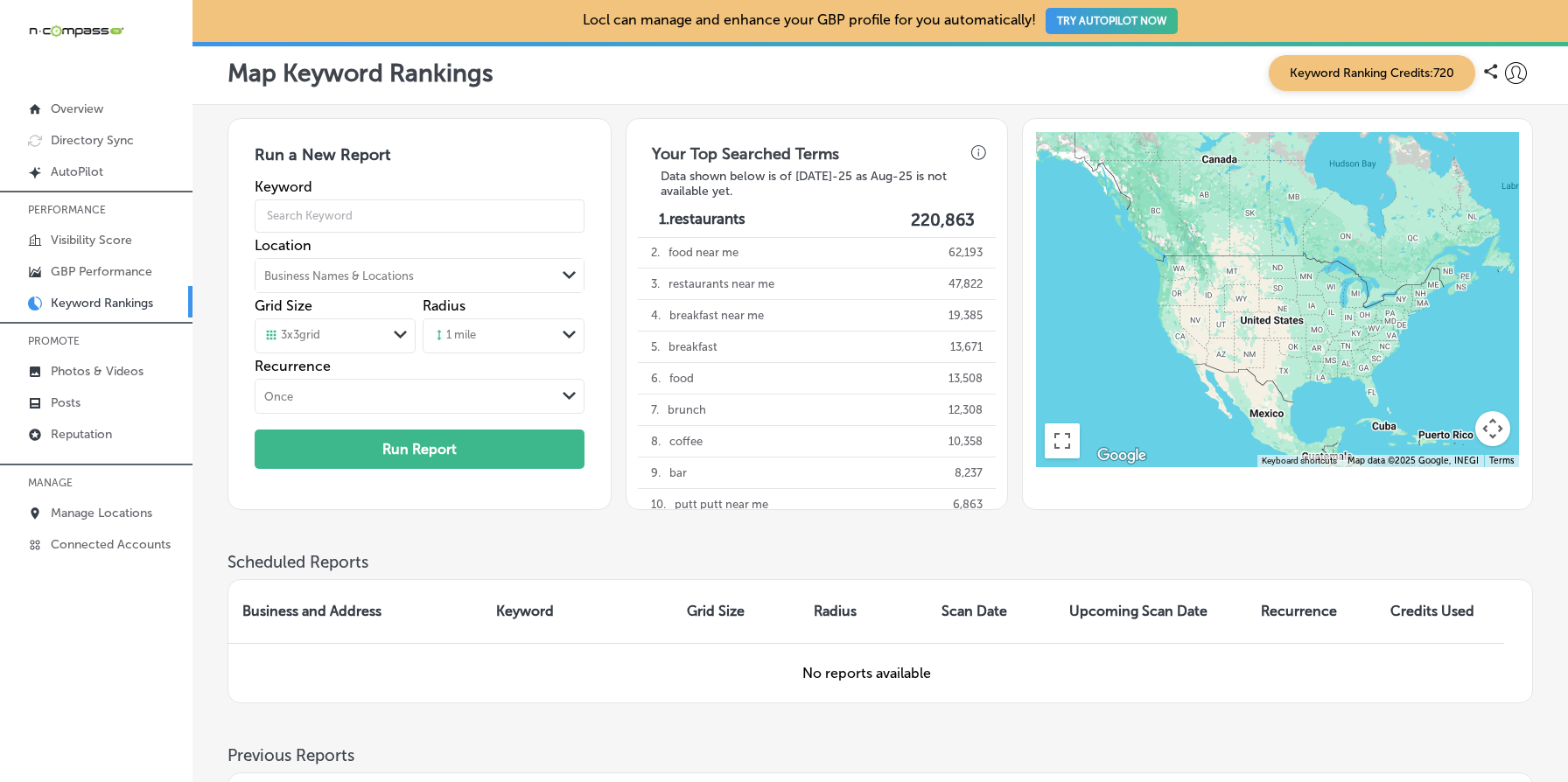
click at [738, 179] on h3 "Data shown below is of [DATE]-25 as Aug-25 is not available yet." at bounding box center [816, 184] width 341 height 30
click at [521, 122] on div "Run a New Report Keyword Location Business Names & Locations Path Created with …" at bounding box center [419, 314] width 384 height 392
click at [79, 105] on p "Overview" at bounding box center [77, 108] width 53 height 15
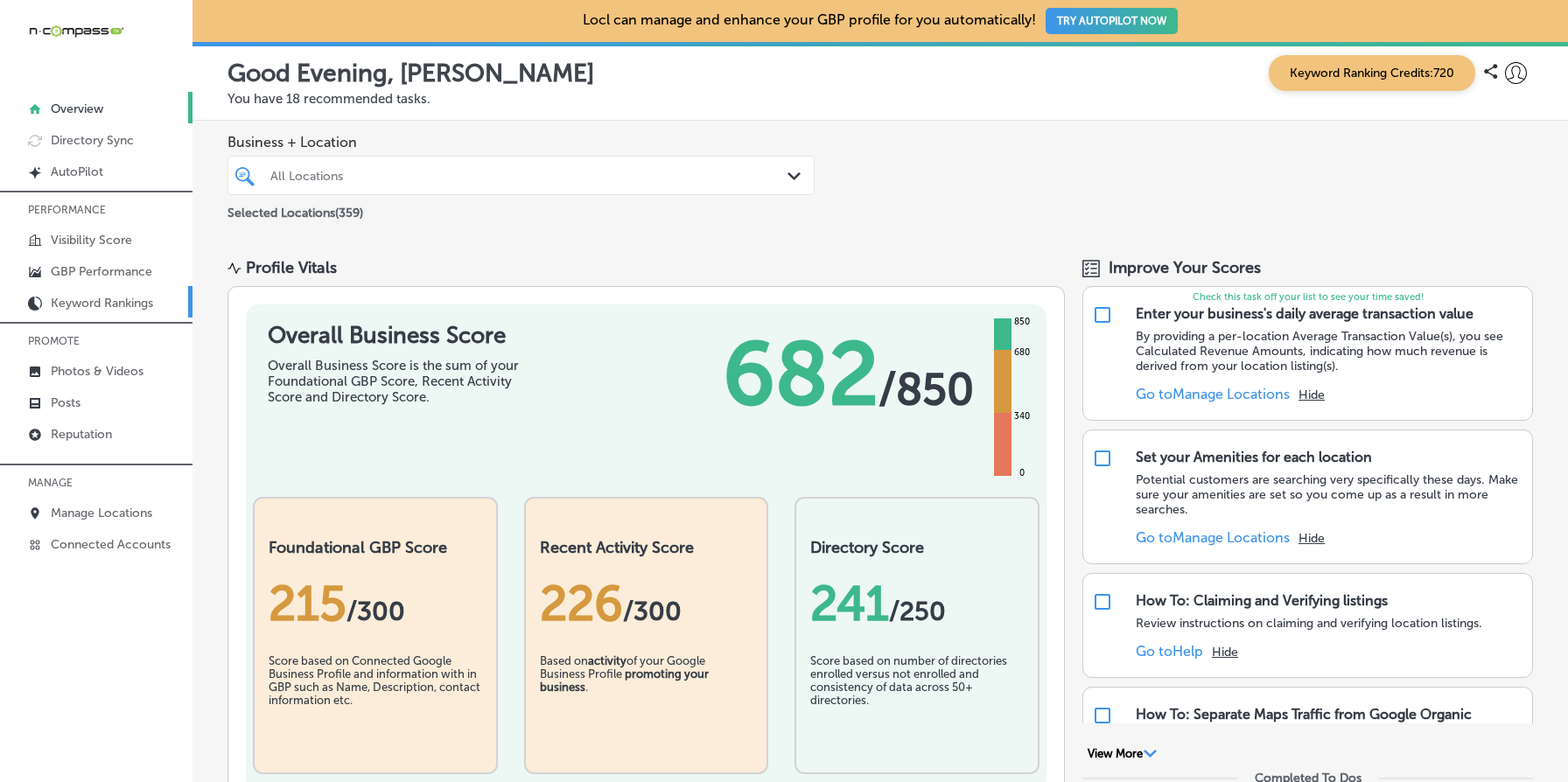
click at [125, 296] on p "Keyword Rankings" at bounding box center [102, 303] width 102 height 15
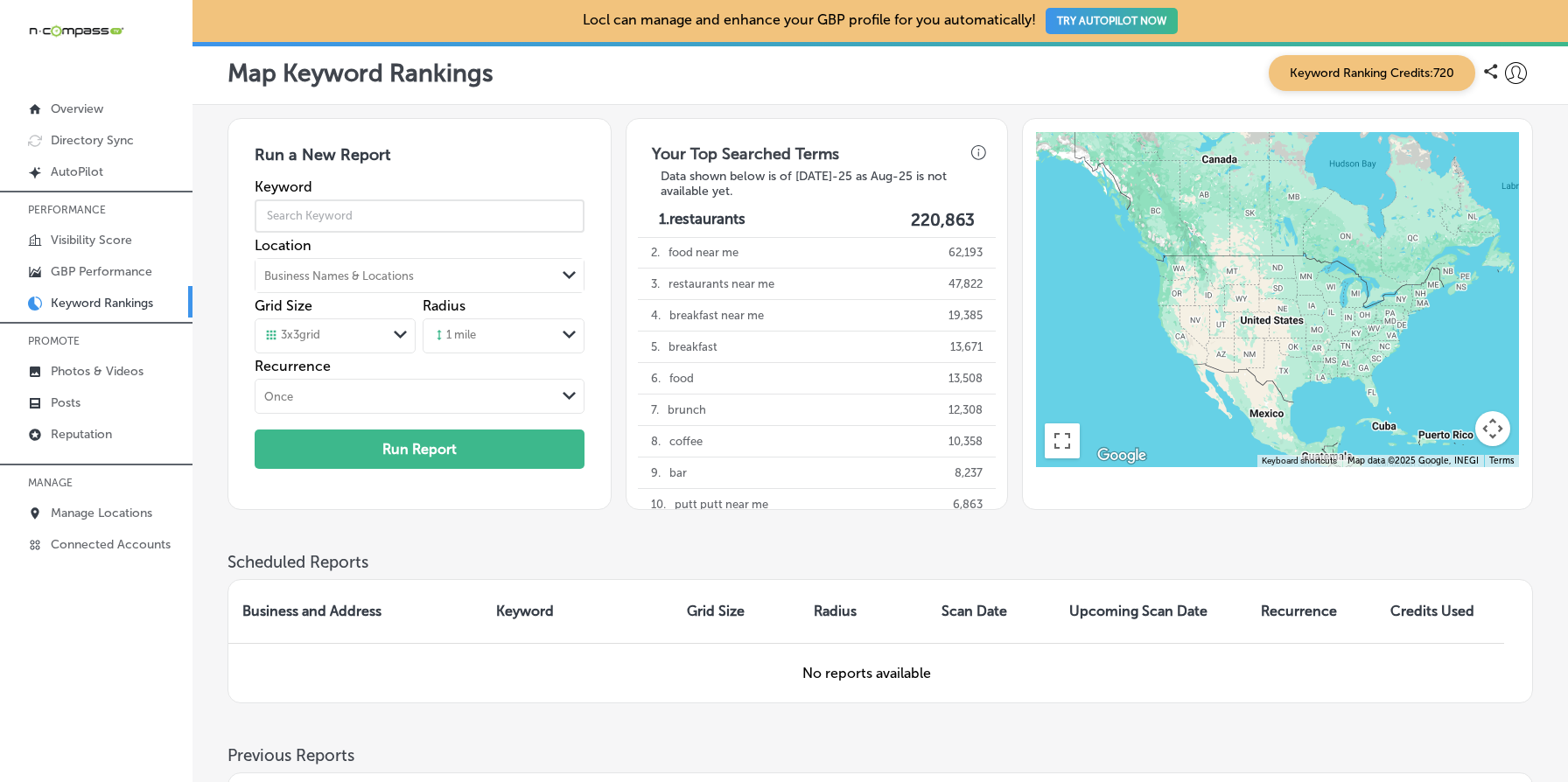
click at [372, 218] on input "text" at bounding box center [419, 217] width 330 height 49
click at [838, 605] on th "Radius" at bounding box center [863, 612] width 128 height 63
click at [884, 579] on table "Business and Address Keyword Grid Size Radius Scan Date Upcoming Scan Date Recu…" at bounding box center [880, 641] width 1306 height 124
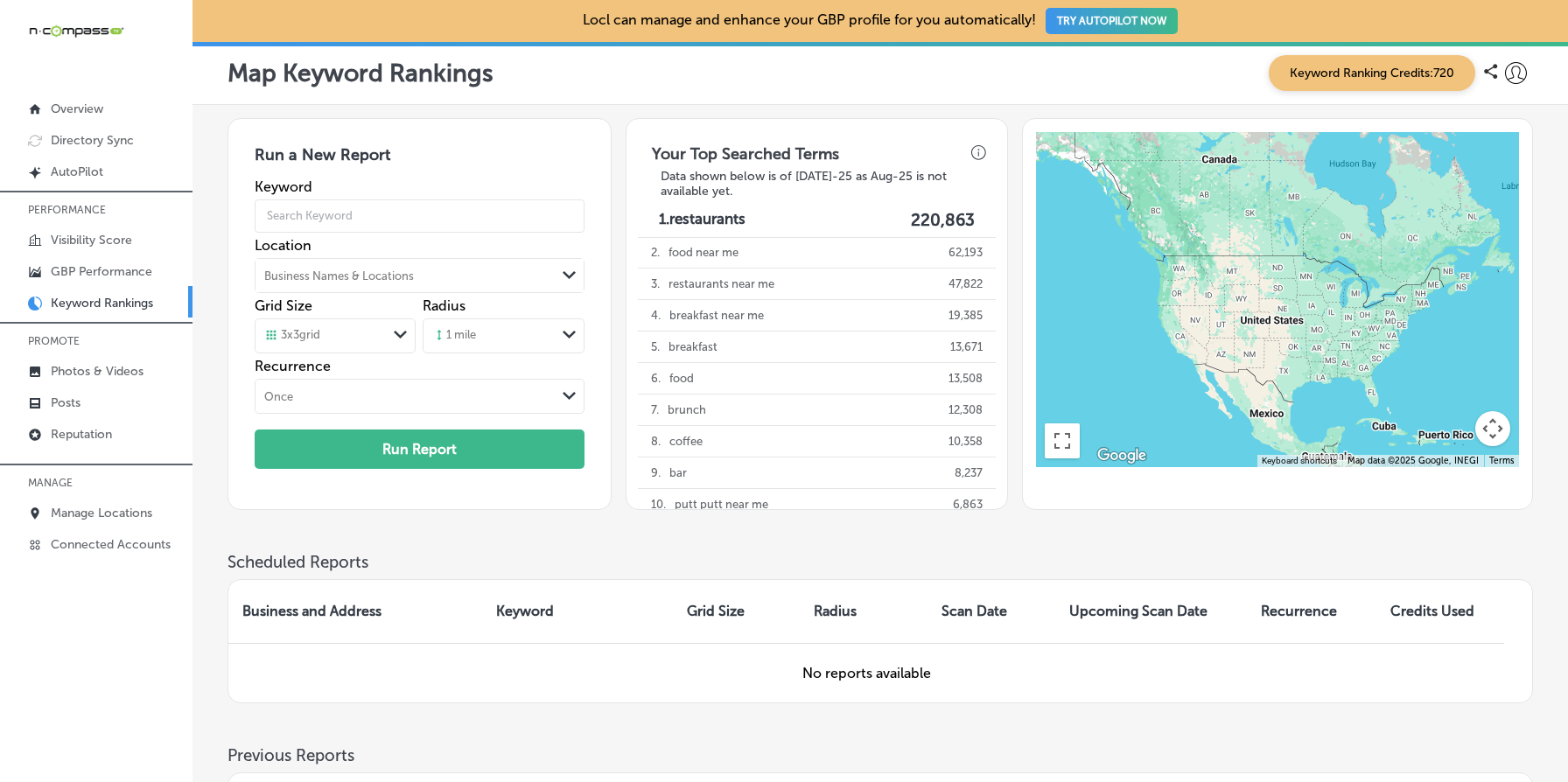
click at [961, 550] on div "Run a New Report Keyword Location Business Names & Locations Path Created with …" at bounding box center [880, 335] width 1306 height 434
click at [1293, 69] on span "Keyword Ranking Credits: 720" at bounding box center [1372, 73] width 207 height 36
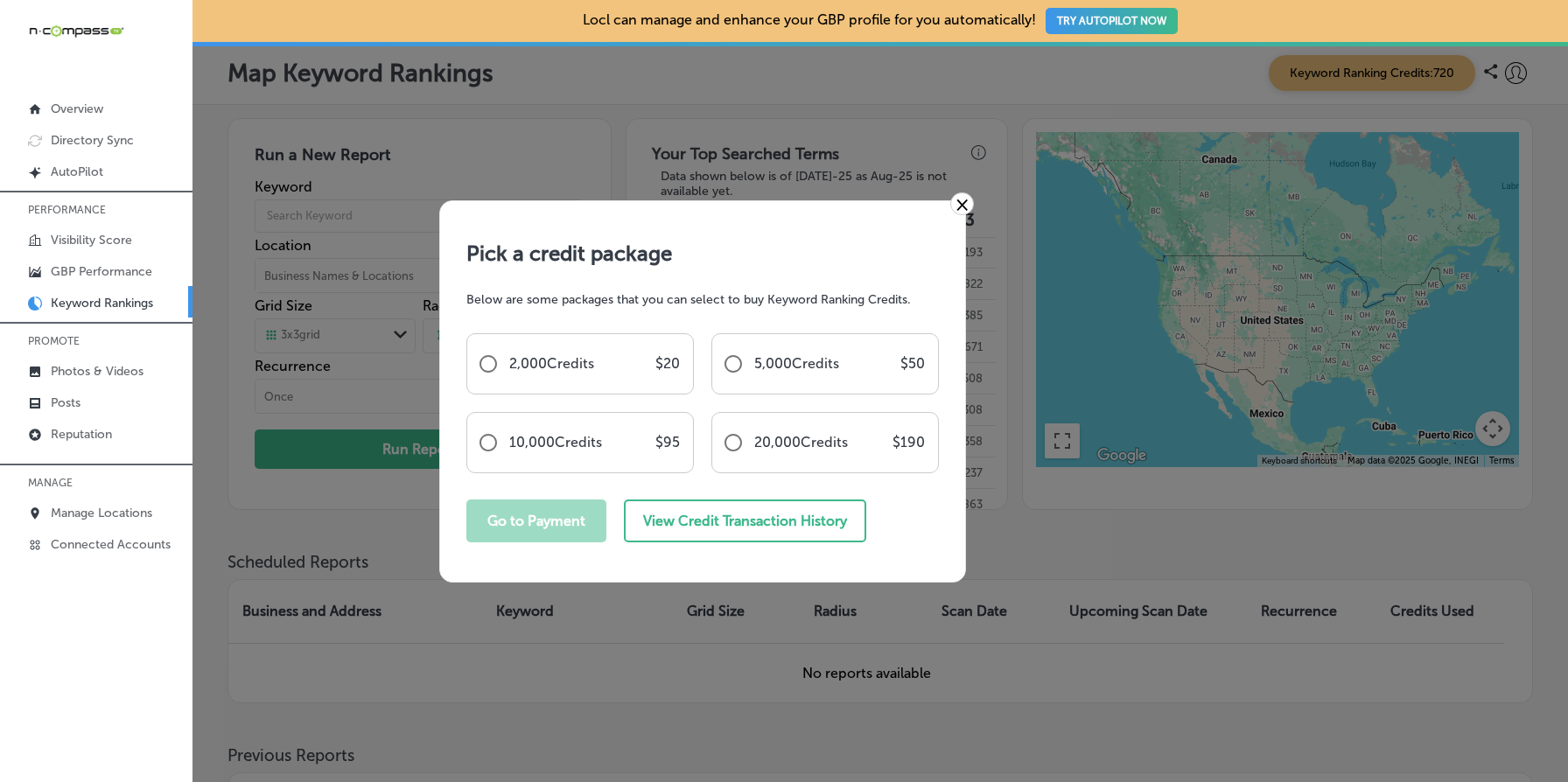
click at [965, 205] on link "×" at bounding box center [961, 204] width 24 height 23
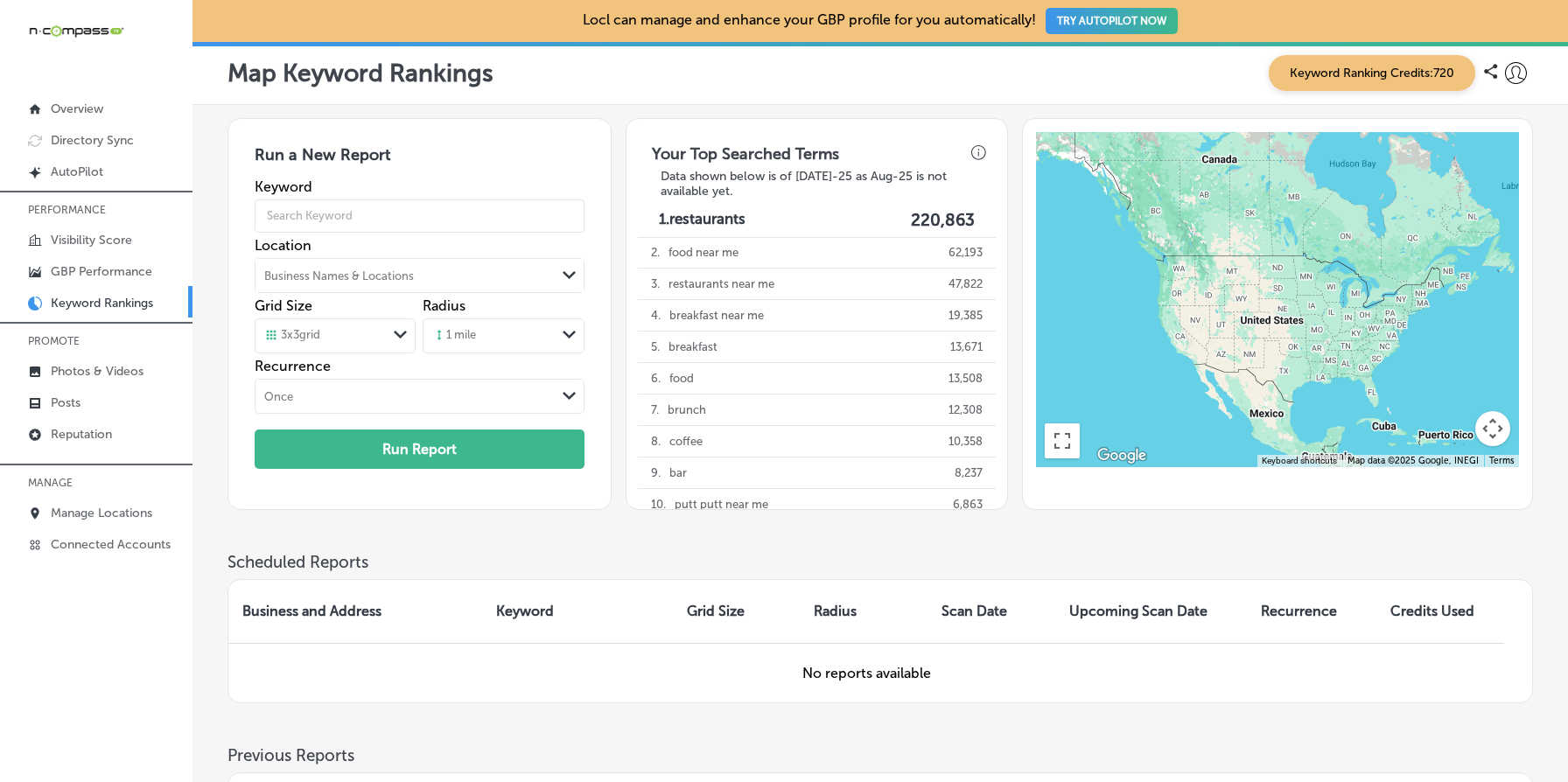
click at [555, 399] on div "Once" at bounding box center [405, 396] width 300 height 19
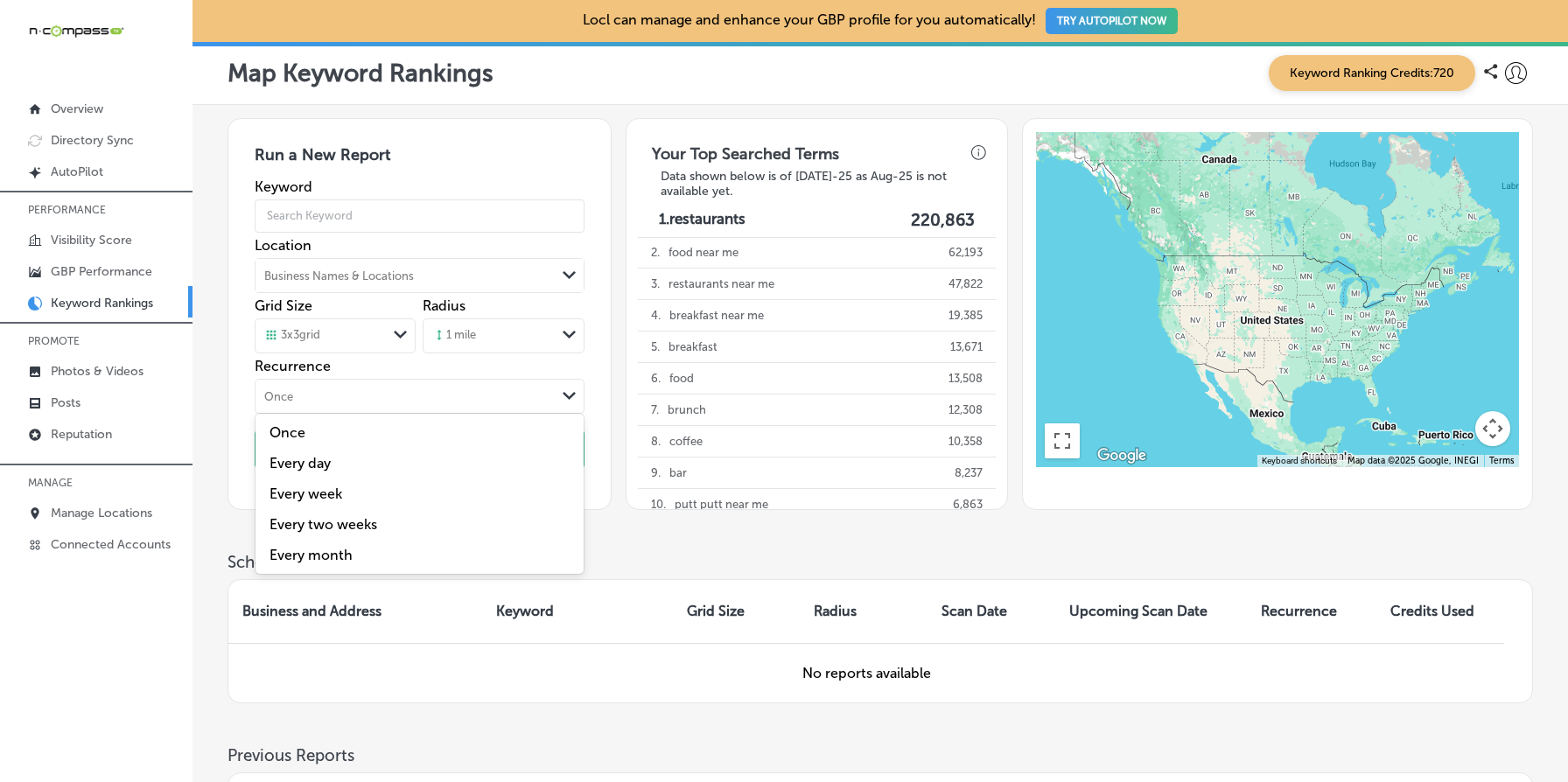
click at [629, 372] on div "Your Top Searched Terms Data shown below is of [DATE]-25 as Aug-25 is not avail…" at bounding box center [817, 314] width 380 height 390
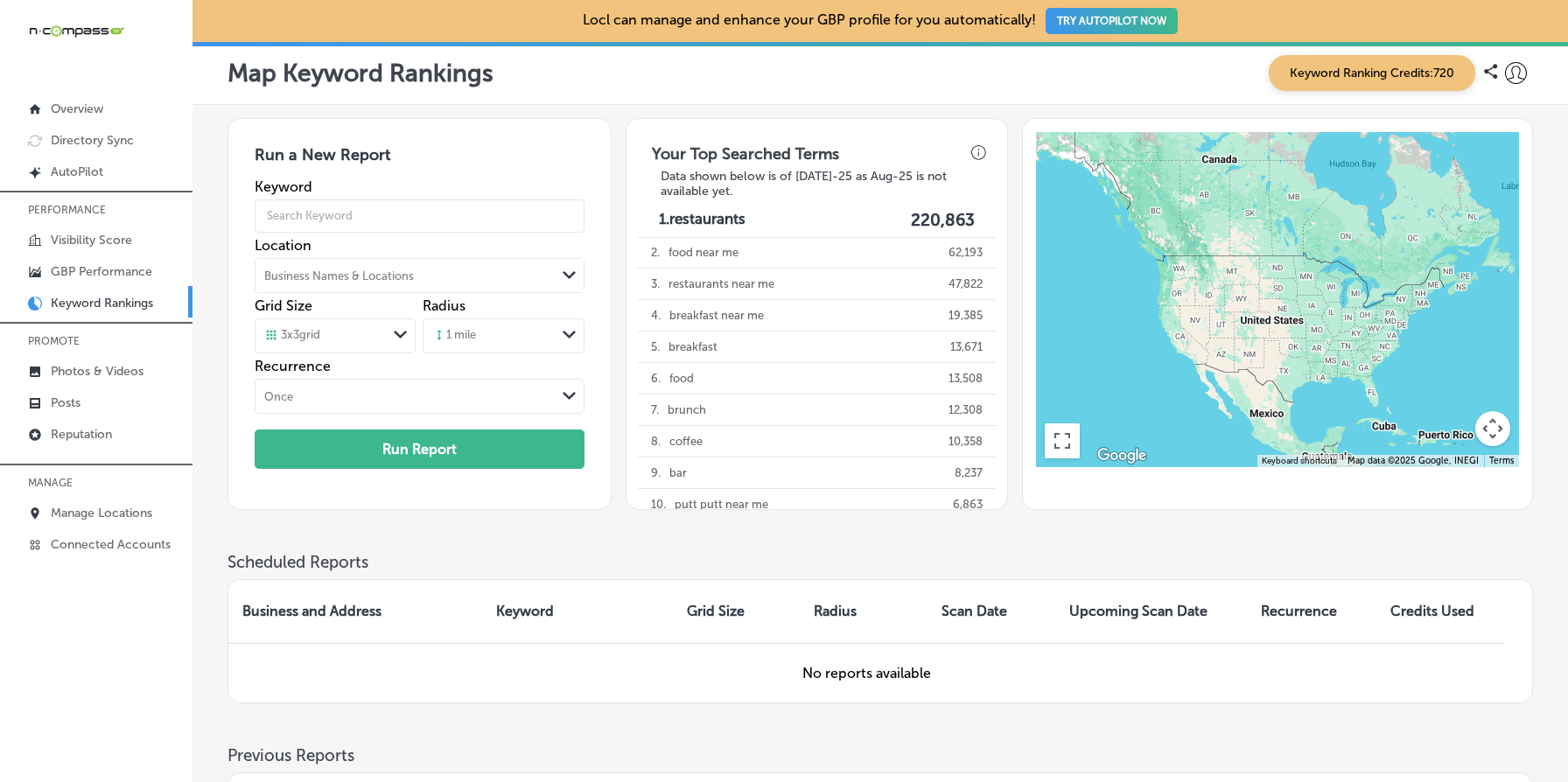
click at [1208, 77] on div "Map Keyword Rankings Keyword Ranking Credits: 720" at bounding box center [880, 73] width 1306 height 36
click at [688, 148] on h3 "Your Top Searched Terms" at bounding box center [745, 150] width 215 height 39
click at [732, 182] on h3 "Data shown below is of [DATE]-25 as Aug-25 is not available yet." at bounding box center [816, 184] width 341 height 30
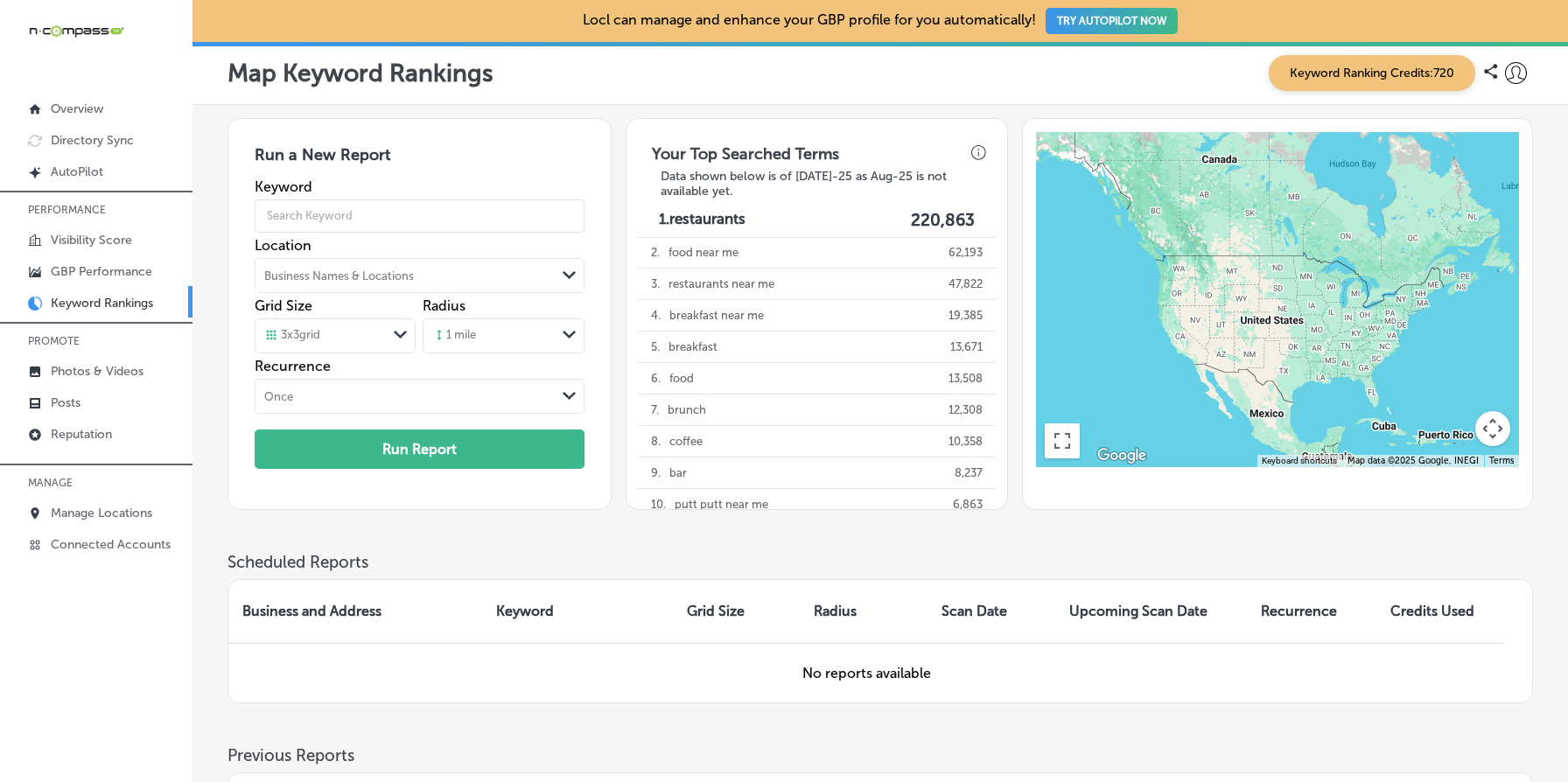
click at [1045, 89] on div "Map Keyword Rankings Keyword Ranking Credits: 720" at bounding box center [880, 73] width 1306 height 36
click at [446, 87] on div "Map Keyword Rankings Keyword Ranking Credits: 720" at bounding box center [880, 73] width 1306 height 36
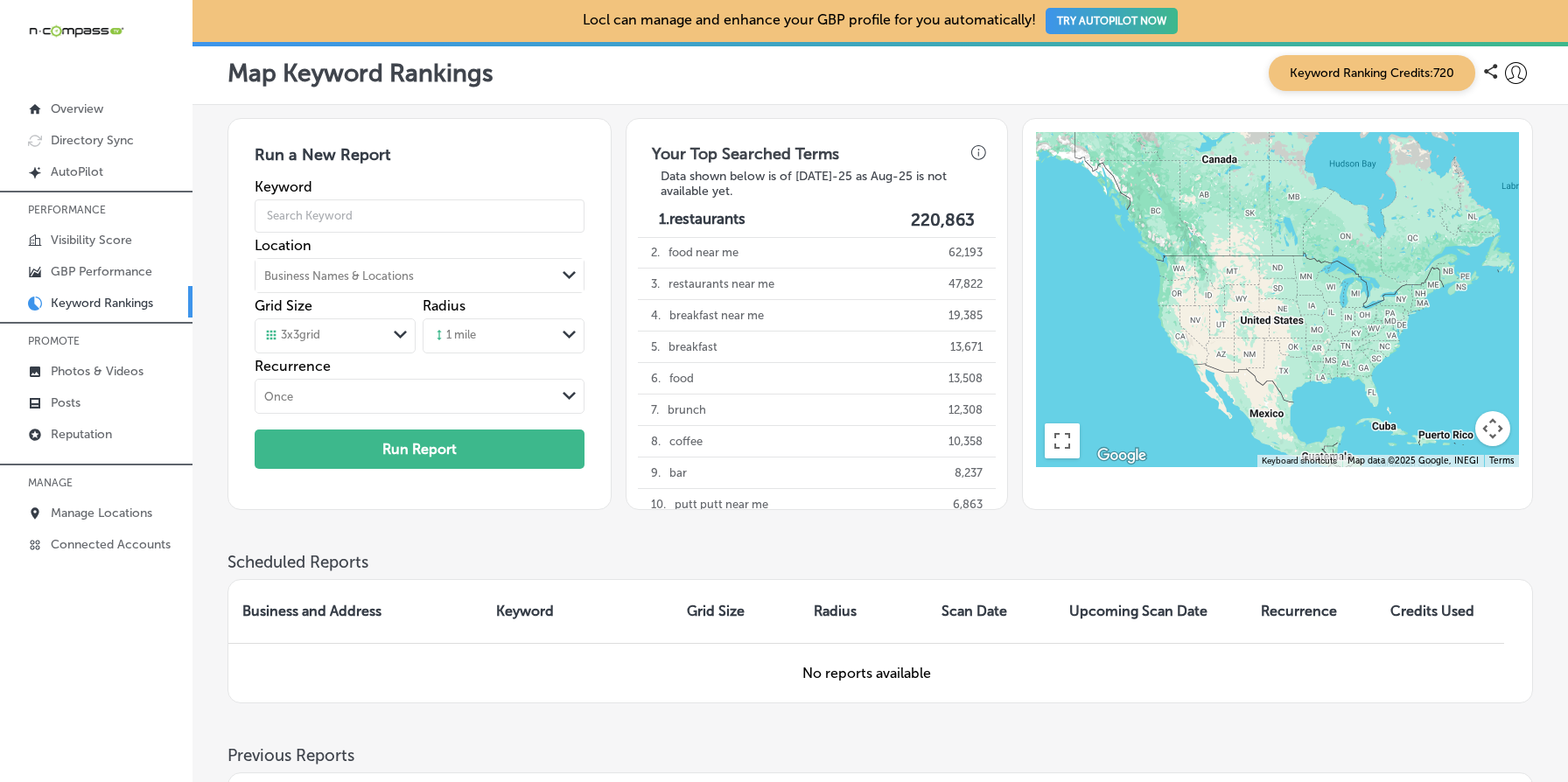
click at [446, 87] on div "Map Keyword Rankings Keyword Ranking Credits: 720" at bounding box center [880, 73] width 1306 height 36
click at [361, 81] on p "Map Keyword Rankings" at bounding box center [360, 73] width 266 height 29
click at [376, 70] on p "Map Keyword Rankings" at bounding box center [360, 73] width 266 height 29
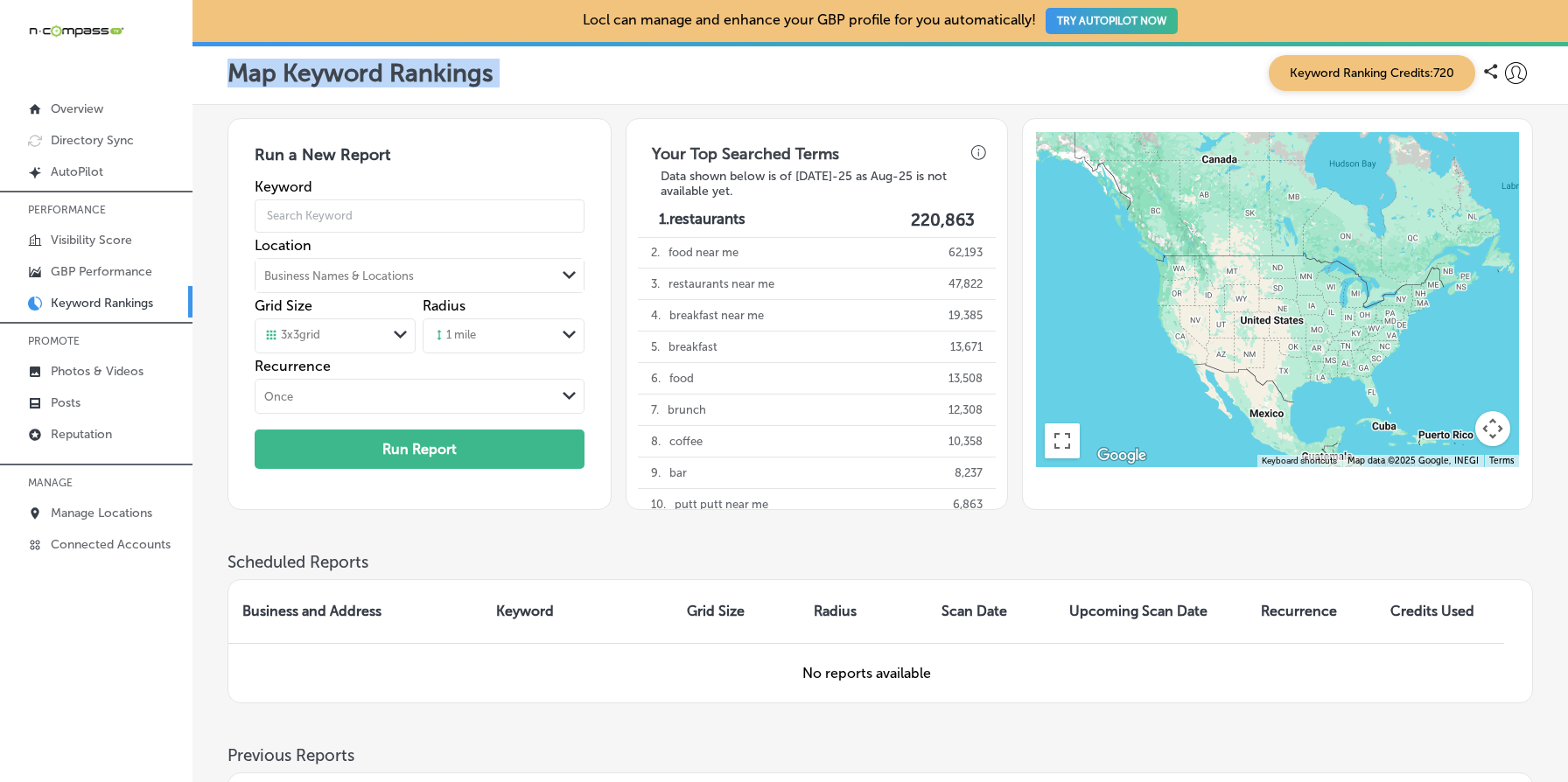
click at [376, 70] on p "Map Keyword Rankings" at bounding box center [360, 73] width 266 height 29
click at [411, 70] on p "Map Keyword Rankings" at bounding box center [360, 73] width 266 height 29
click at [332, 84] on p "Map Keyword Rankings" at bounding box center [360, 73] width 266 height 29
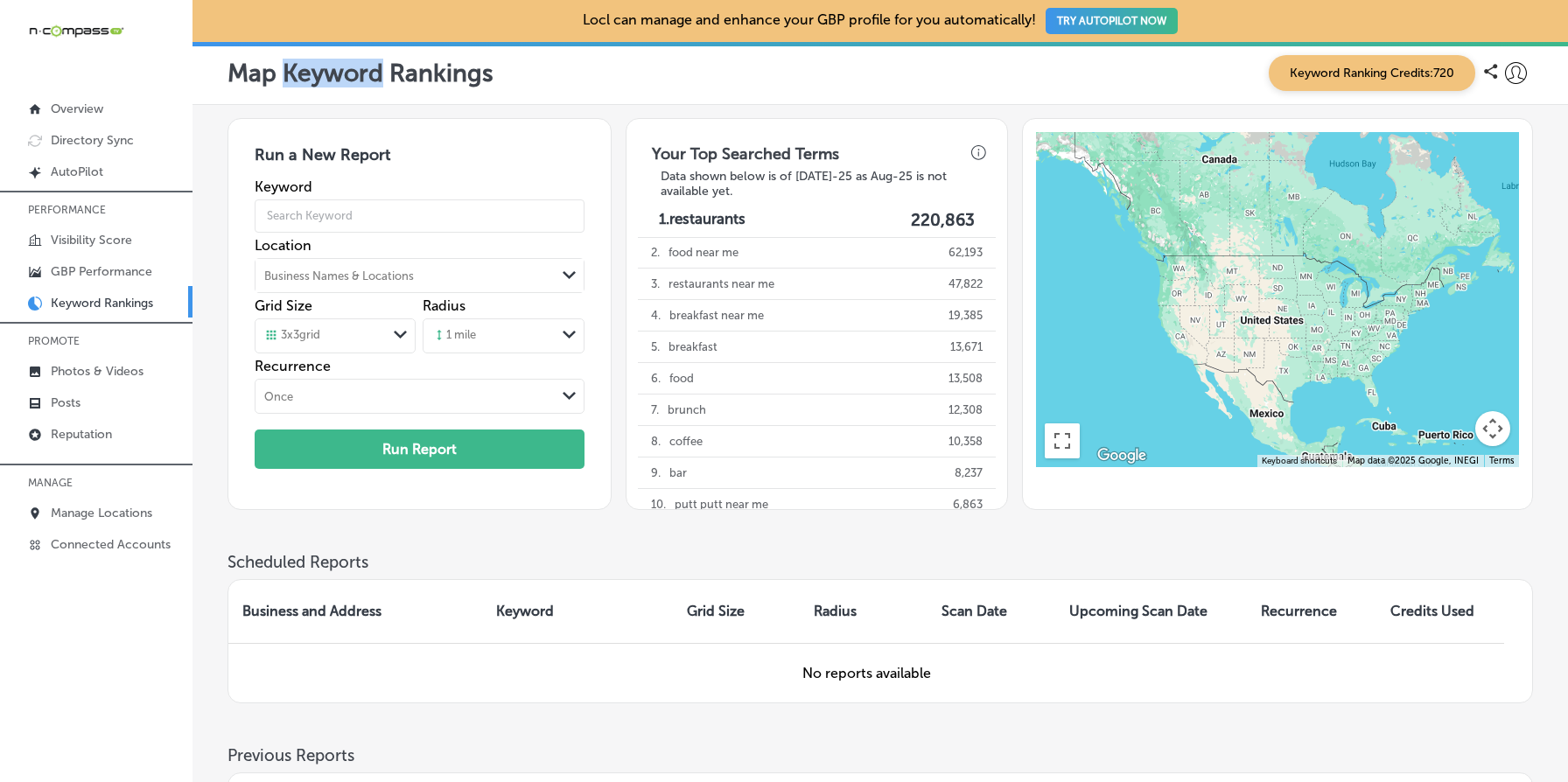
click at [332, 84] on p "Map Keyword Rankings" at bounding box center [360, 73] width 266 height 29
click at [397, 81] on p "Map Keyword Rankings" at bounding box center [360, 73] width 266 height 29
click at [345, 81] on p "Map Keyword Rankings" at bounding box center [360, 73] width 266 height 29
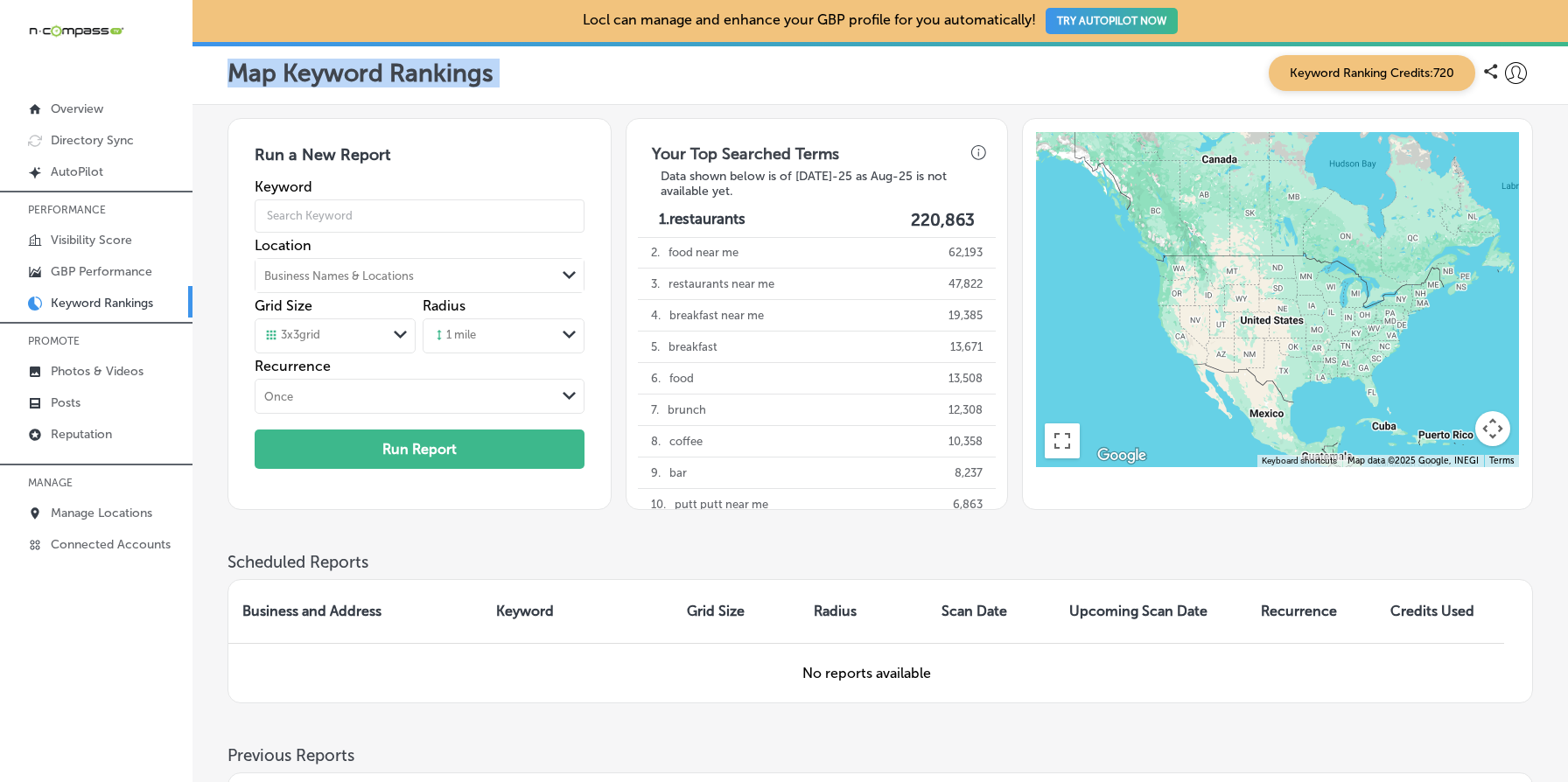
click at [345, 81] on p "Map Keyword Rankings" at bounding box center [360, 73] width 266 height 29
click at [407, 88] on div "Map Keyword Rankings Keyword Ranking Credits: 720" at bounding box center [880, 73] width 1306 height 36
click at [614, 275] on div "Run a New Report Keyword Location Business Names & Locations Path Created with …" at bounding box center [880, 314] width 1306 height 392
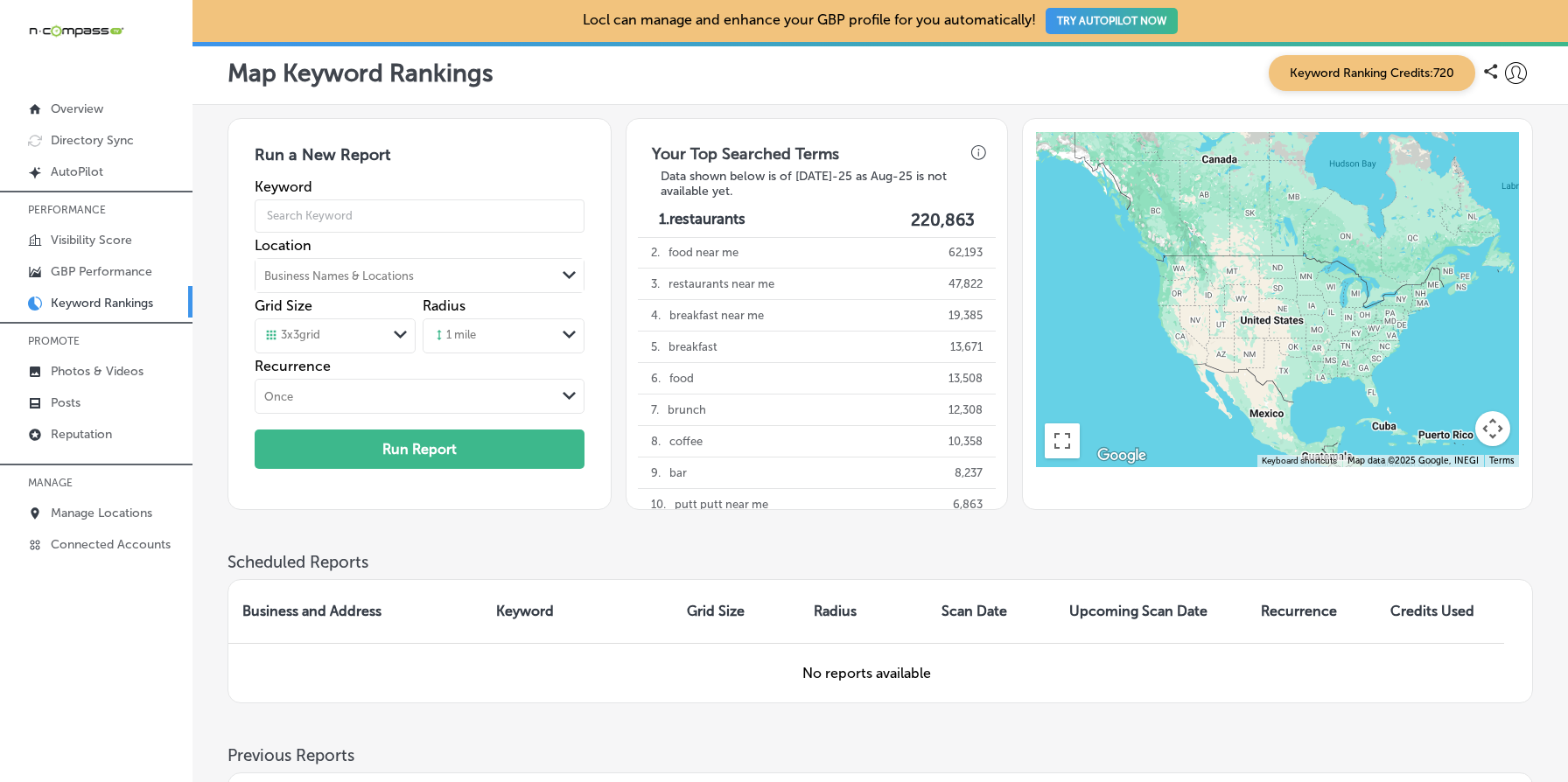
click at [614, 275] on div "Run a New Report Keyword Location Business Names & Locations Path Created with …" at bounding box center [880, 314] width 1306 height 392
click at [633, 80] on div "Map Keyword Rankings Keyword Ranking Credits: 720" at bounding box center [880, 73] width 1306 height 36
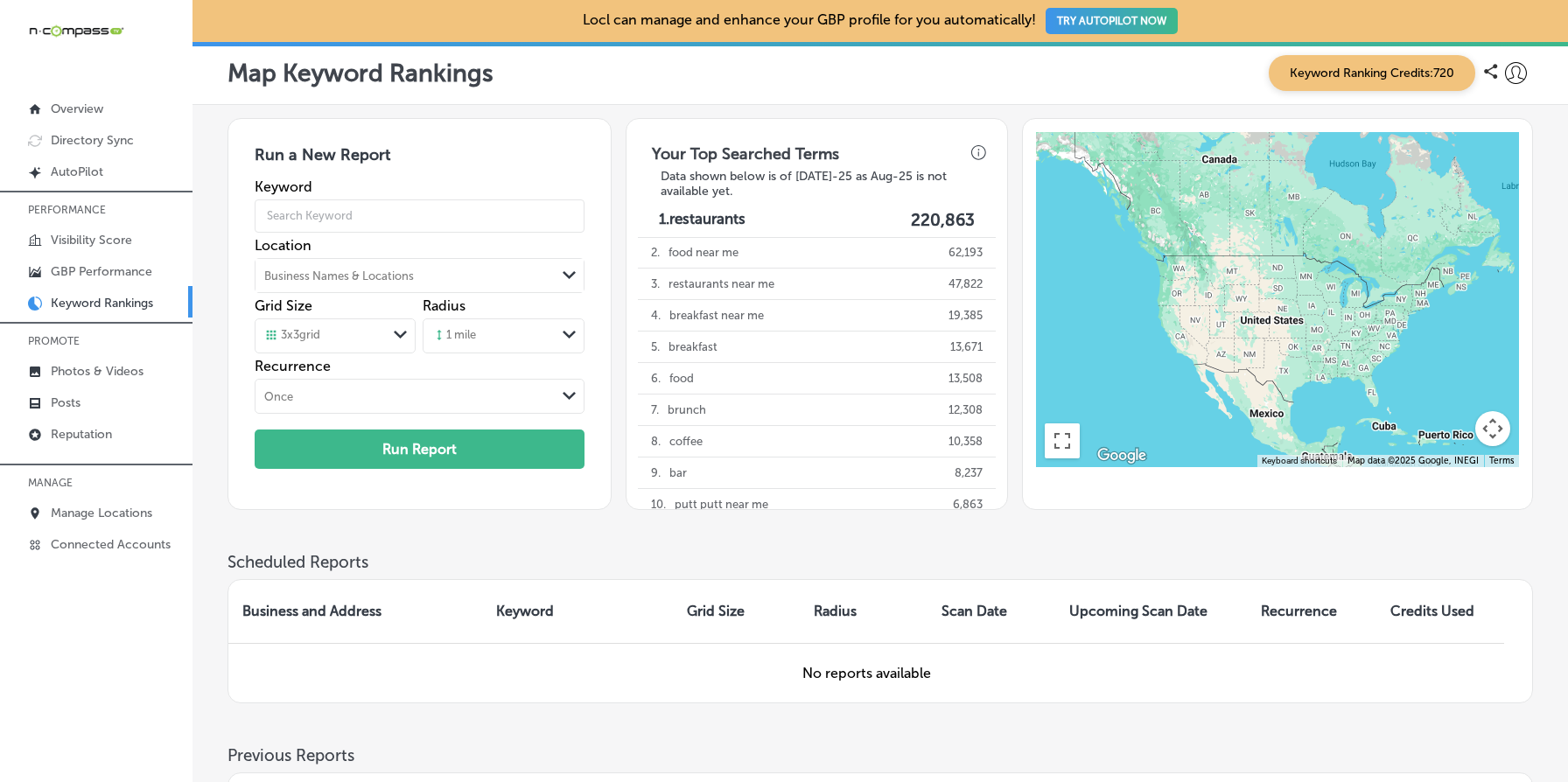
click at [758, 166] on h3 "Your Top Searched Terms" at bounding box center [745, 150] width 215 height 39
click at [733, 171] on h3 "Data shown below is of [DATE]-25 as Aug-25 is not available yet." at bounding box center [816, 184] width 341 height 30
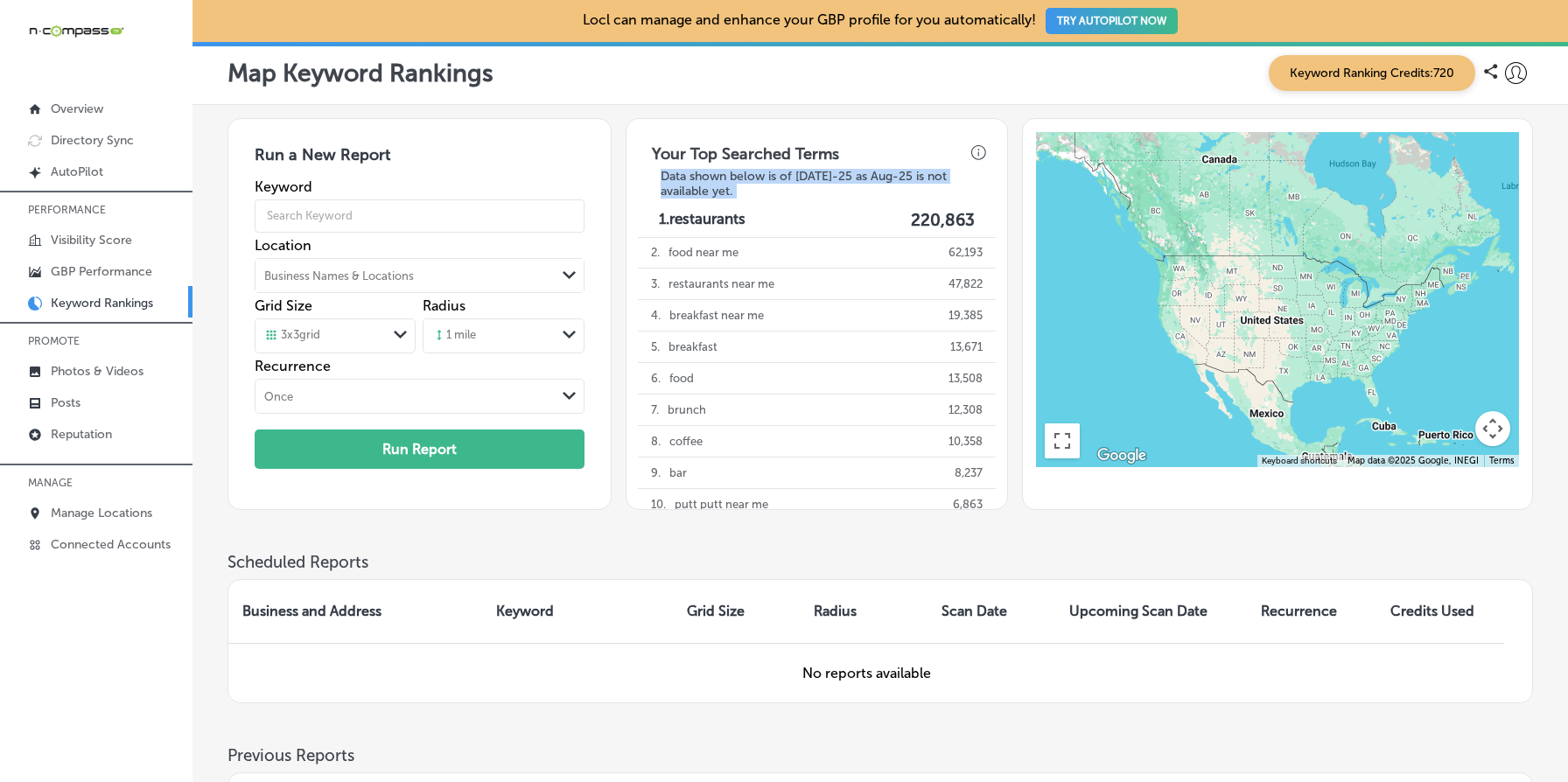
click at [733, 171] on h3 "Data shown below is of [DATE]-25 as Aug-25 is not available yet." at bounding box center [816, 184] width 341 height 30
click at [728, 158] on h3 "Your Top Searched Terms" at bounding box center [745, 150] width 215 height 39
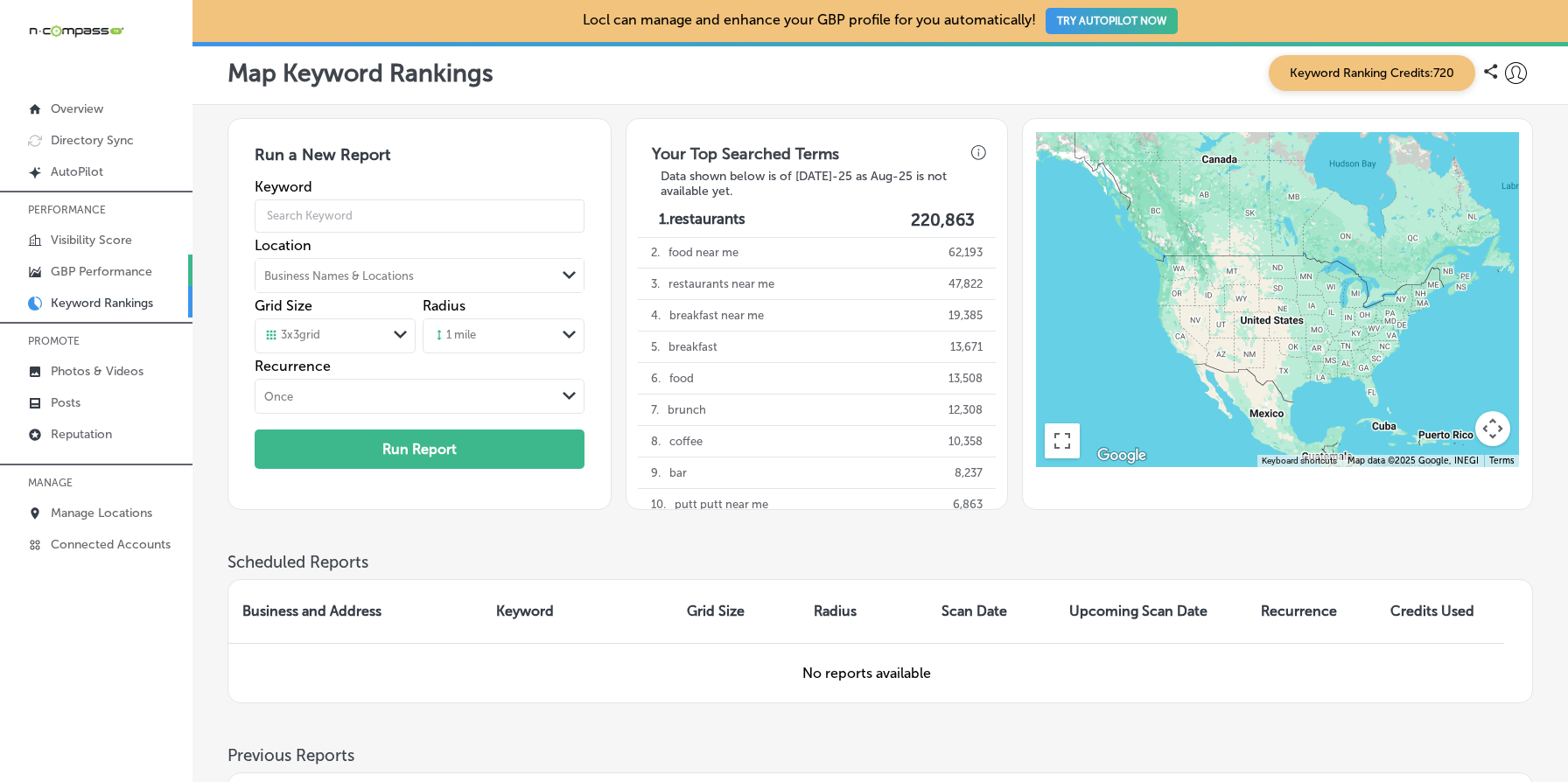
click at [133, 276] on p "GBP Performance" at bounding box center [101, 271] width 101 height 15
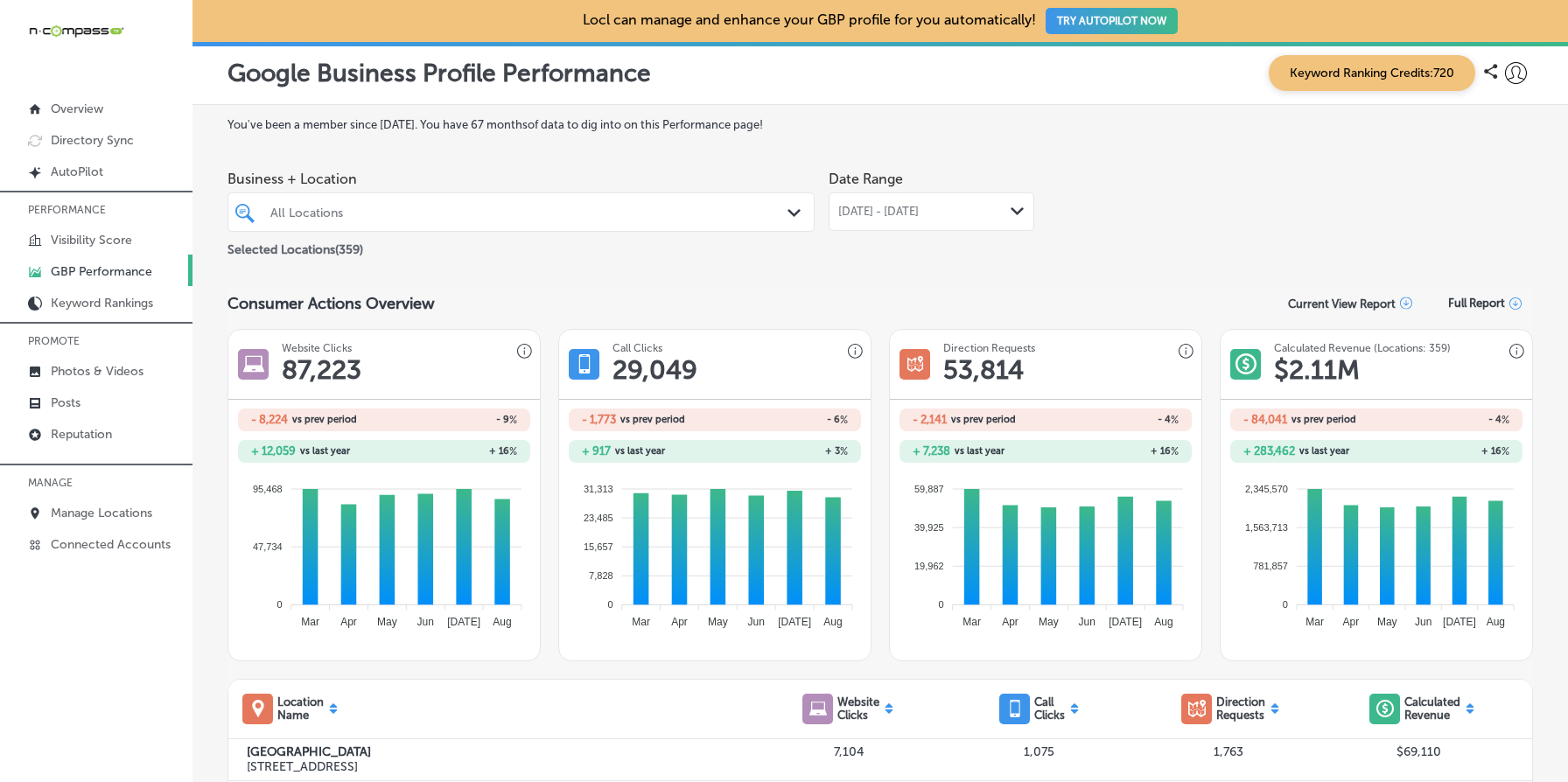
click at [110, 292] on link "Keyword Rankings" at bounding box center [96, 302] width 193 height 32
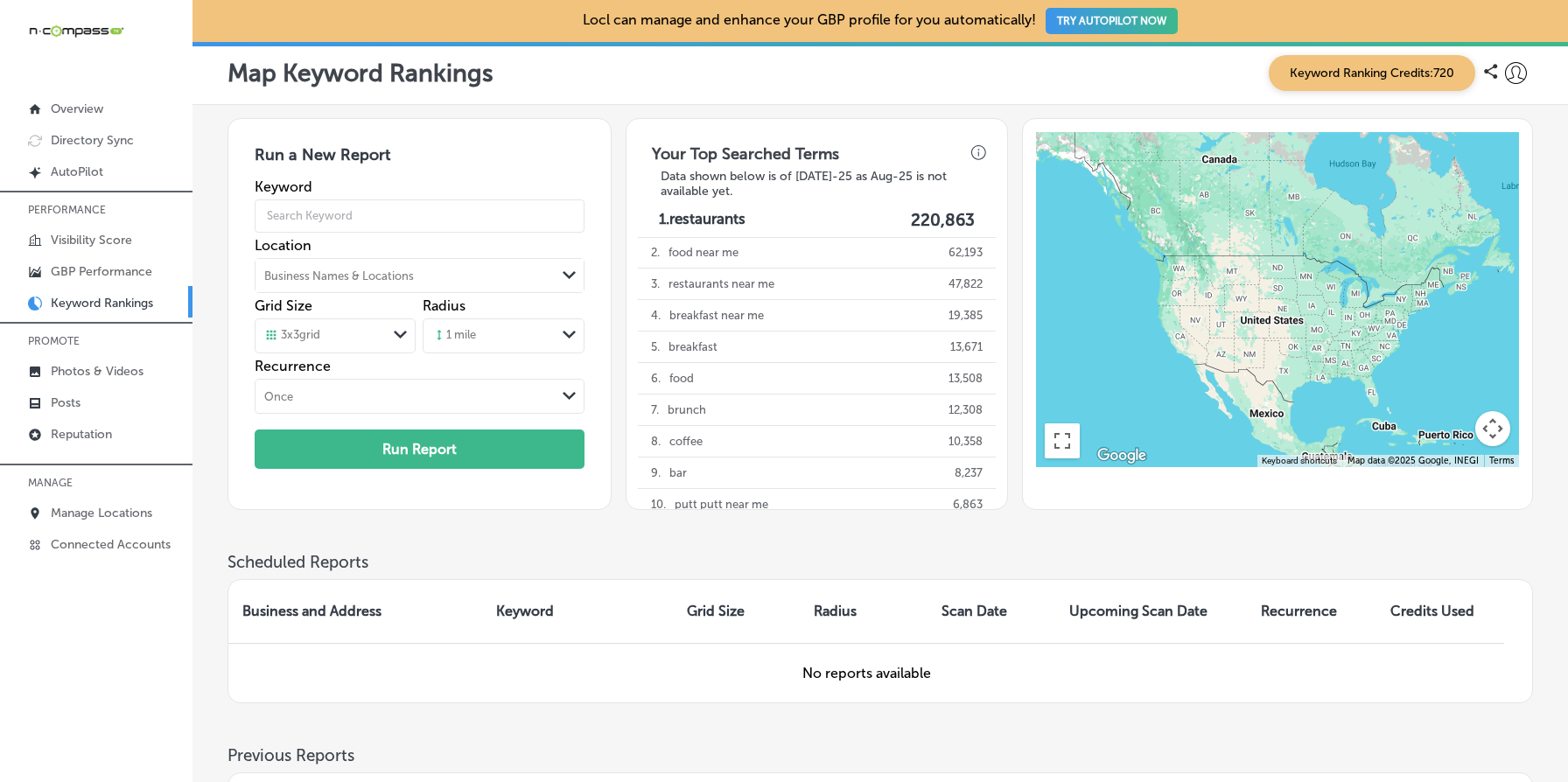
click at [399, 277] on div "Business Names & Locations" at bounding box center [339, 275] width 150 height 13
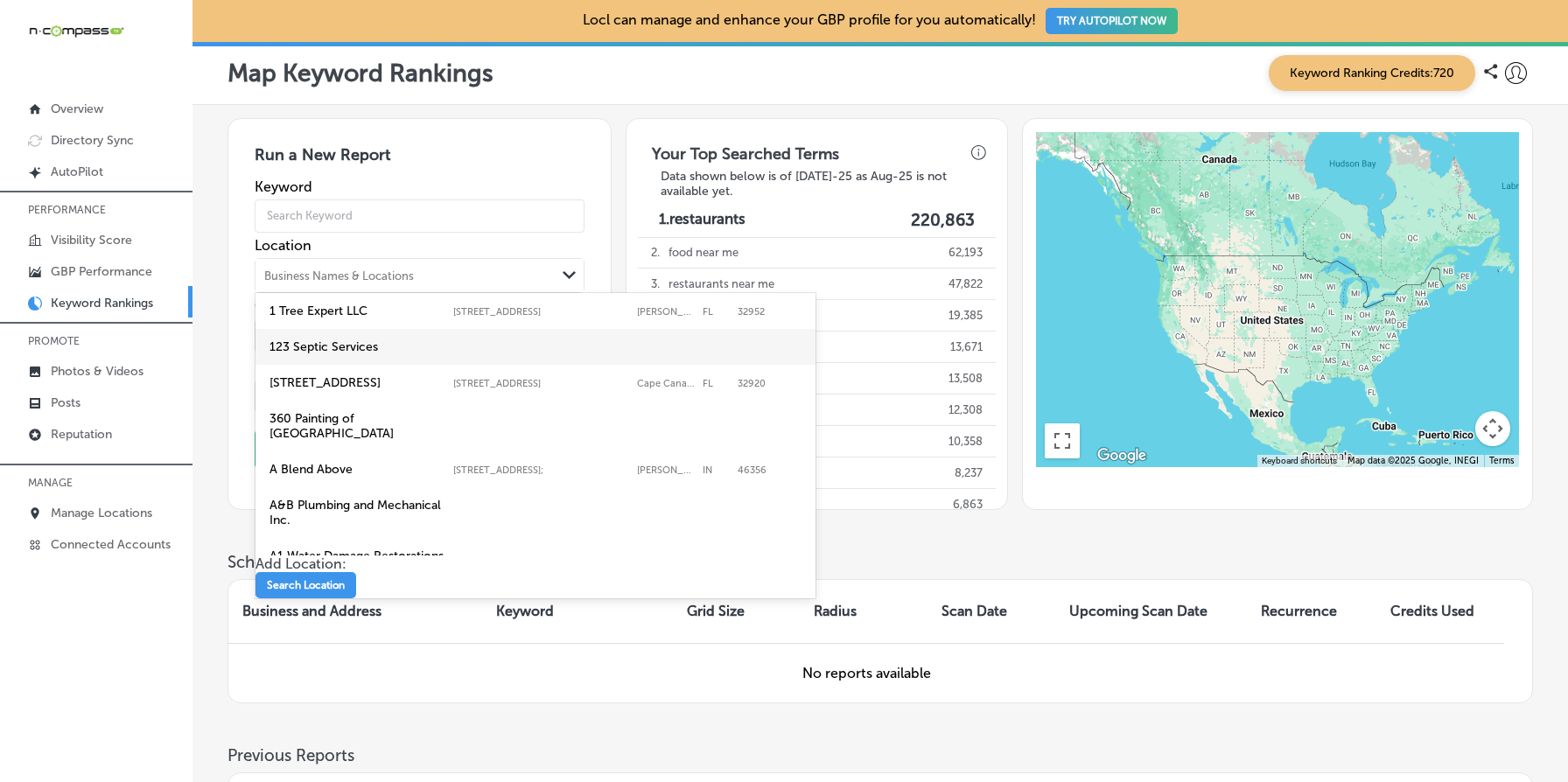
click at [373, 343] on label "123 Septic Services" at bounding box center [357, 347] width 175 height 15
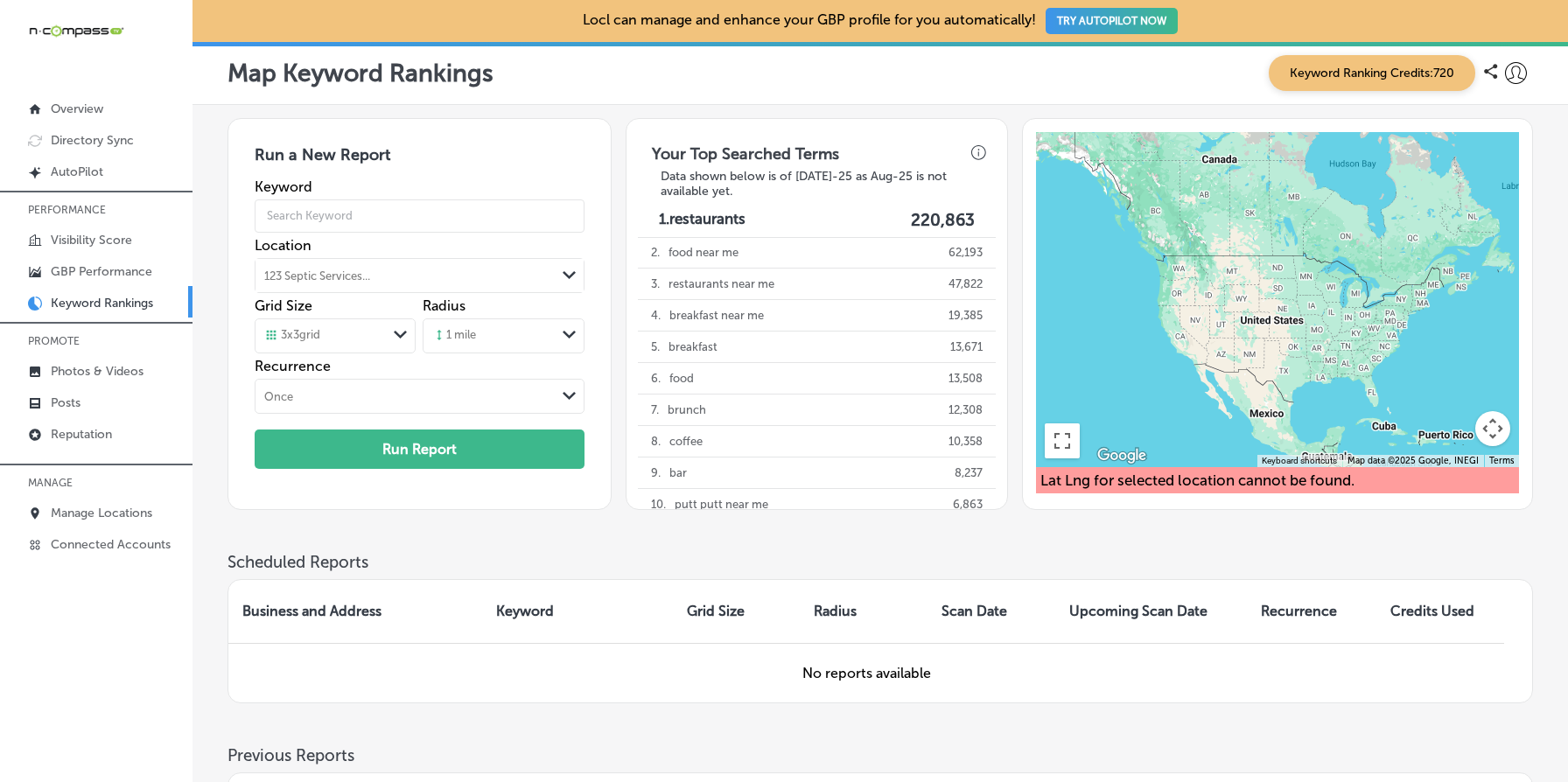
click at [509, 272] on div "123 Septic Services..." at bounding box center [405, 276] width 300 height 26
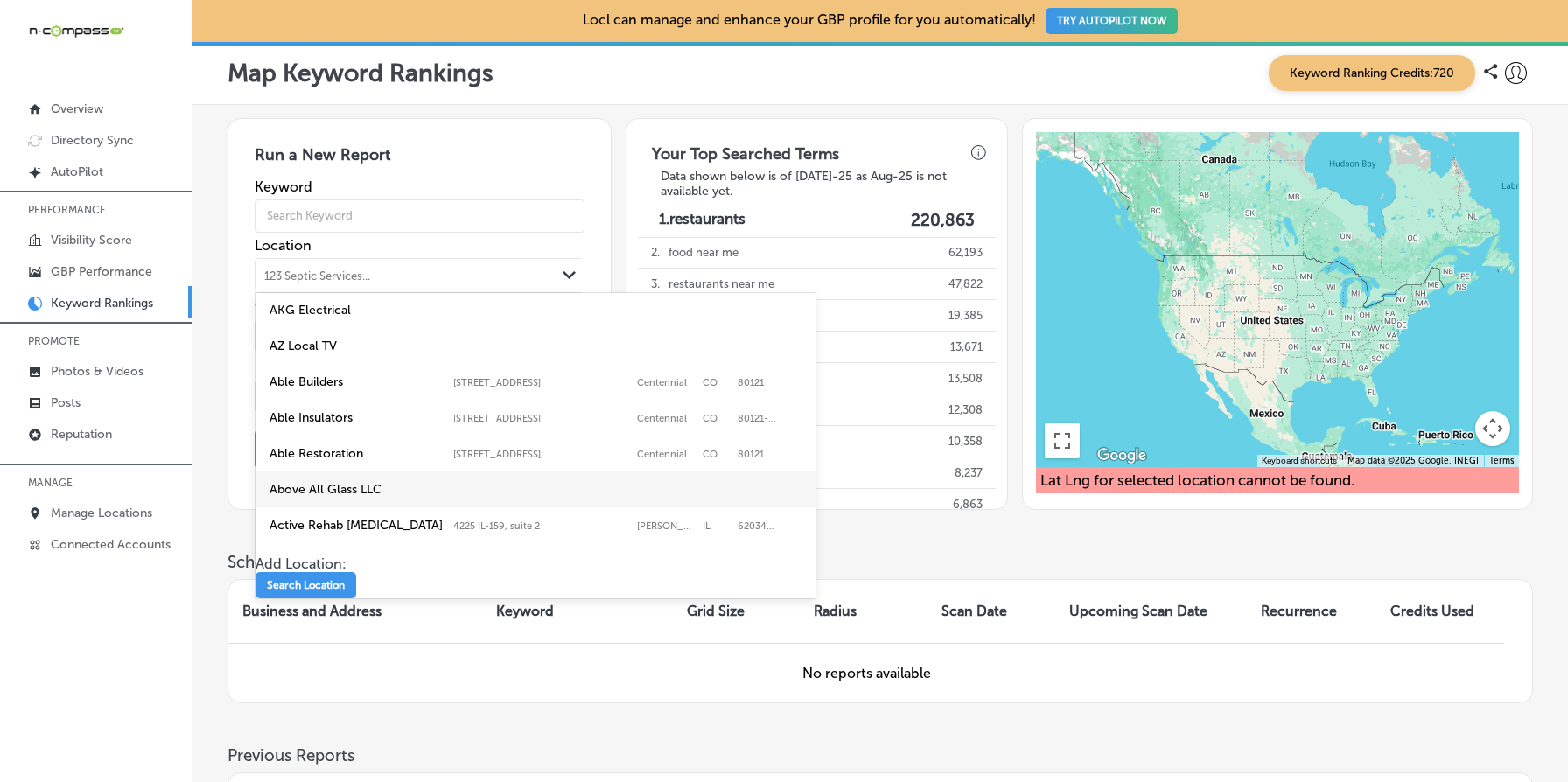
scroll to position [346, 0]
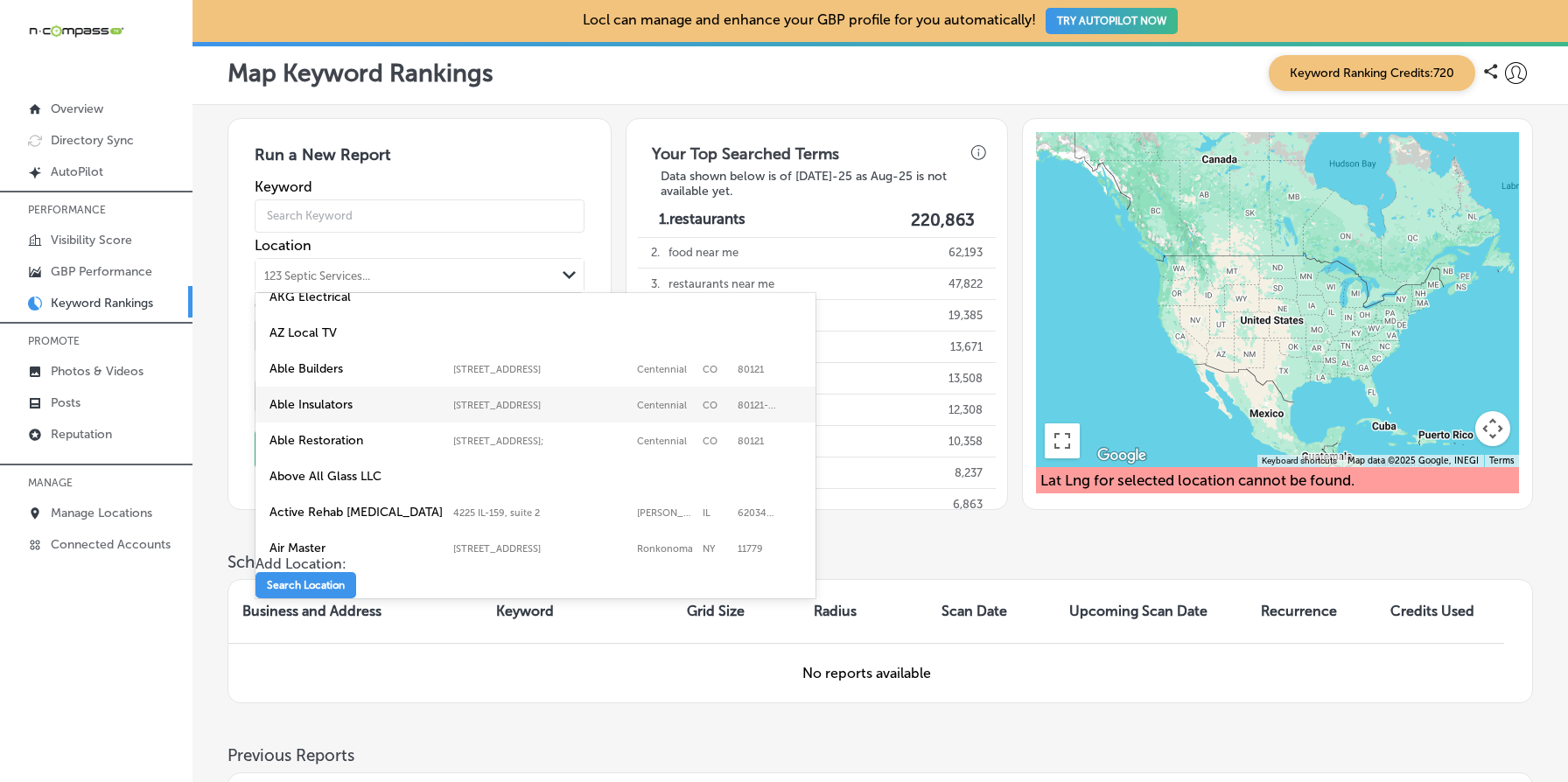
click at [531, 400] on label "[STREET_ADDRESS]" at bounding box center [541, 405] width 175 height 11
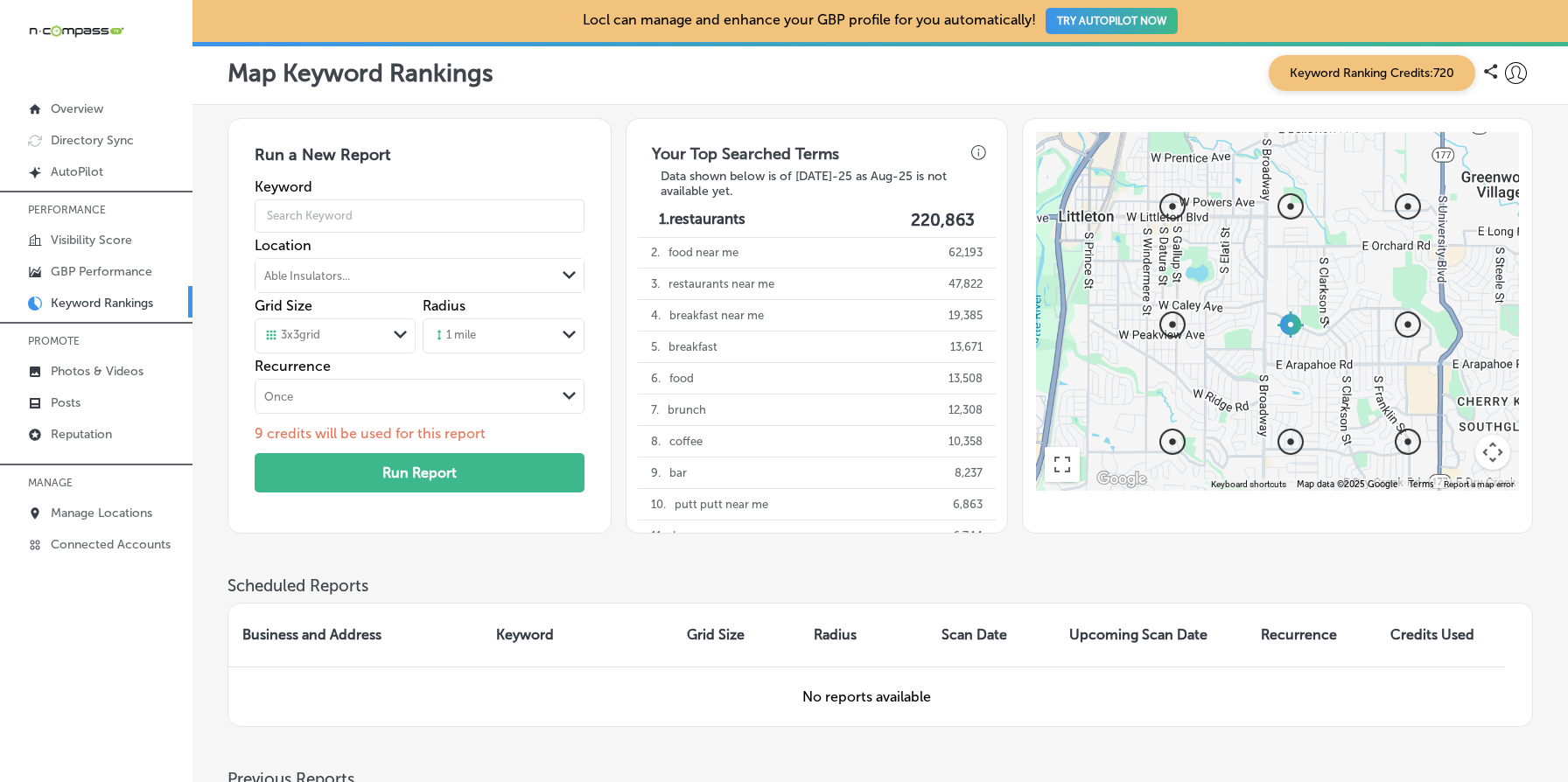
click at [662, 160] on h3 "Your Top Searched Terms" at bounding box center [745, 150] width 215 height 39
click at [664, 146] on h3 "Your Top Searched Terms" at bounding box center [745, 150] width 215 height 39
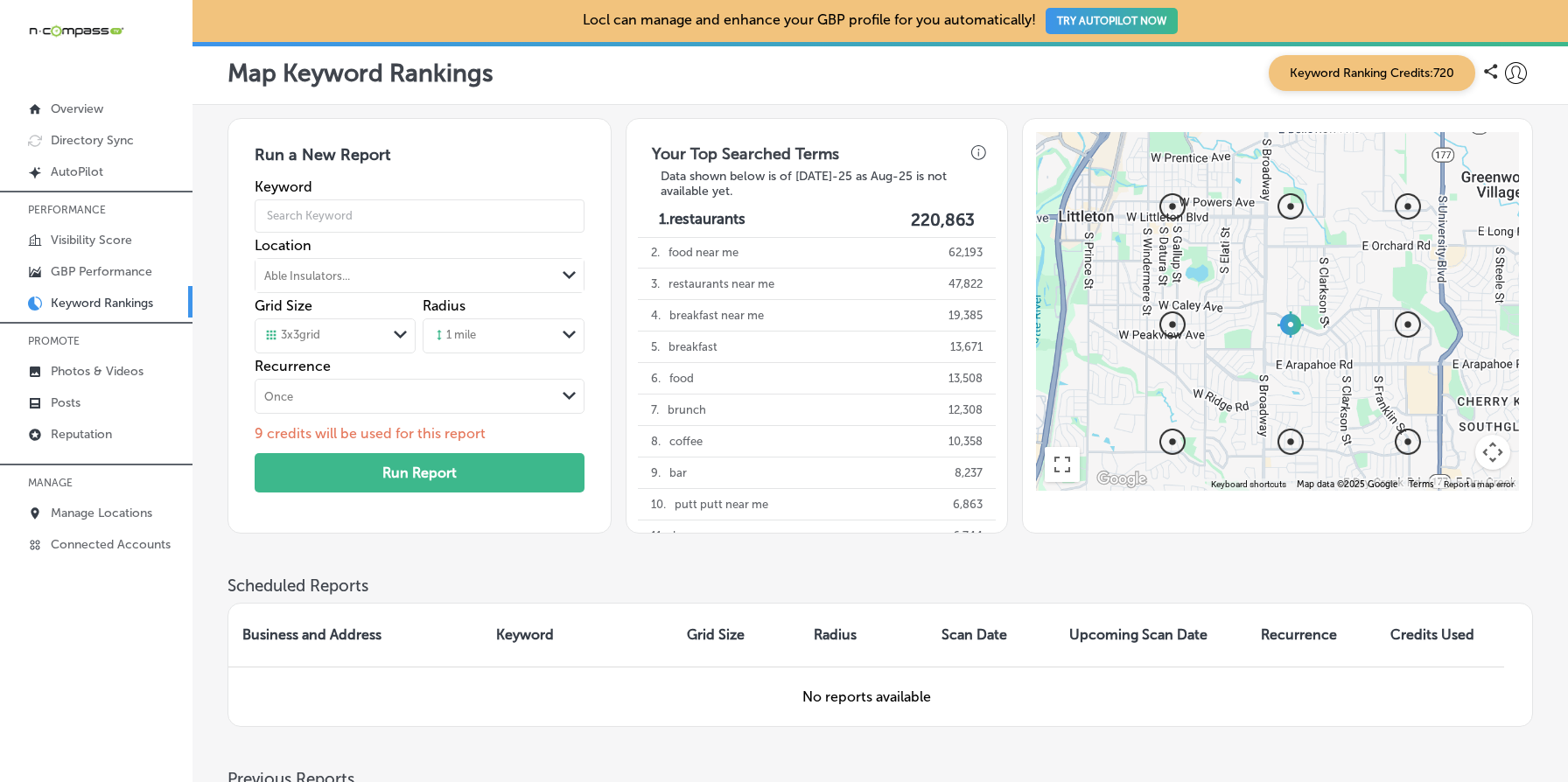
click at [671, 147] on h3 "Your Top Searched Terms" at bounding box center [745, 150] width 215 height 39
click at [790, 152] on h3 "Your Top Searched Terms" at bounding box center [745, 150] width 215 height 39
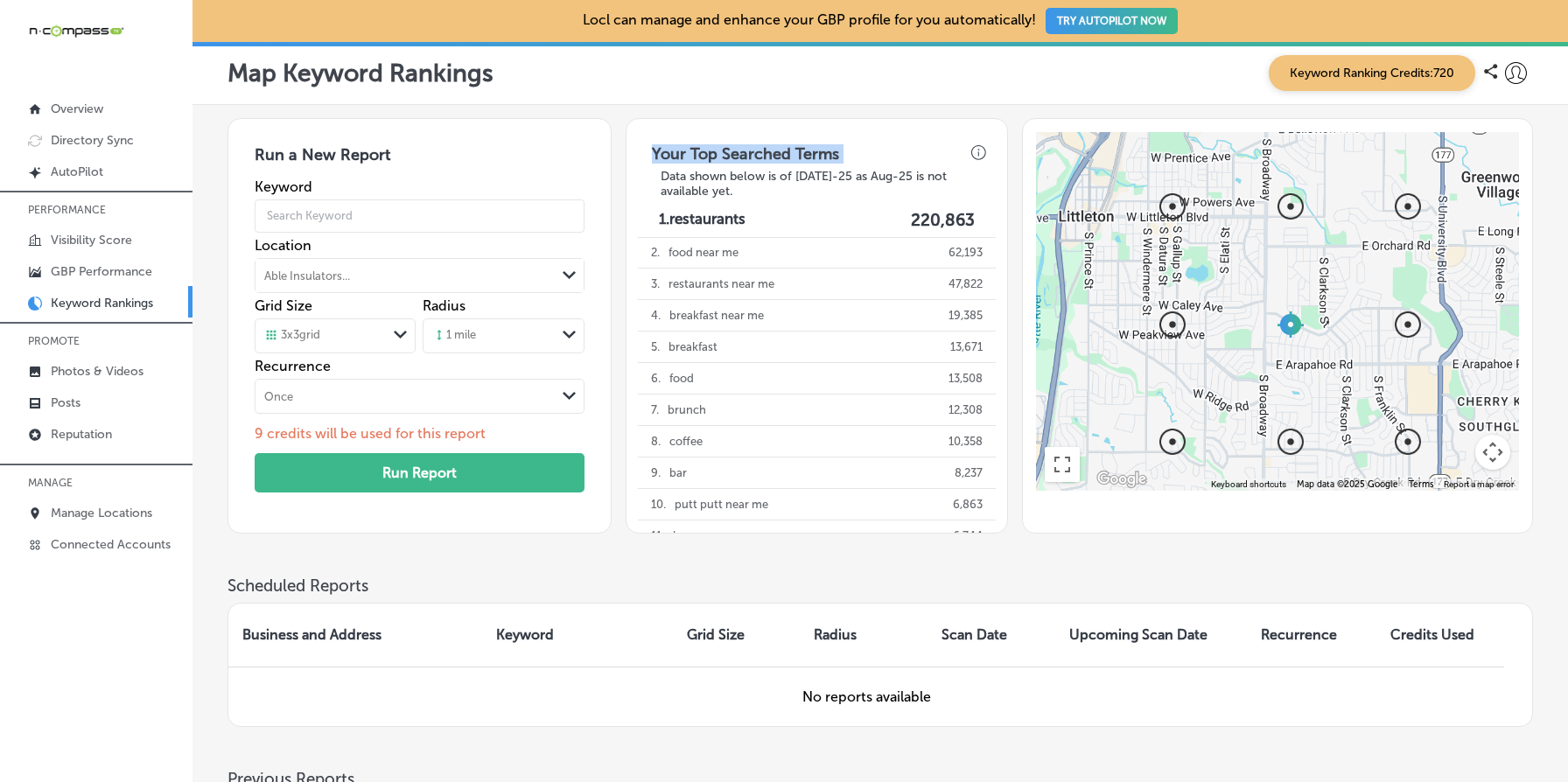
click at [790, 152] on h3 "Your Top Searched Terms" at bounding box center [745, 150] width 215 height 39
click at [691, 156] on h3 "Your Top Searched Terms" at bounding box center [745, 150] width 215 height 39
click at [671, 157] on h3 "Your Top Searched Terms" at bounding box center [745, 150] width 215 height 39
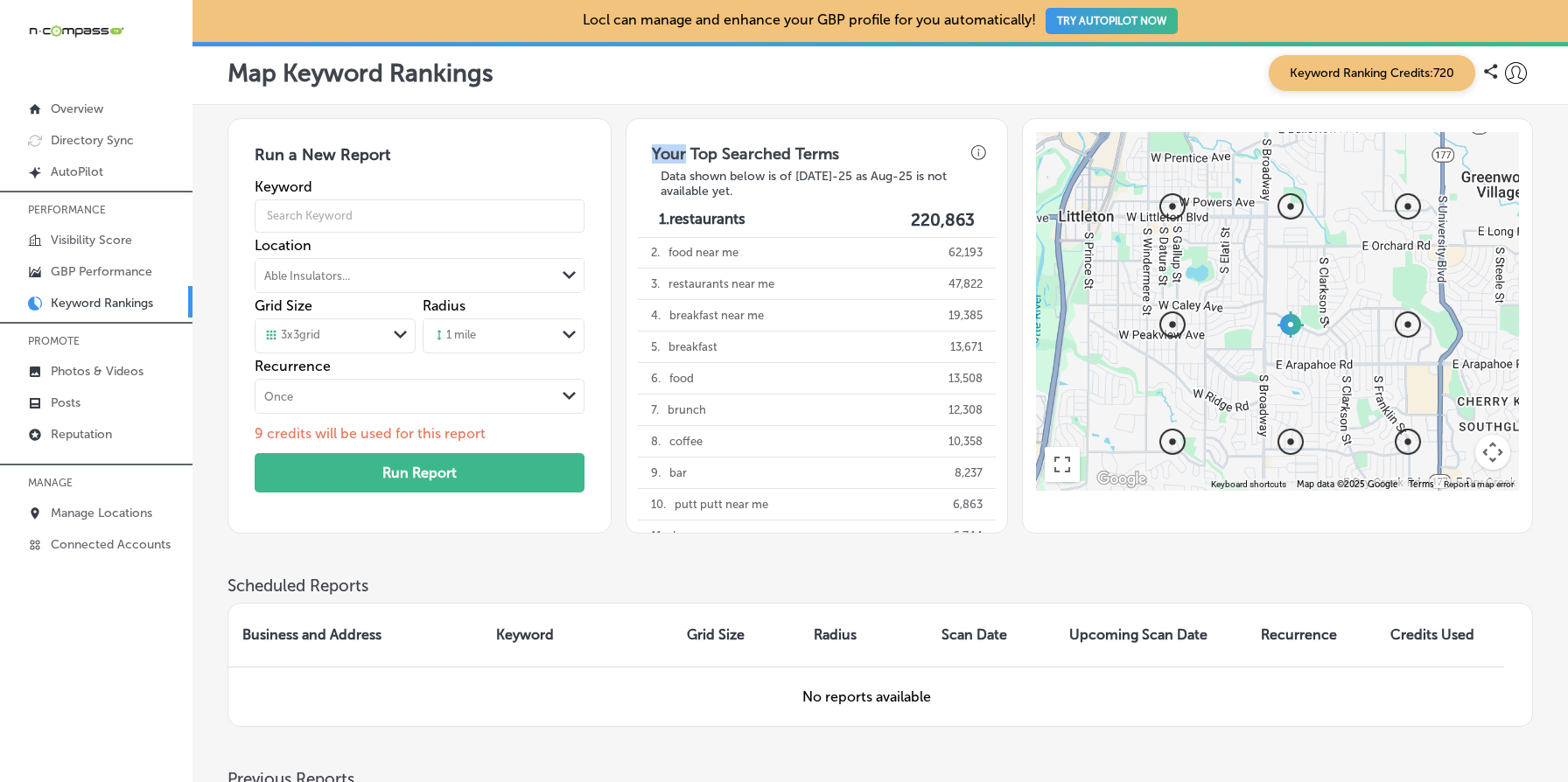
click at [671, 157] on h3 "Your Top Searched Terms" at bounding box center [745, 150] width 215 height 39
click at [697, 159] on h3 "Your Top Searched Terms" at bounding box center [745, 150] width 215 height 39
click at [85, 405] on link "Posts" at bounding box center [96, 402] width 193 height 32
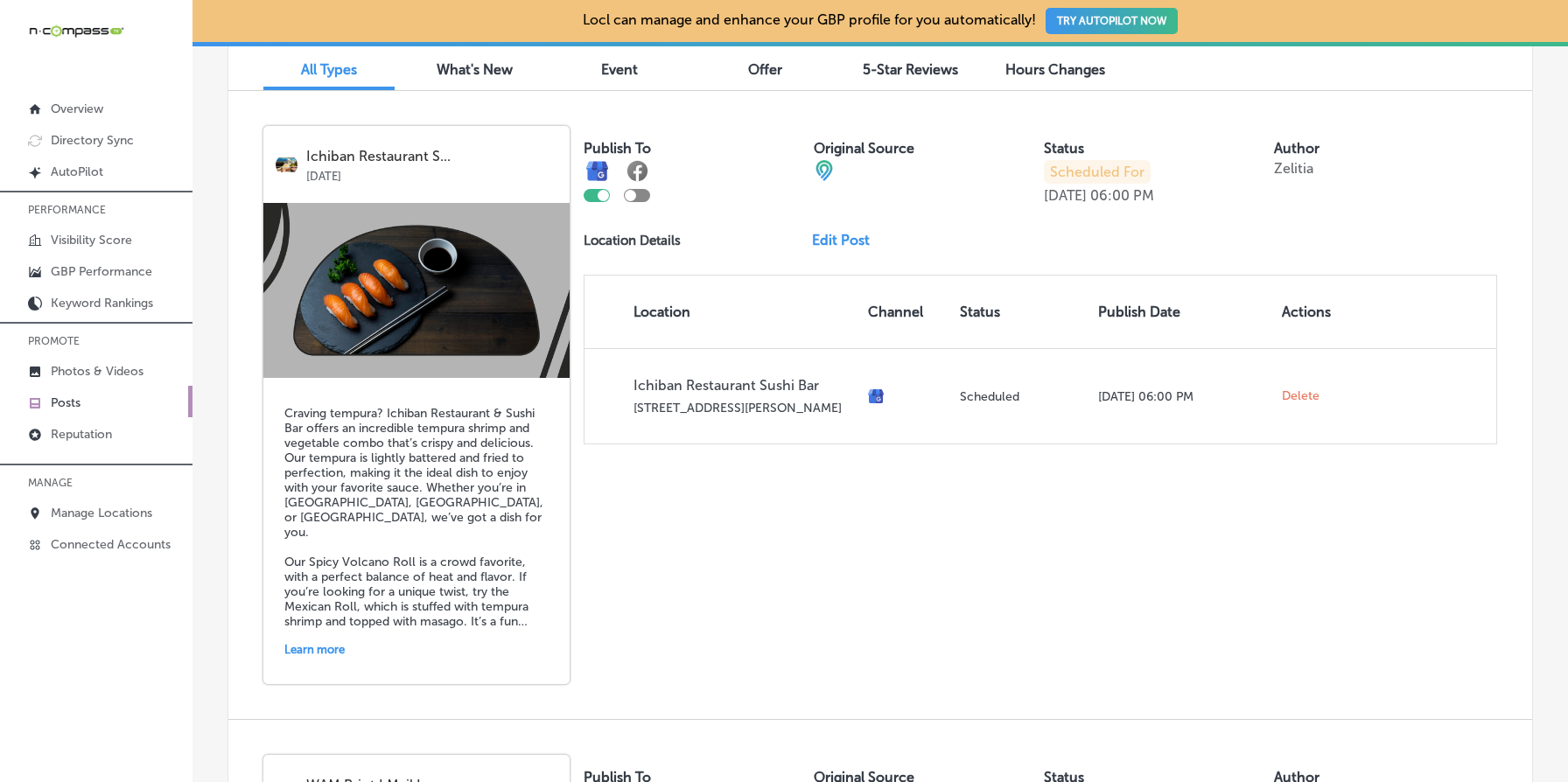
scroll to position [606, 0]
click at [654, 237] on p "Location Details" at bounding box center [632, 240] width 97 height 16
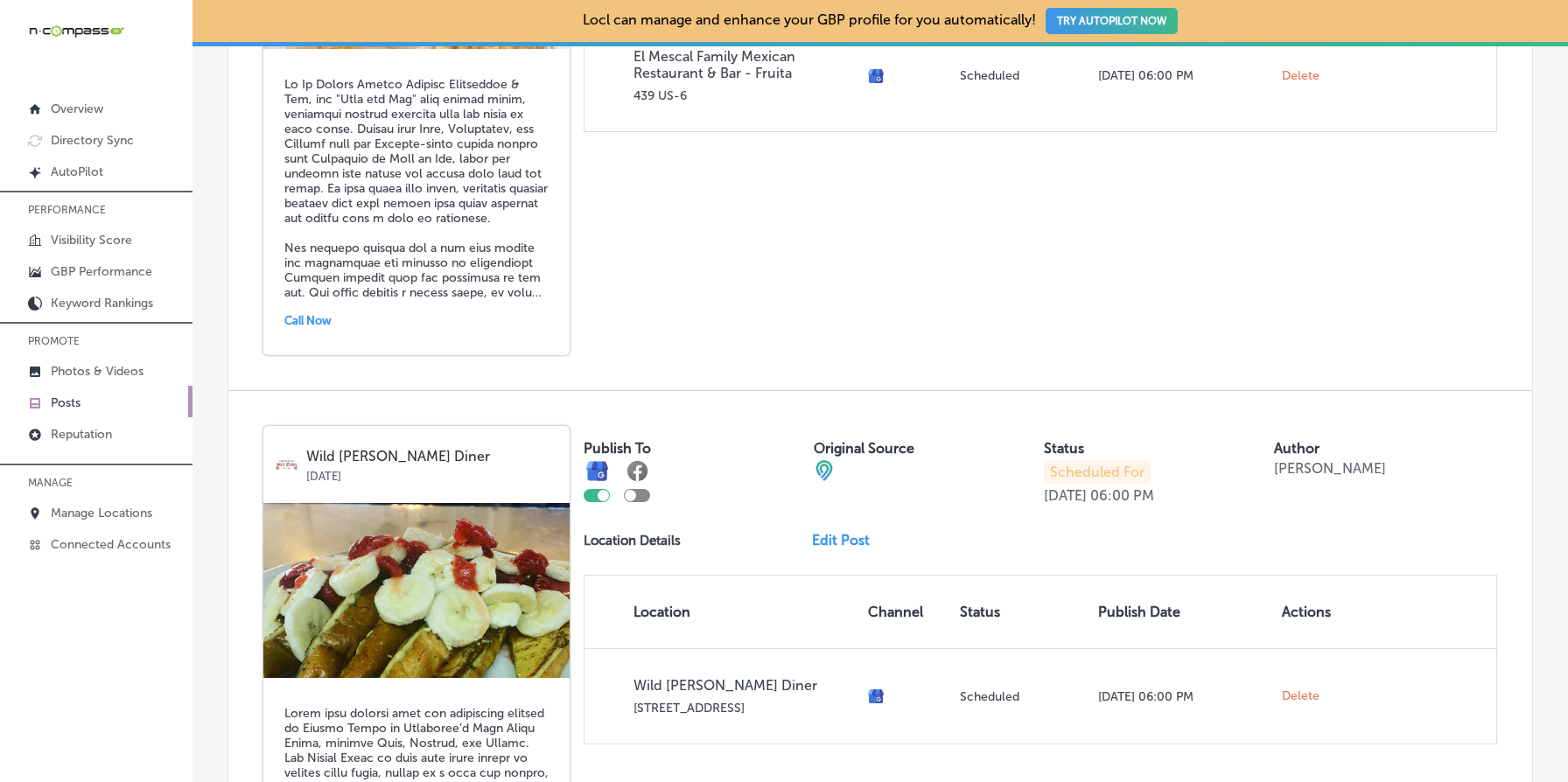
scroll to position [2318, 0]
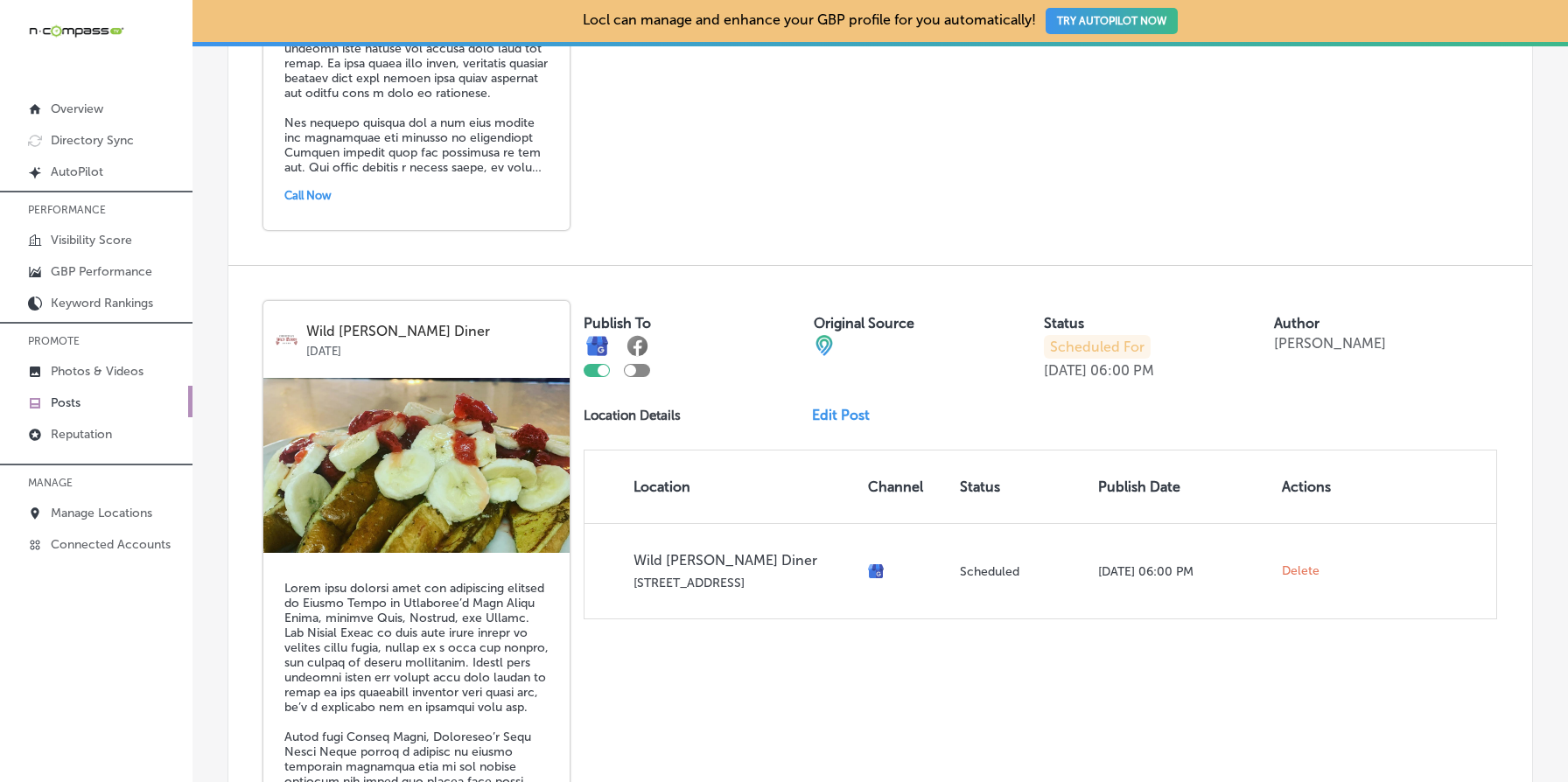
click at [667, 408] on p "Location Details" at bounding box center [632, 416] width 97 height 16
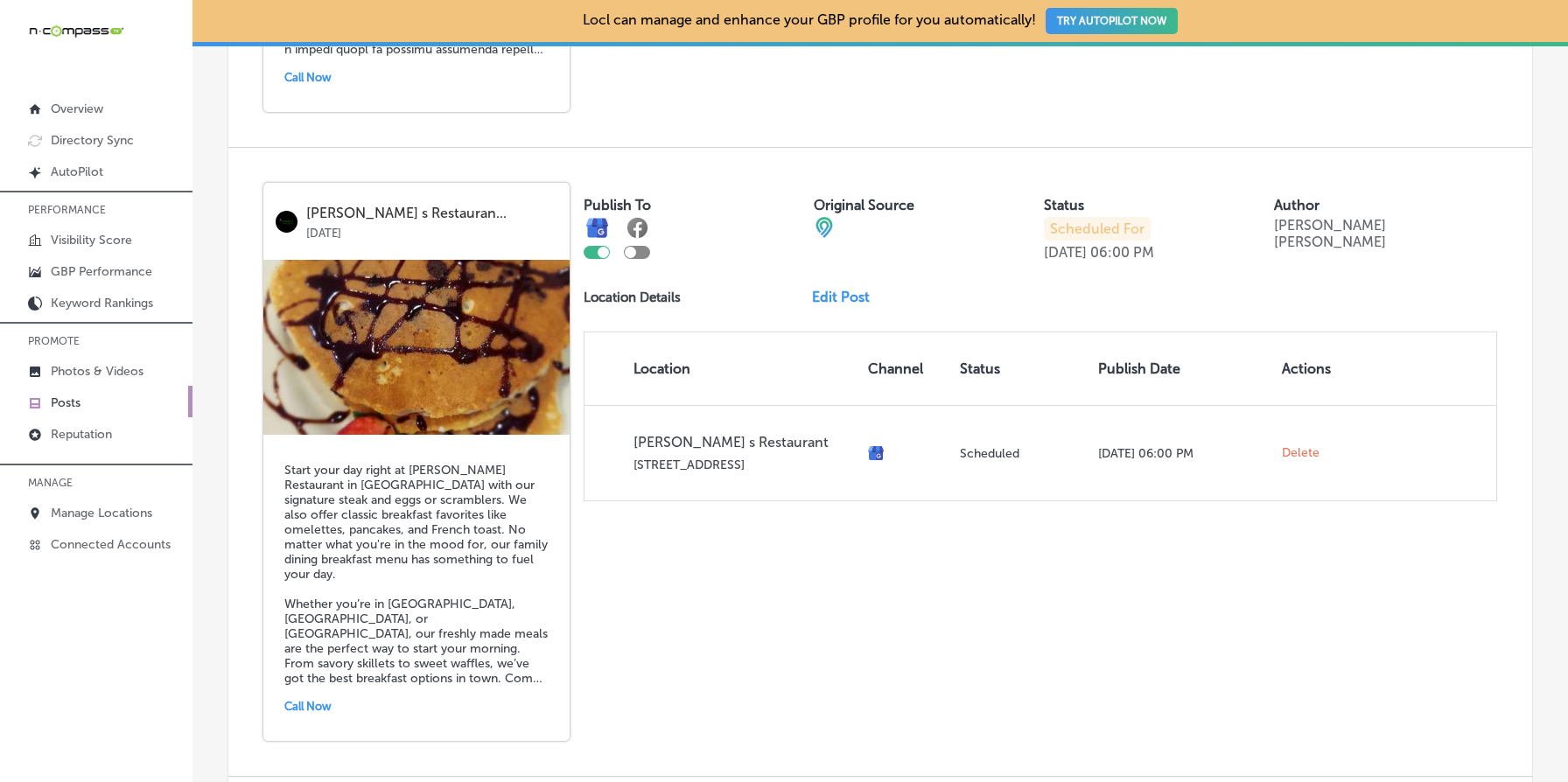
scroll to position [3835, 0]
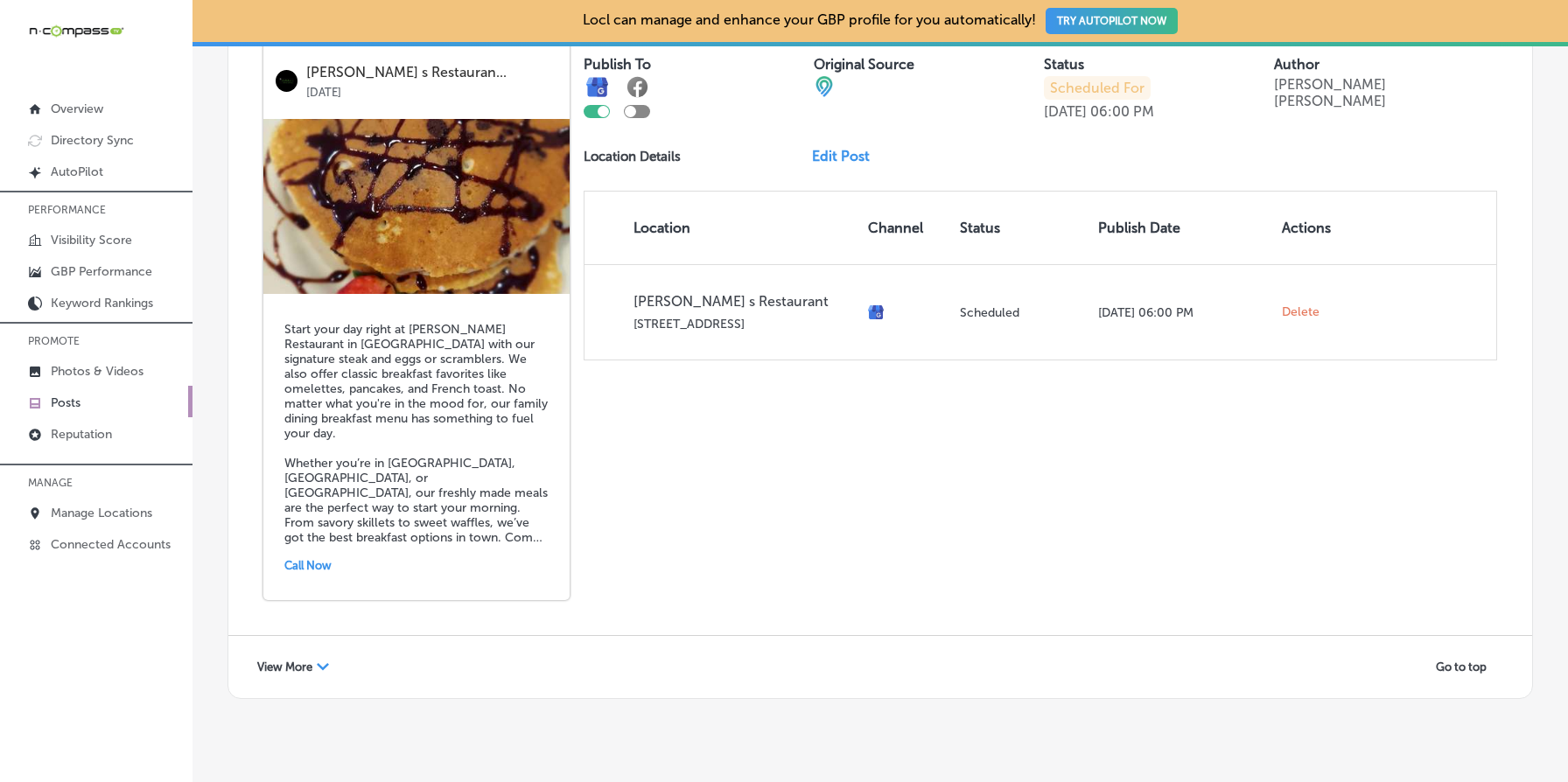
click at [306, 660] on span "View More" at bounding box center [284, 667] width 55 height 13
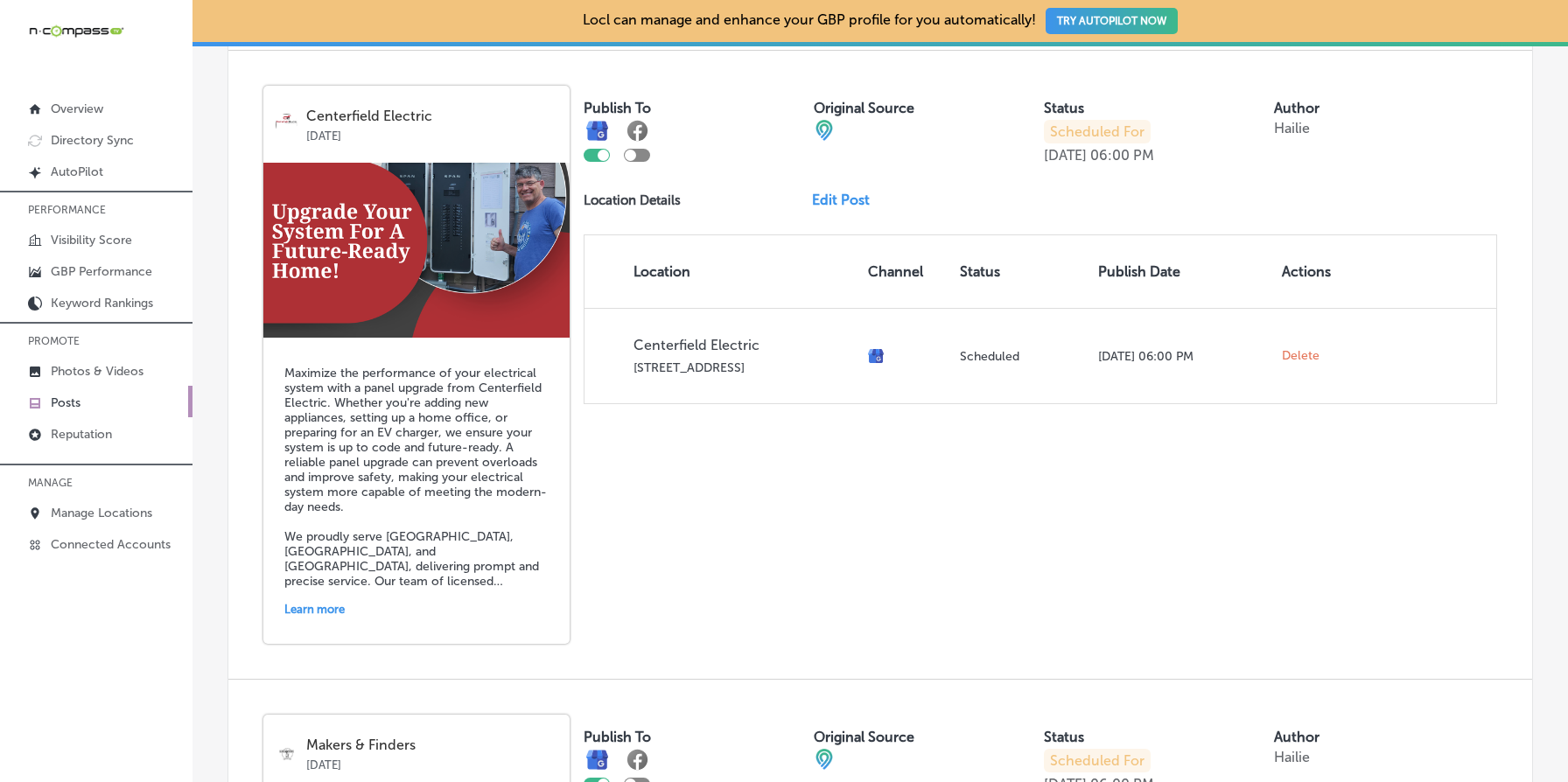
scroll to position [5596, 0]
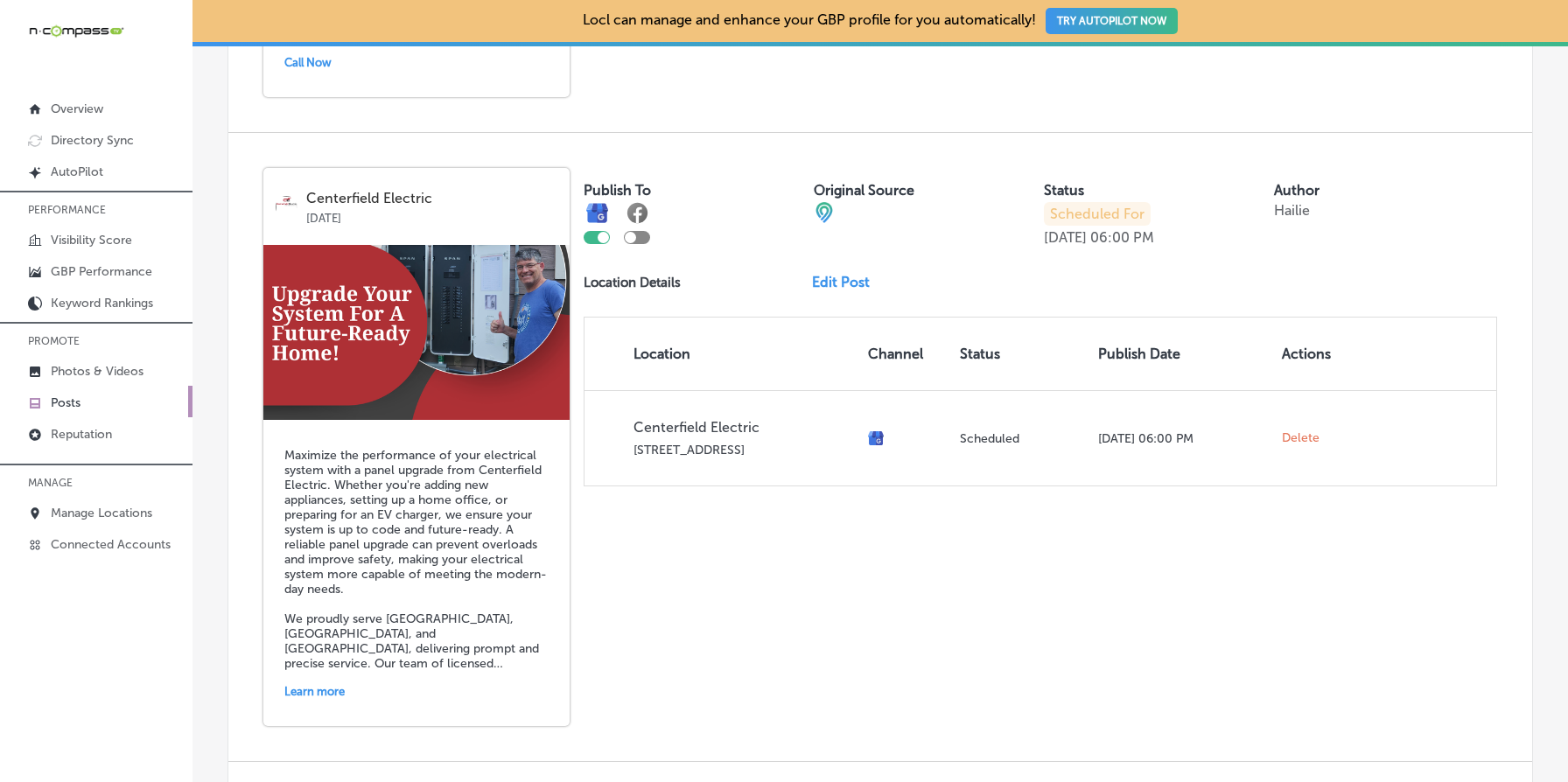
click at [642, 275] on p "Location Details" at bounding box center [632, 283] width 97 height 16
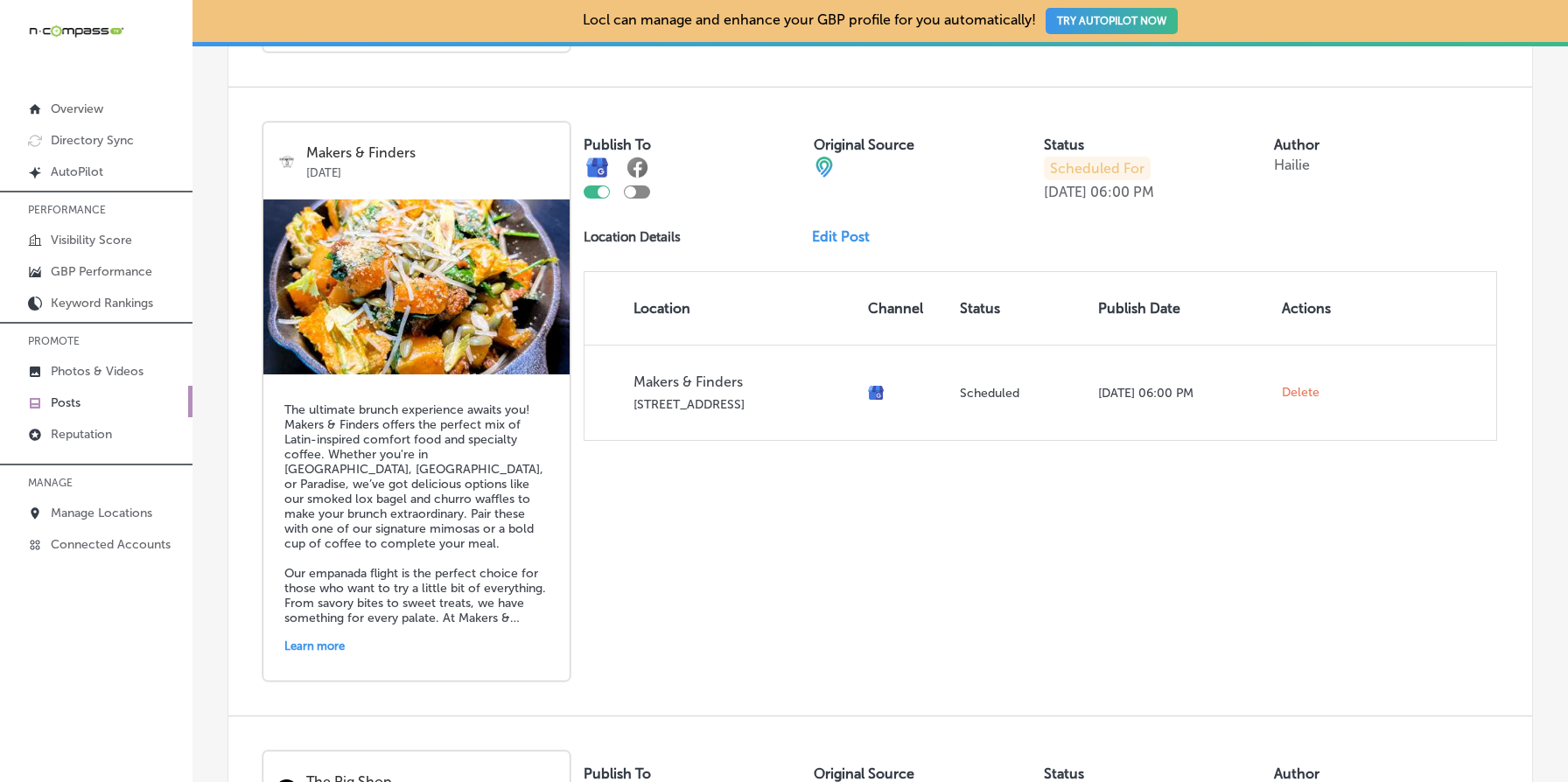
scroll to position [6273, 0]
